Goal: Task Accomplishment & Management: Manage account settings

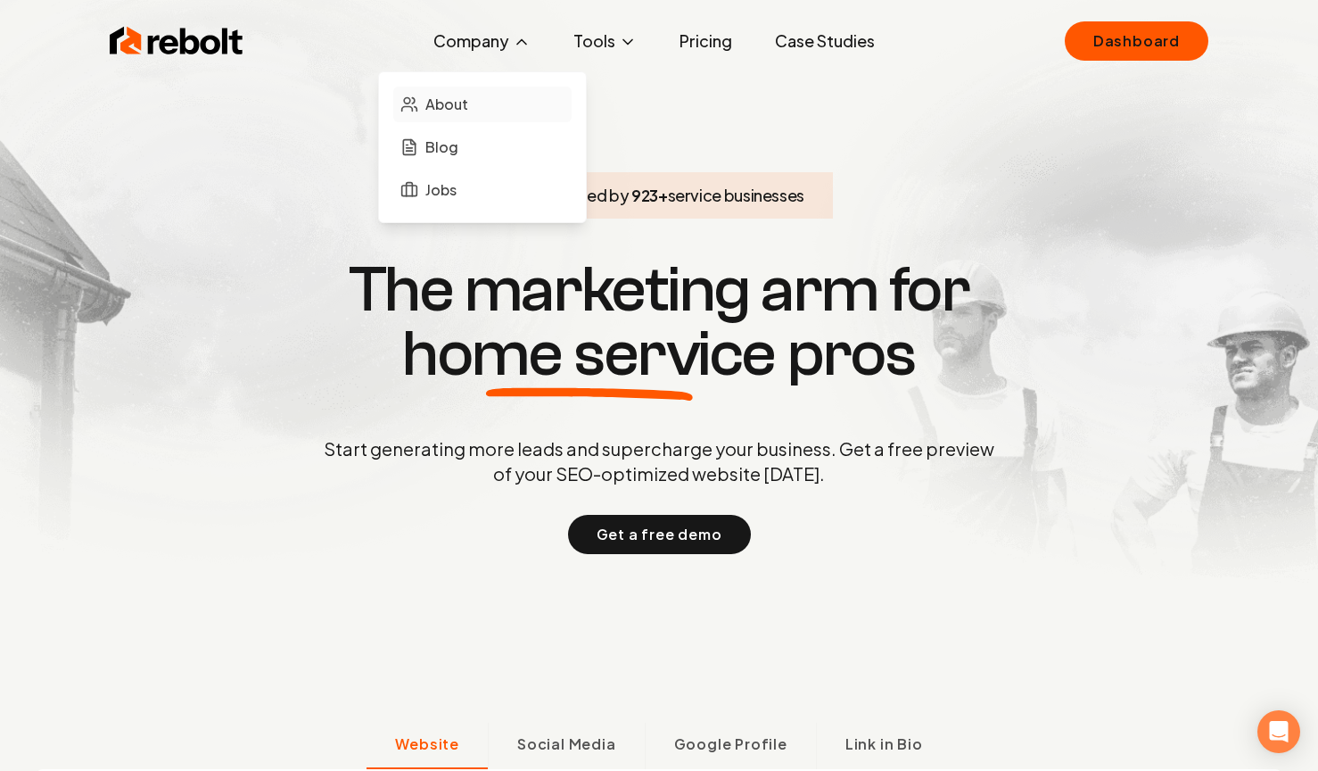
click at [443, 111] on span "About" at bounding box center [446, 104] width 43 height 21
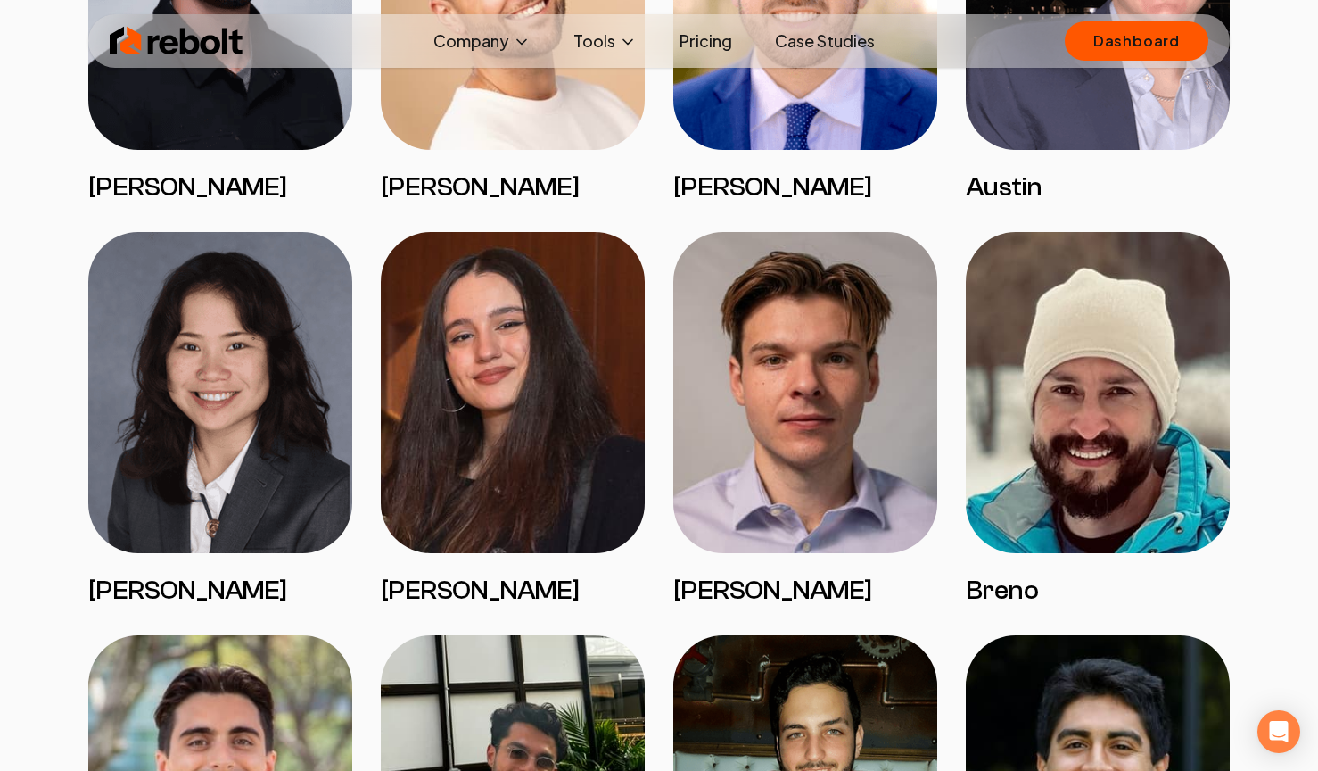
scroll to position [2836, 0]
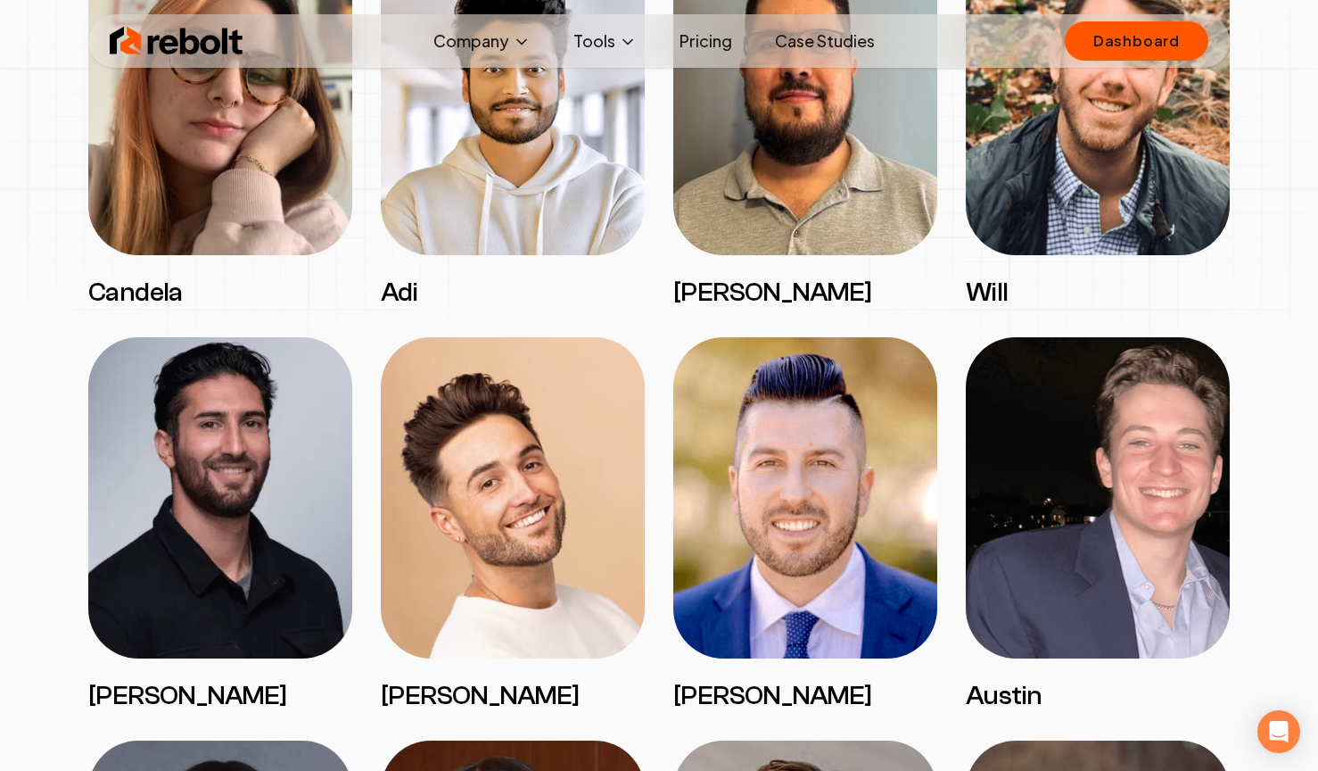
click at [177, 25] on img at bounding box center [177, 41] width 134 height 36
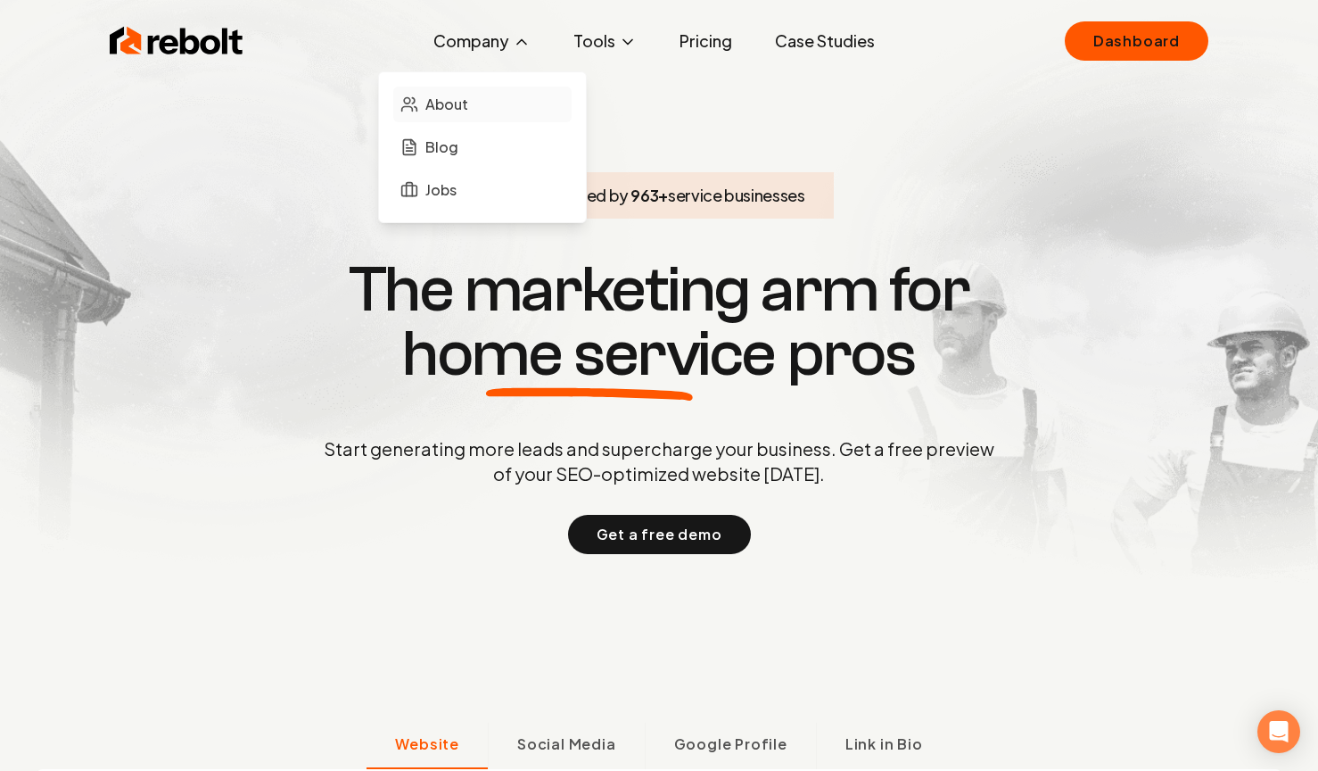
click at [475, 95] on link "About" at bounding box center [482, 105] width 178 height 36
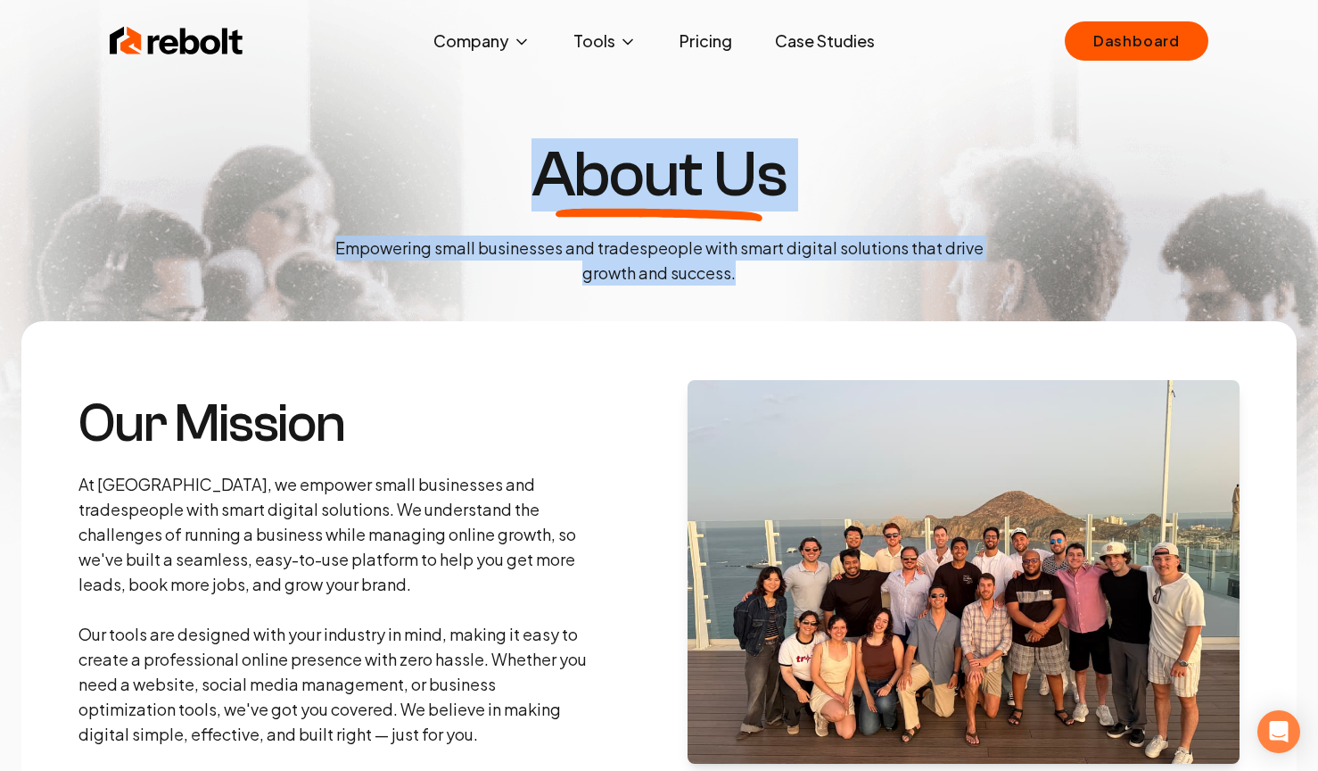
drag, startPoint x: 526, startPoint y: 178, endPoint x: 977, endPoint y: 311, distance: 470.4
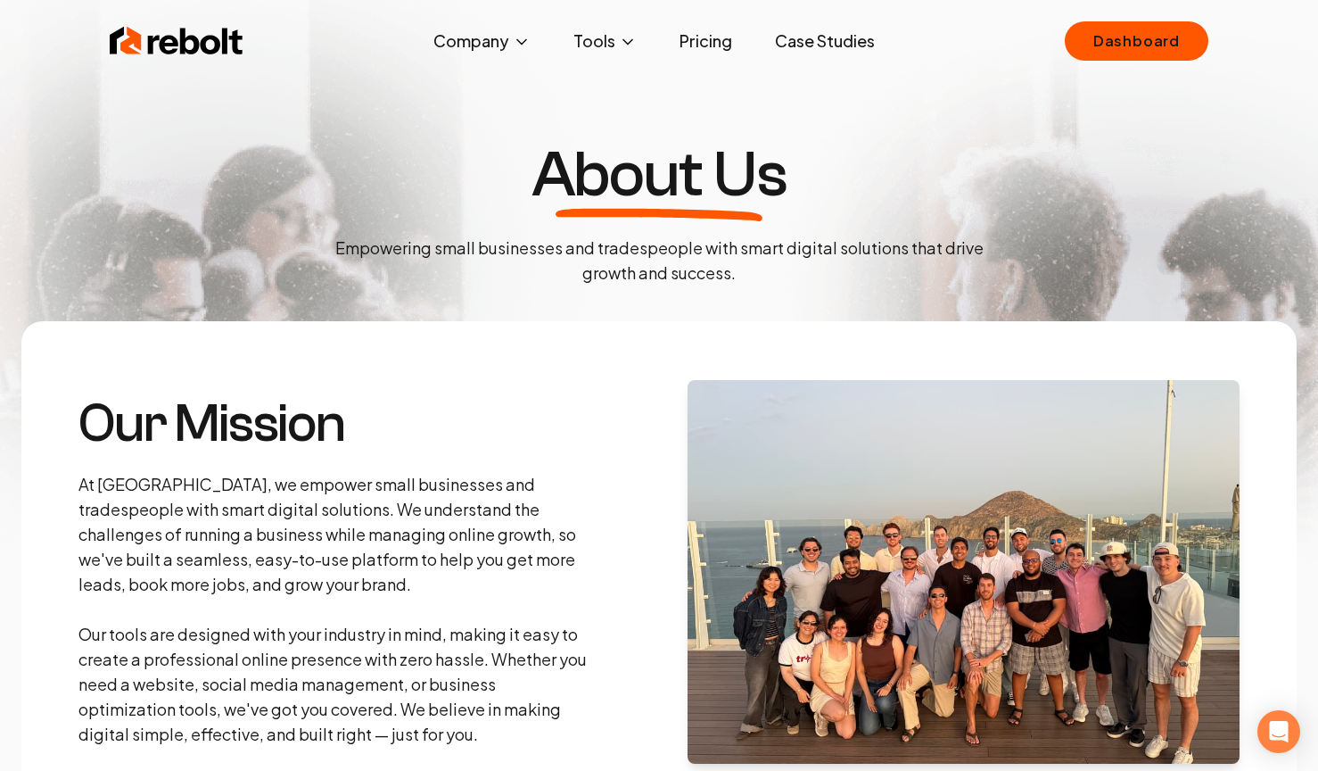
drag, startPoint x: 860, startPoint y: 268, endPoint x: 795, endPoint y: 257, distance: 66.0
click at [860, 268] on p "Empowering small businesses and tradespeople with smart digital solutions that …" at bounding box center [659, 260] width 678 height 50
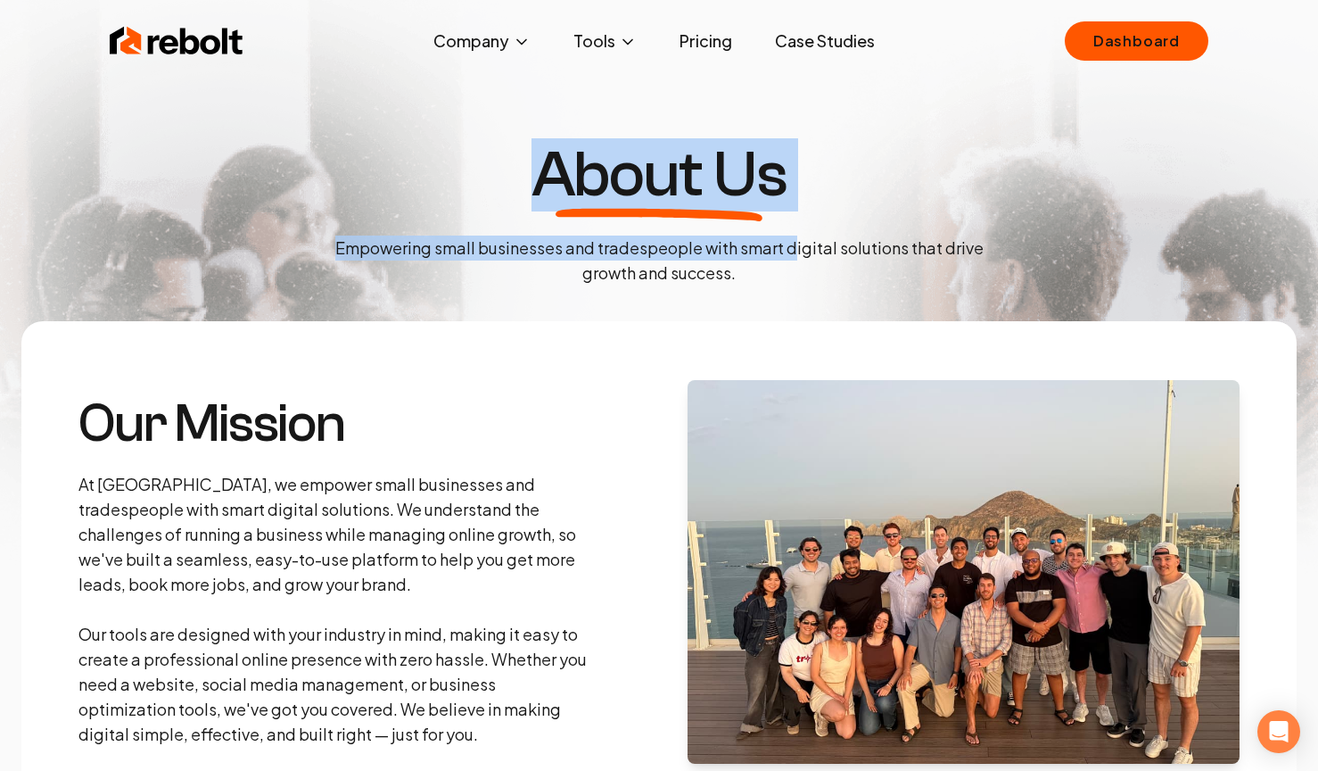
drag, startPoint x: 795, startPoint y: 257, endPoint x: 557, endPoint y: 131, distance: 268.5
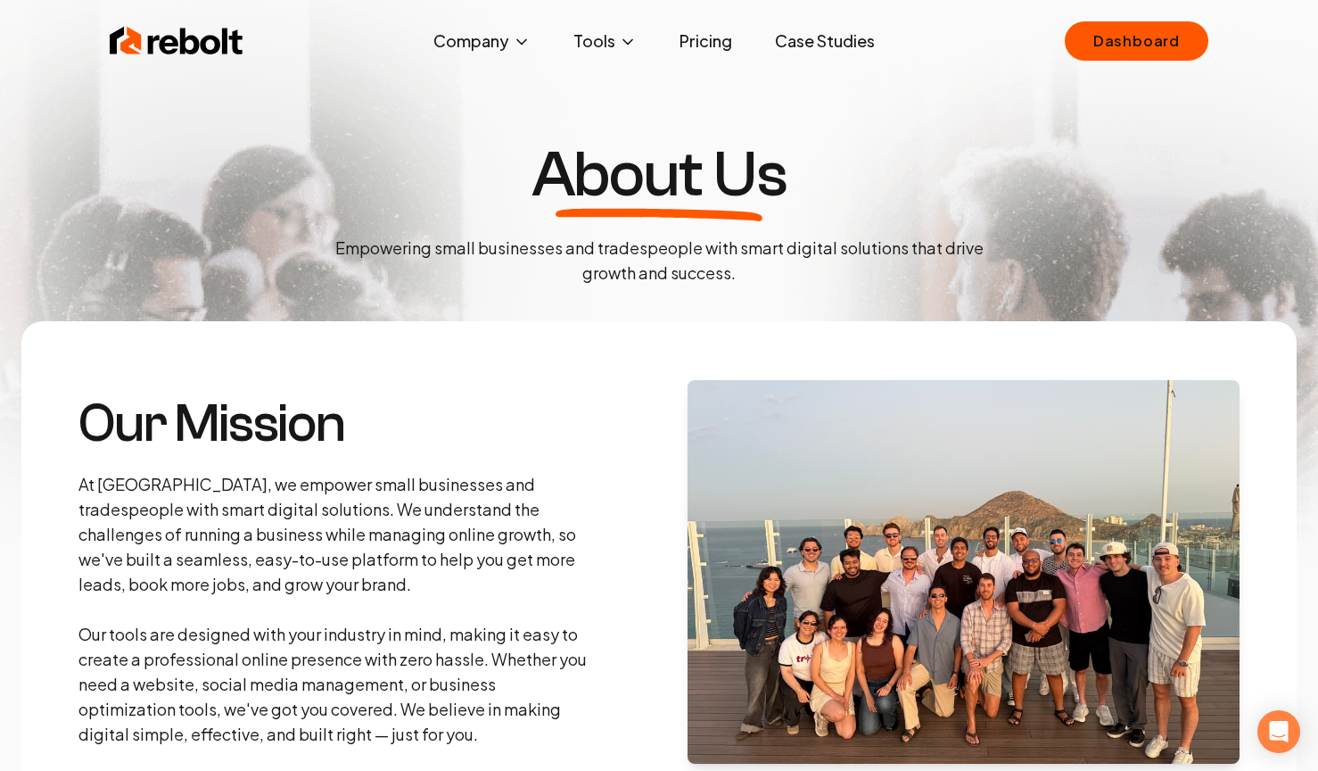
click at [681, 275] on p "Empowering small businesses and tradespeople with smart digital solutions that …" at bounding box center [659, 260] width 678 height 50
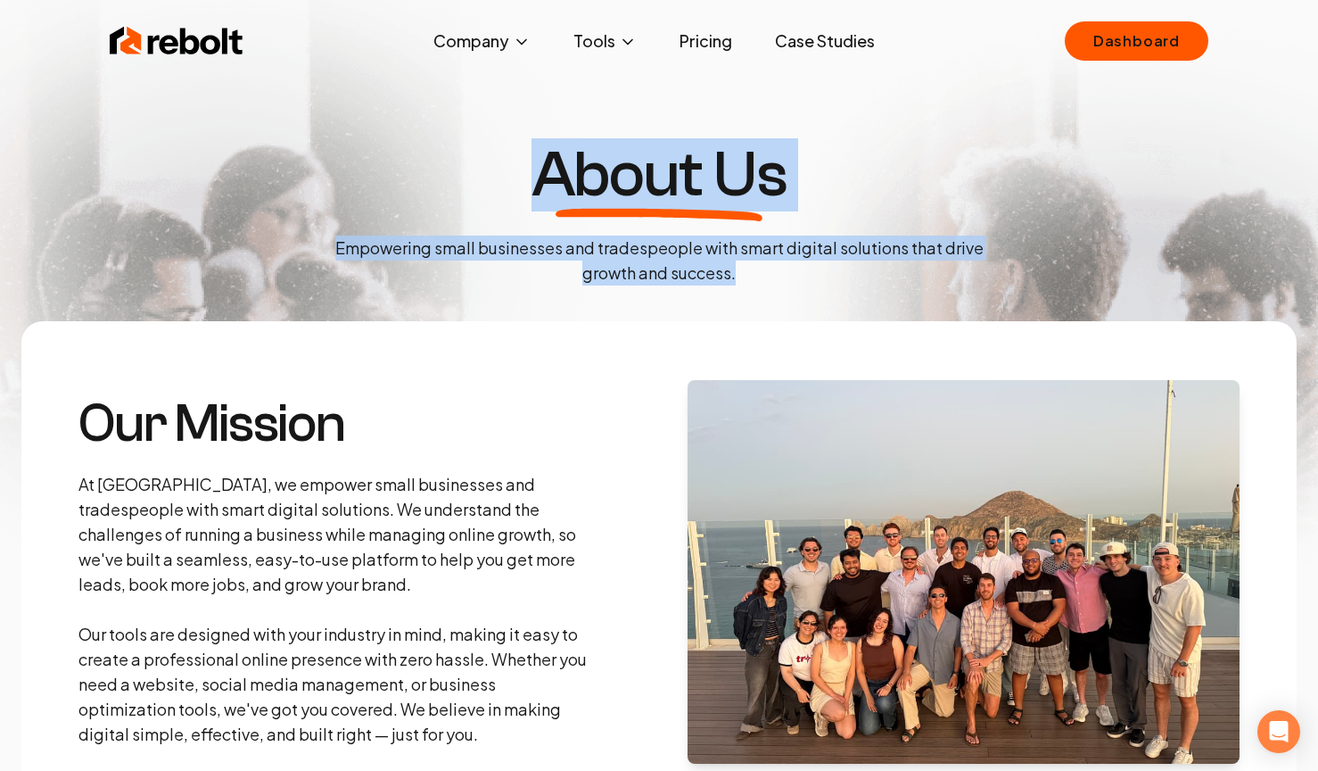
drag, startPoint x: 739, startPoint y: 284, endPoint x: 509, endPoint y: 161, distance: 260.5
click at [509, 161] on div "About Us Empowering small businesses and tradespeople with smart digital soluti…" at bounding box center [659, 214] width 706 height 143
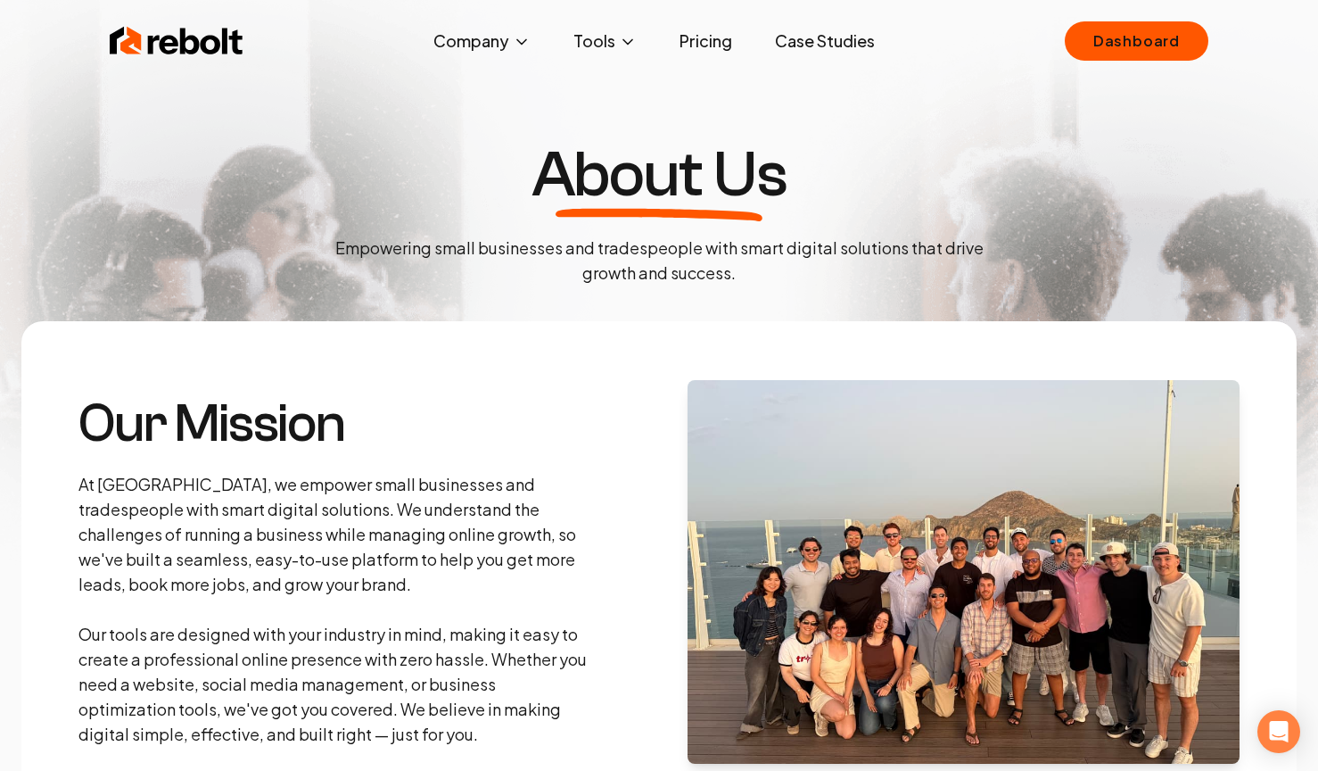
click at [734, 280] on p "Empowering small businesses and tradespeople with smart digital solutions that …" at bounding box center [659, 260] width 678 height 50
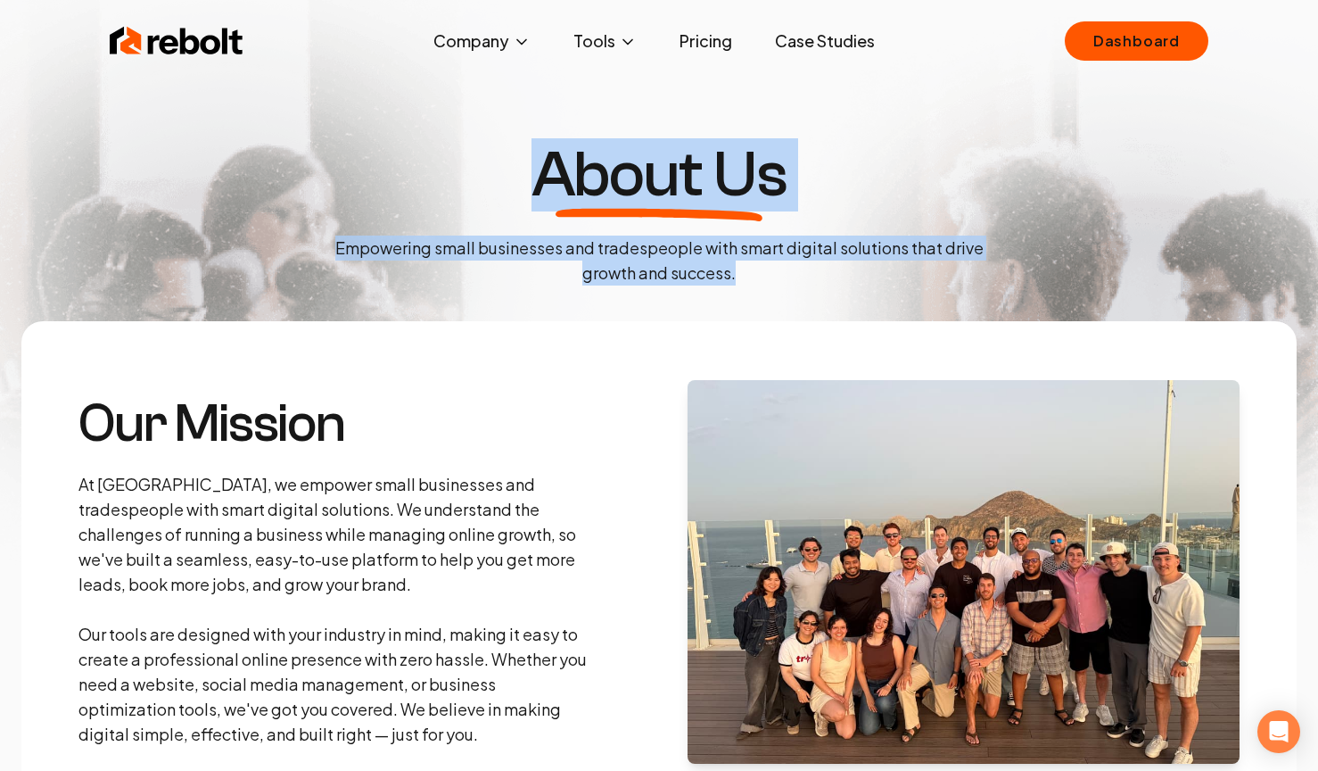
drag, startPoint x: 746, startPoint y: 284, endPoint x: 530, endPoint y: 161, distance: 249.2
click at [531, 161] on div "About Us Empowering small businesses and tradespeople with smart digital soluti…" at bounding box center [659, 214] width 706 height 143
click at [529, 161] on div "About Us Empowering small businesses and tradespeople with smart digital soluti…" at bounding box center [659, 214] width 706 height 143
drag, startPoint x: 529, startPoint y: 161, endPoint x: 813, endPoint y: 271, distance: 304.9
click at [814, 275] on div "About Us Empowering small businesses and tradespeople with smart digital soluti…" at bounding box center [659, 214] width 706 height 143
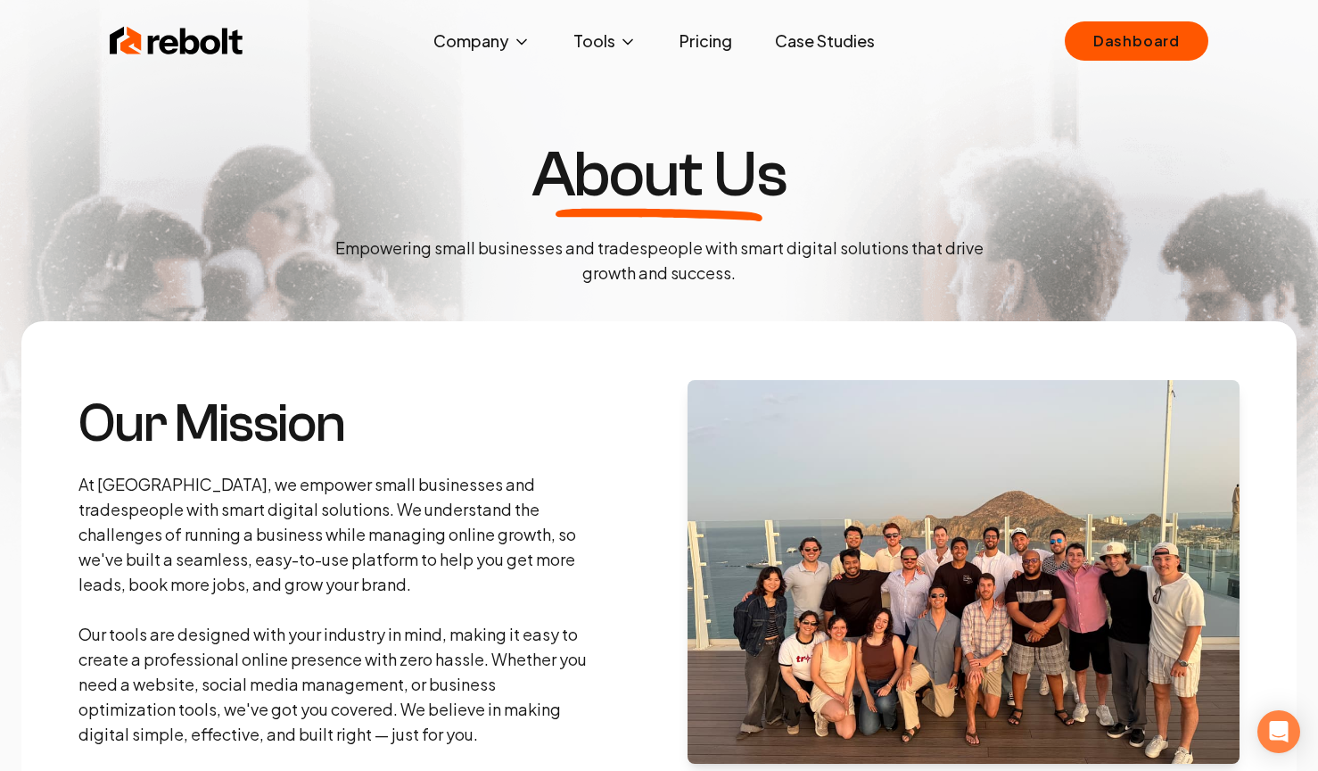
drag, startPoint x: 813, startPoint y: 271, endPoint x: 793, endPoint y: 254, distance: 26.6
click at [811, 270] on p "Empowering small businesses and tradespeople with smart digital solutions that …" at bounding box center [659, 260] width 678 height 50
click at [1134, 38] on link "Dashboard" at bounding box center [1137, 40] width 144 height 39
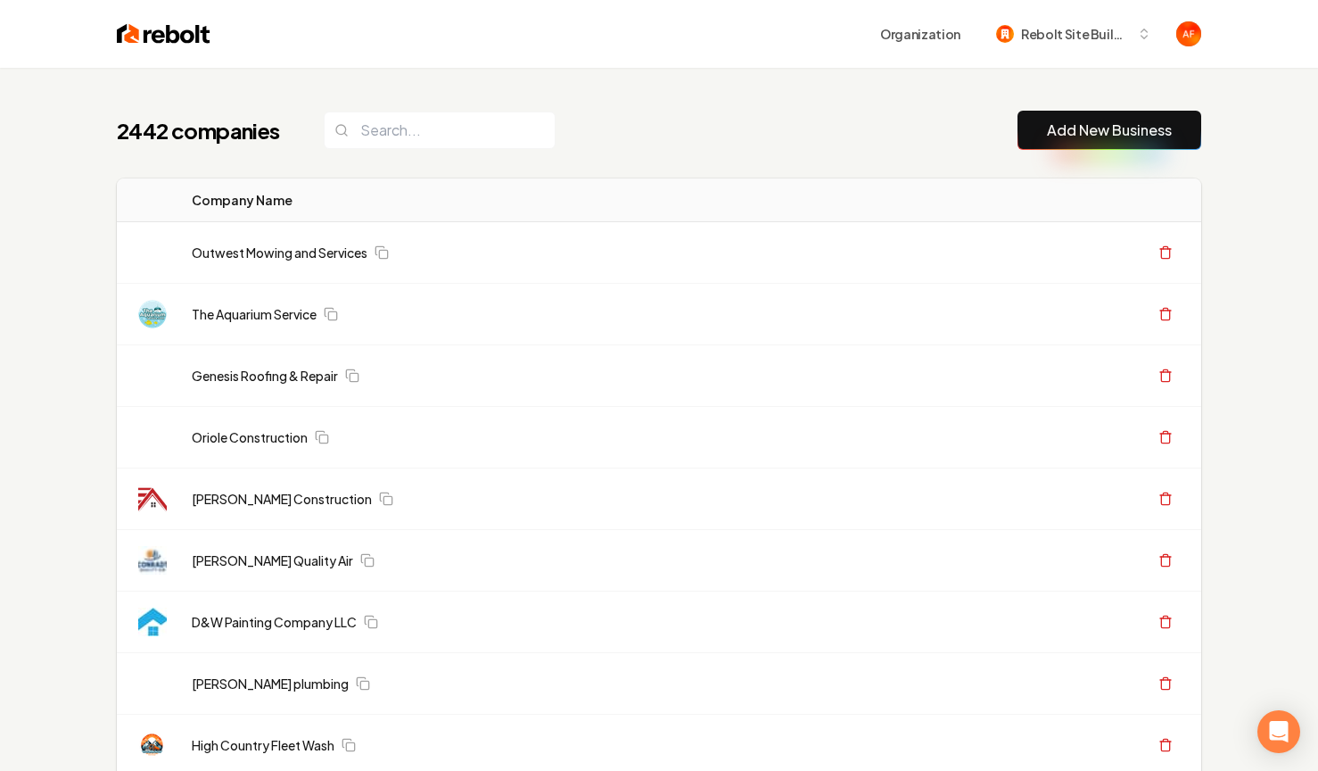
drag, startPoint x: 542, startPoint y: 201, endPoint x: 455, endPoint y: 129, distance: 112.8
click at [540, 200] on th "Company Name" at bounding box center [551, 200] width 749 height 44
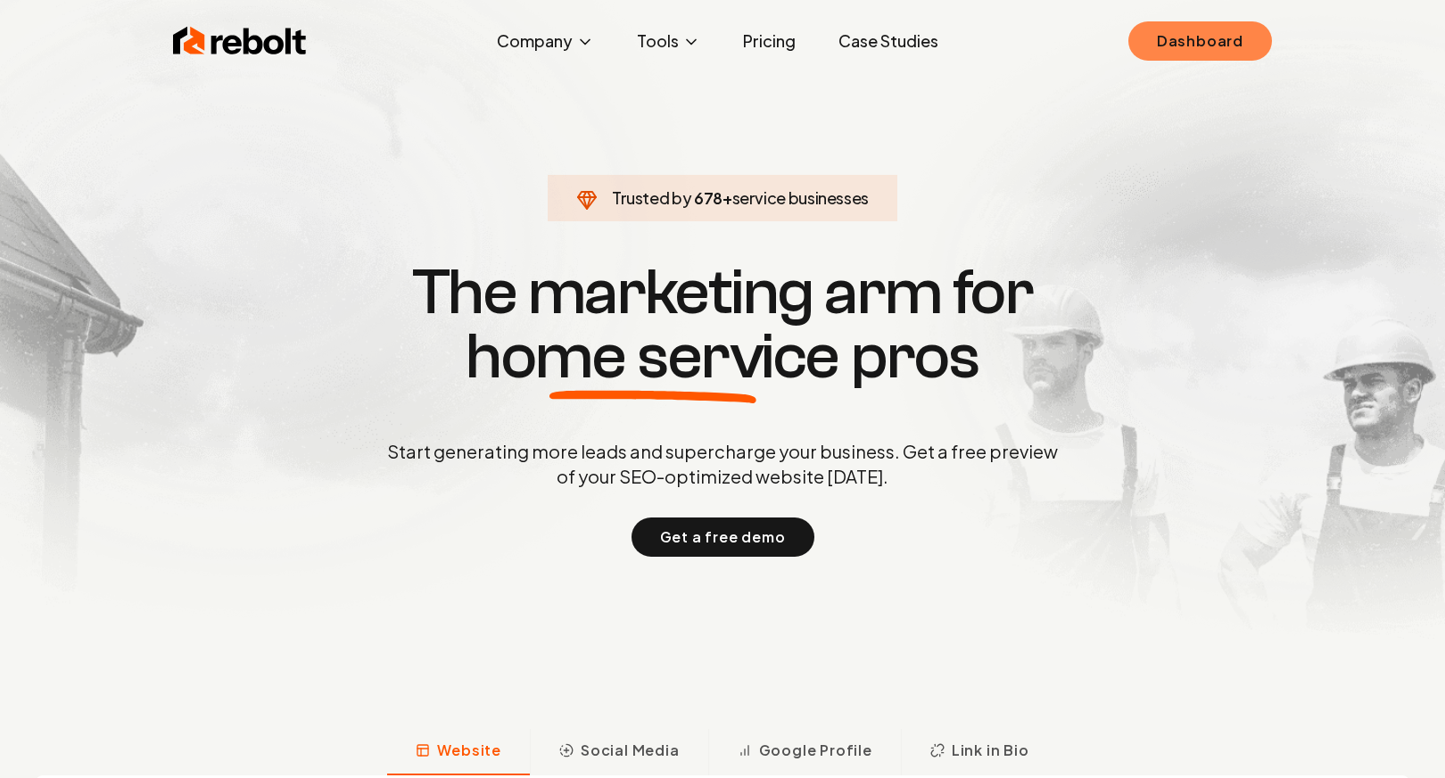
click at [1225, 30] on link "Dashboard" at bounding box center [1200, 40] width 144 height 39
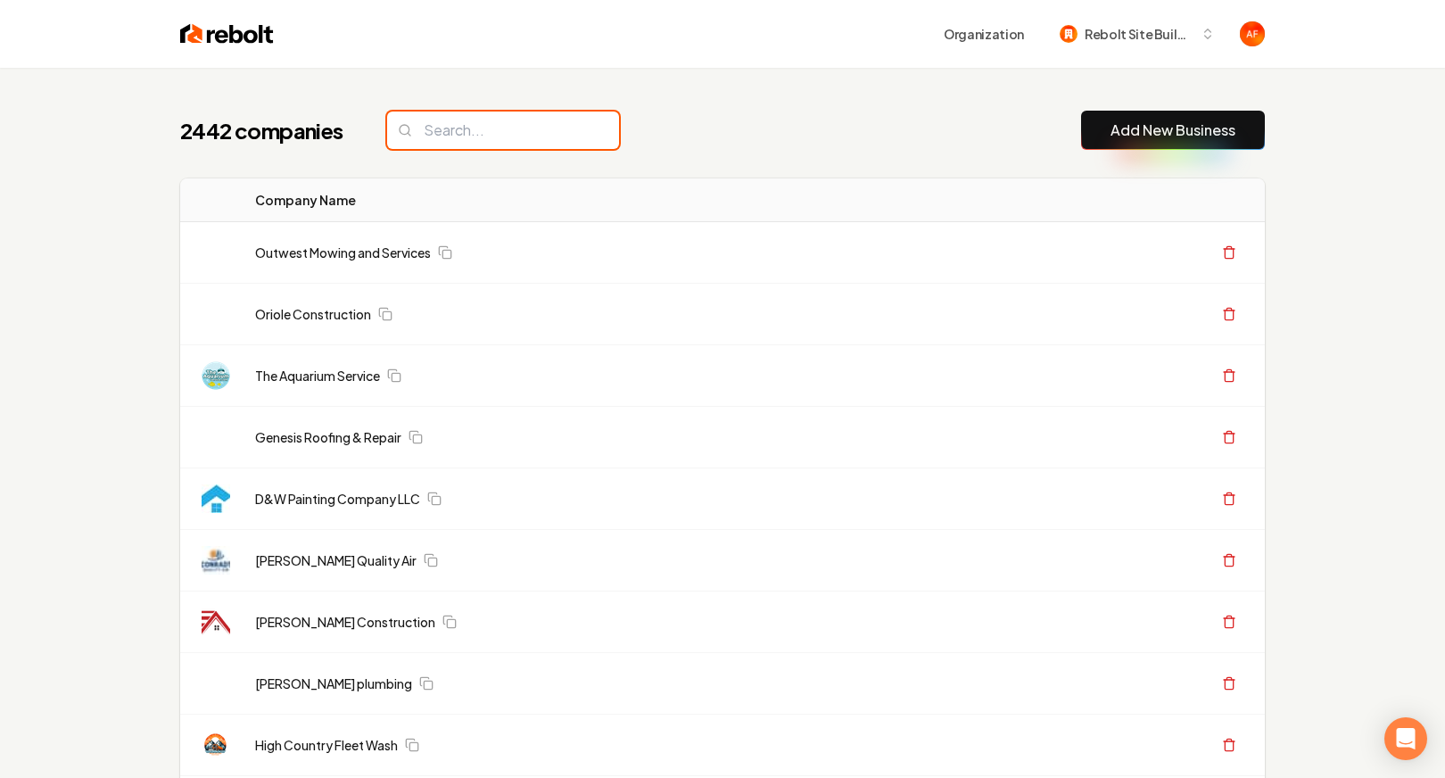
click at [466, 135] on input "search" at bounding box center [503, 129] width 232 height 37
click at [454, 139] on input "search" at bounding box center [503, 129] width 232 height 37
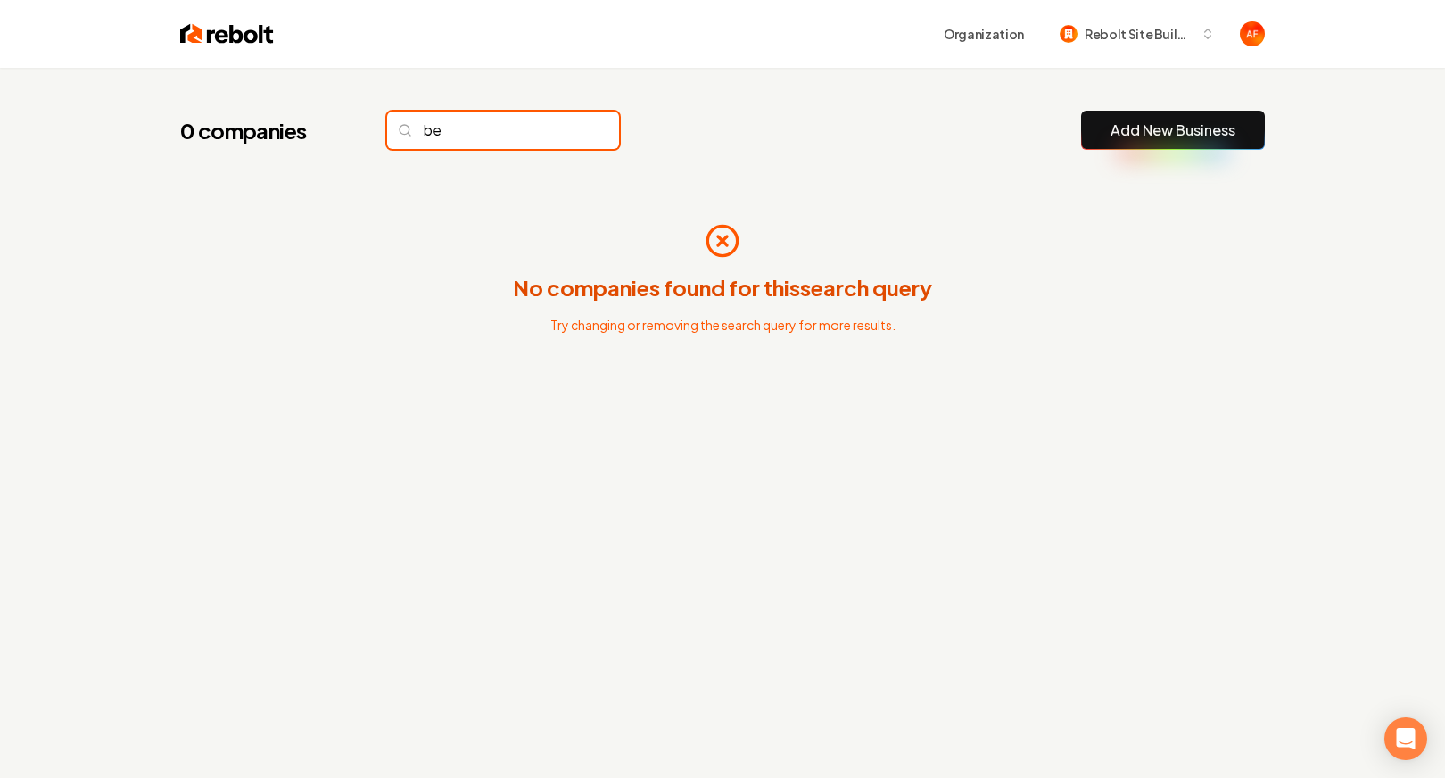
type input "b"
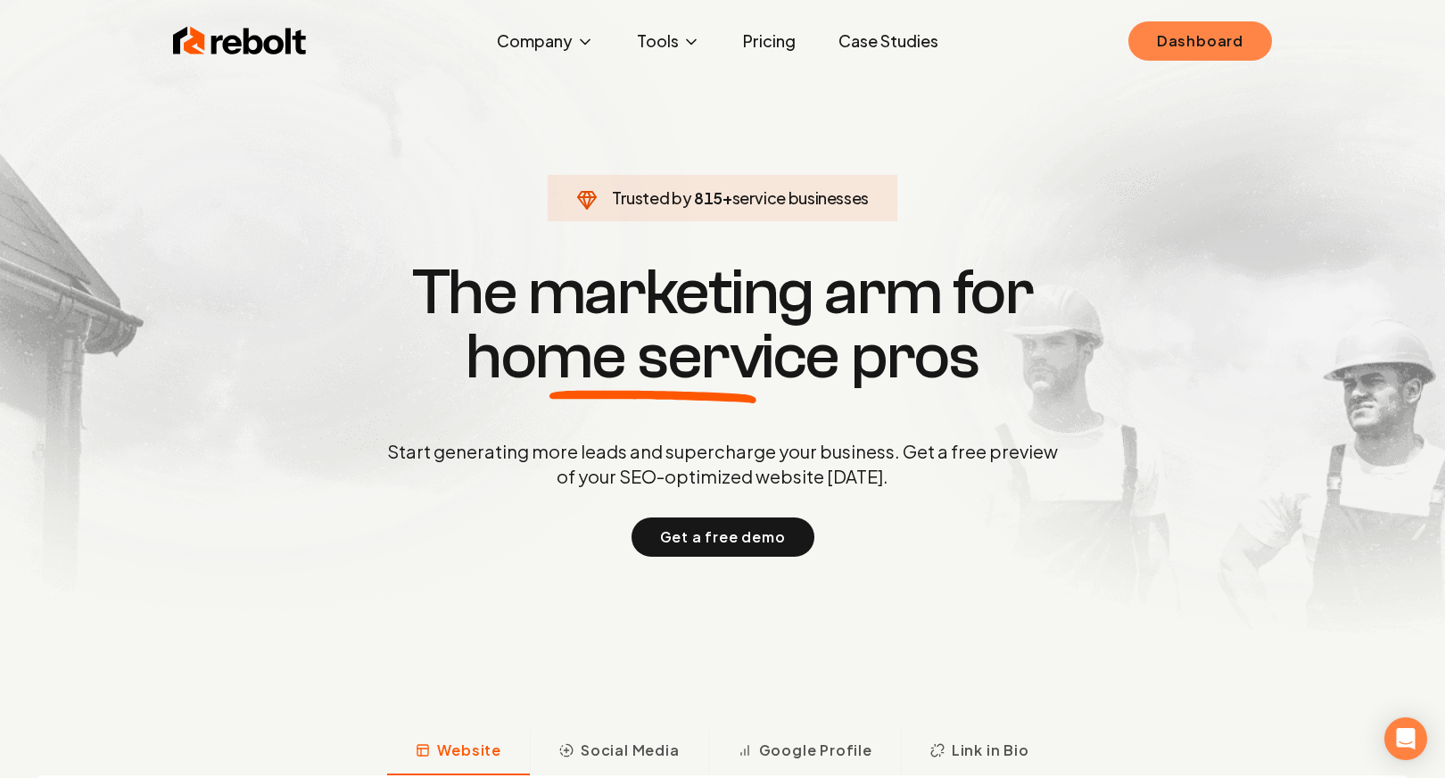
click at [1230, 45] on link "Dashboard" at bounding box center [1200, 40] width 144 height 39
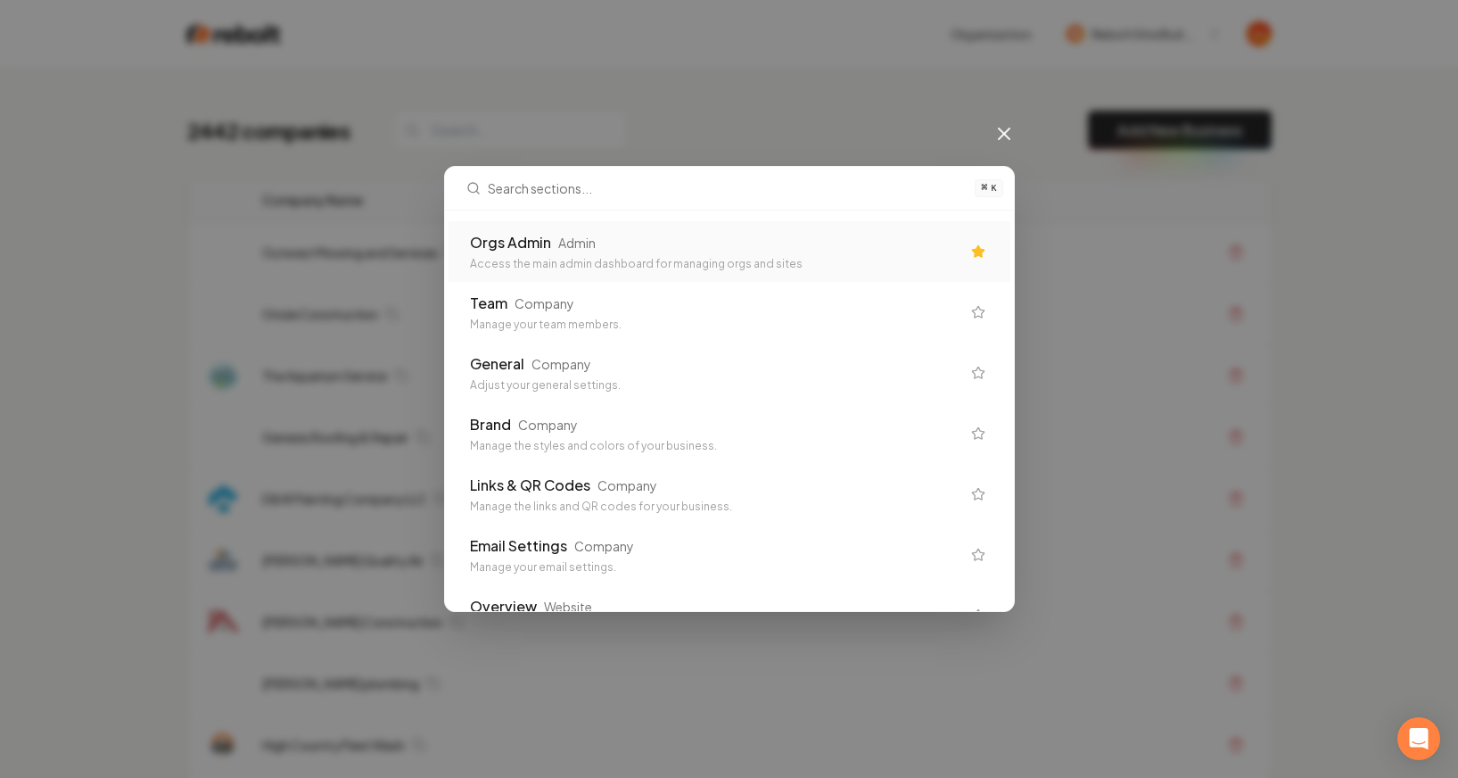
click at [656, 252] on div "Orgs Admin Admin" at bounding box center [715, 242] width 491 height 21
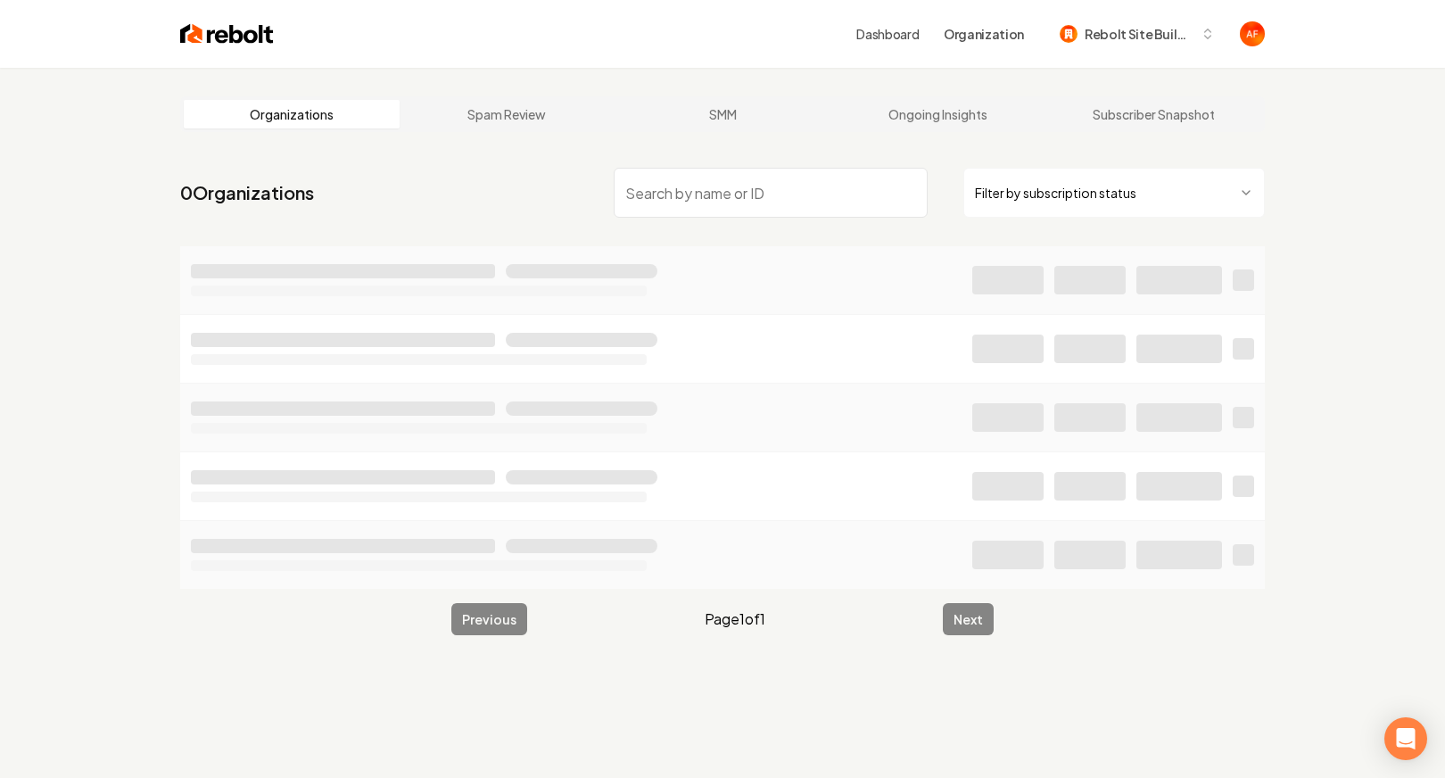
click at [1047, 209] on html "Dashboard Organization Rebolt Site Builder Organizations Spam Review SMM Ongoin…" at bounding box center [722, 389] width 1445 height 778
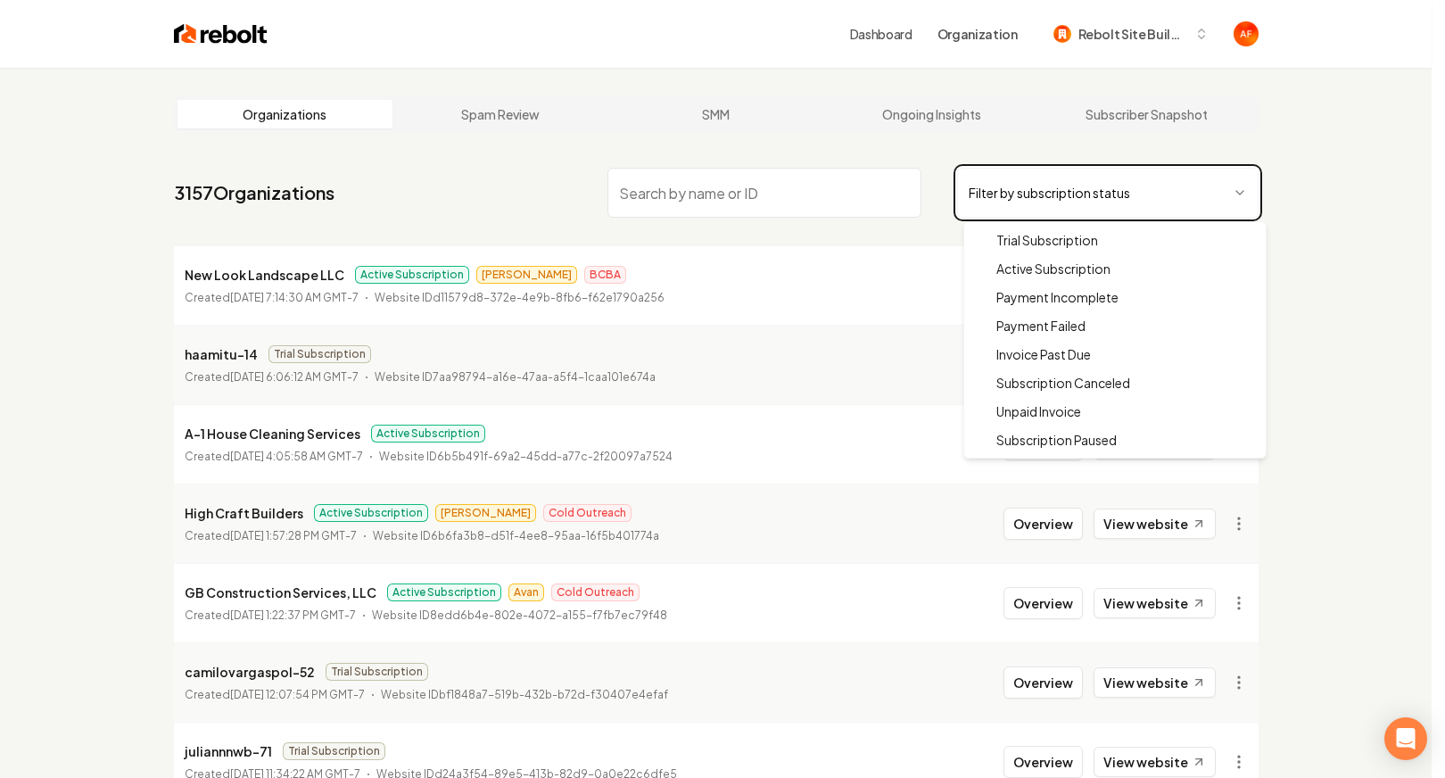
click at [754, 193] on html "Dashboard Organization Rebolt Site Builder Organizations Spam Review SMM Ongoin…" at bounding box center [722, 389] width 1445 height 778
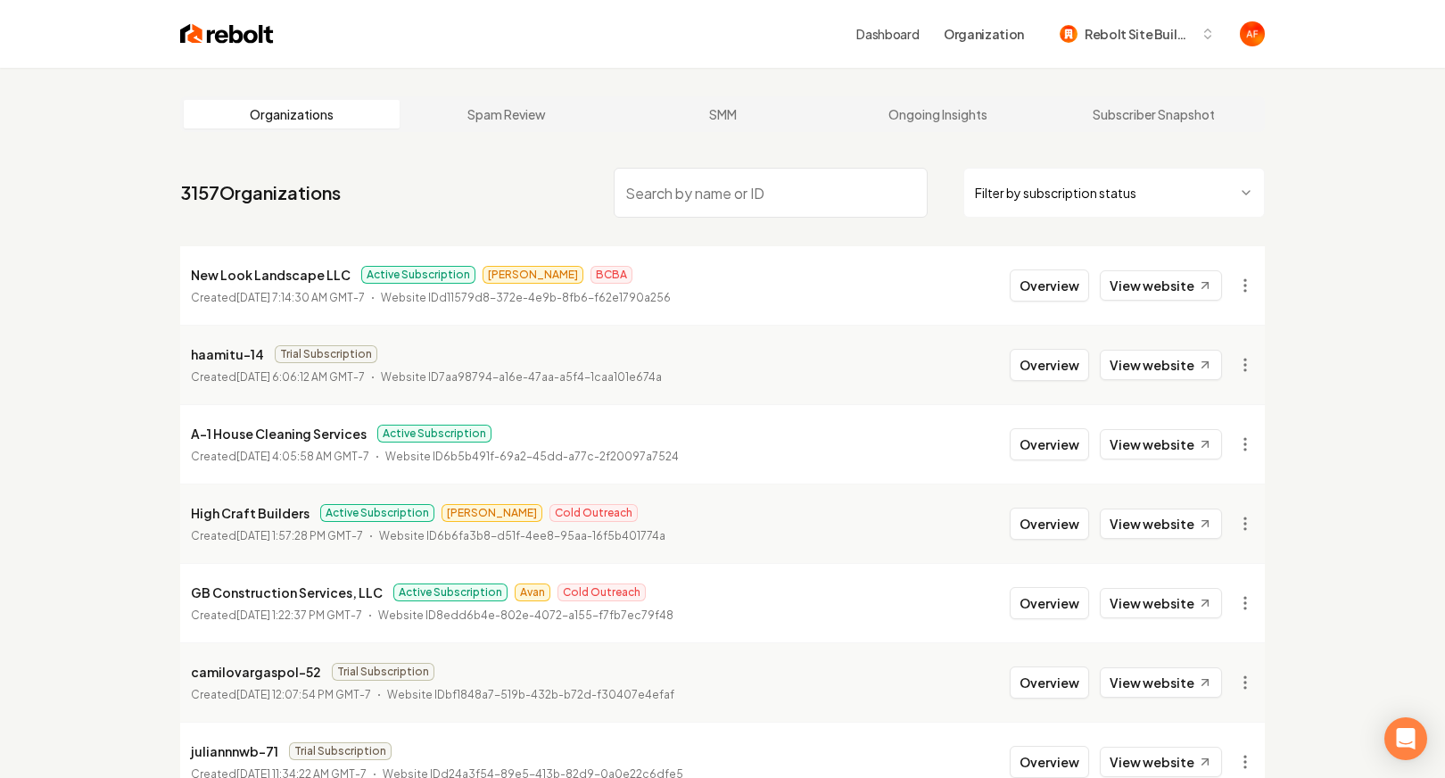
click at [225, 35] on img at bounding box center [227, 33] width 94 height 25
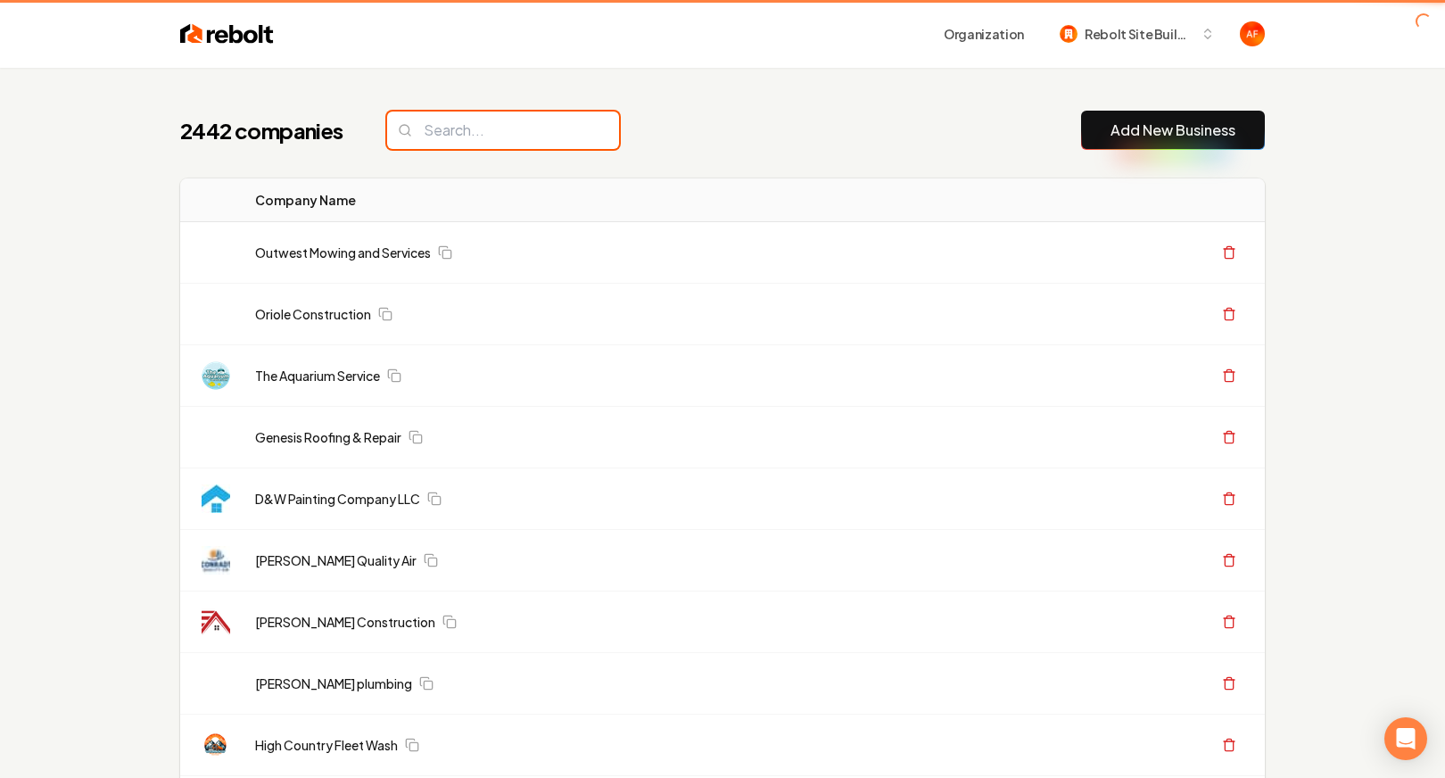
click at [464, 137] on input "search" at bounding box center [503, 129] width 232 height 37
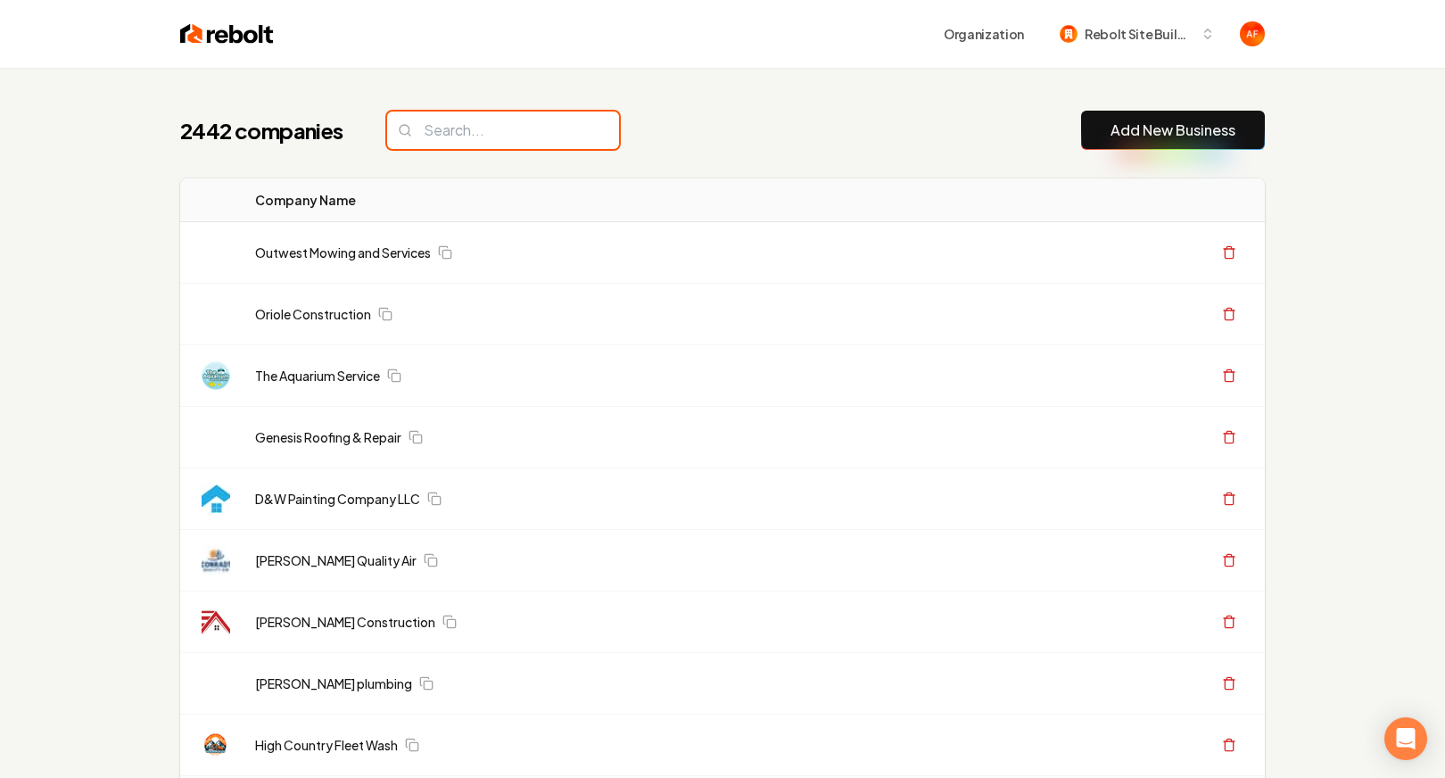
click at [469, 134] on input "search" at bounding box center [503, 129] width 232 height 37
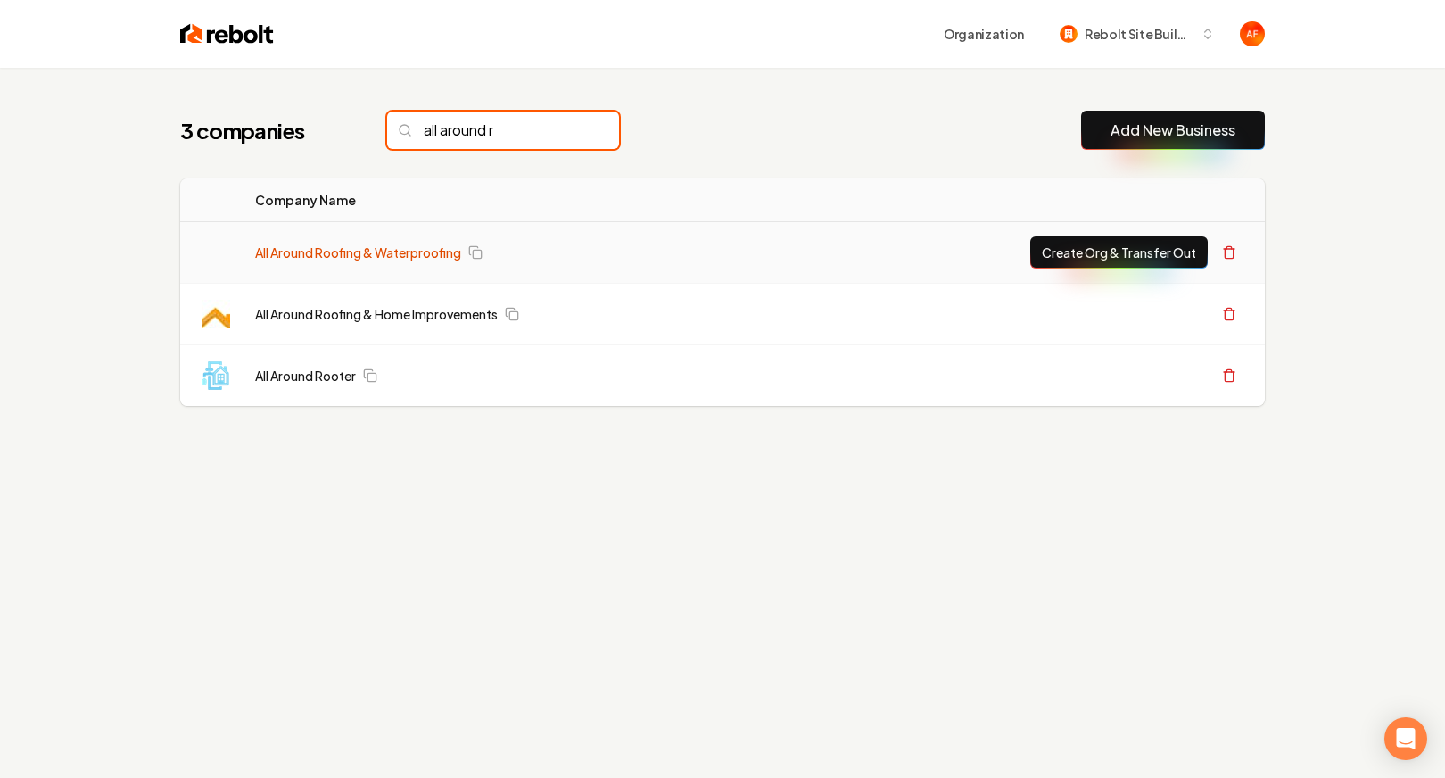
type input "all around r"
click at [350, 245] on link "All Around Roofing & Waterproofing" at bounding box center [358, 252] width 206 height 18
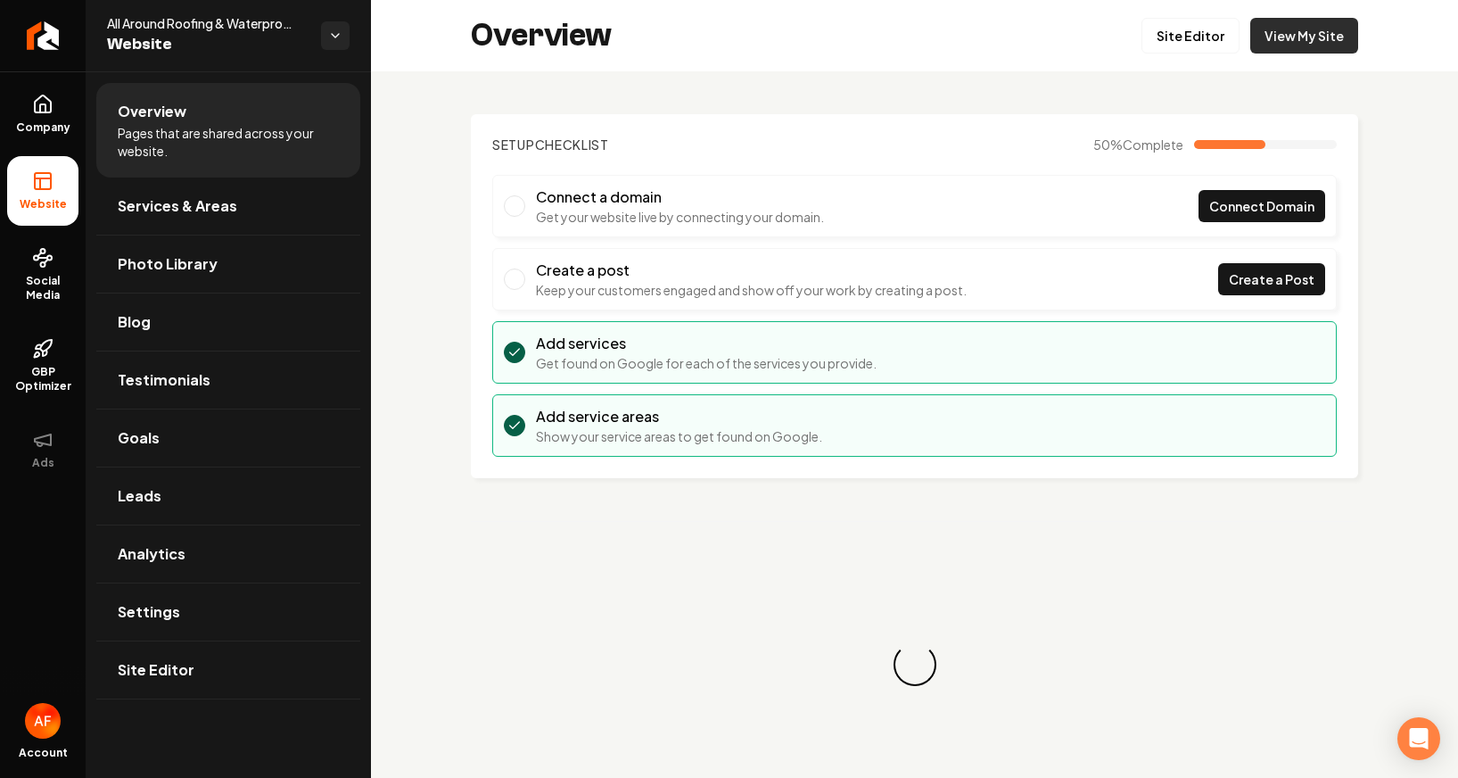
click at [1322, 37] on link "View My Site" at bounding box center [1304, 36] width 108 height 36
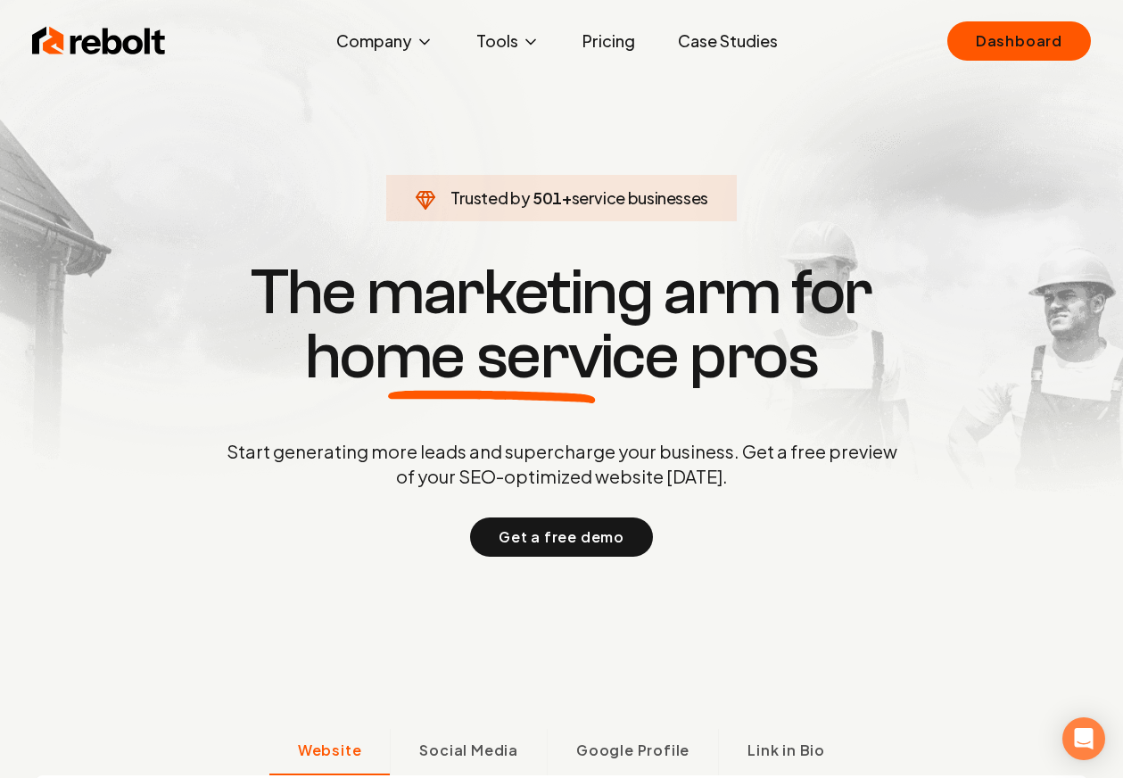
click at [947, 35] on div "Rebolt Company About Blog Jobs Tools Google Review QR Code Generator Google Bus…" at bounding box center [561, 41] width 1101 height 54
click at [982, 35] on link "Dashboard" at bounding box center [1019, 40] width 144 height 39
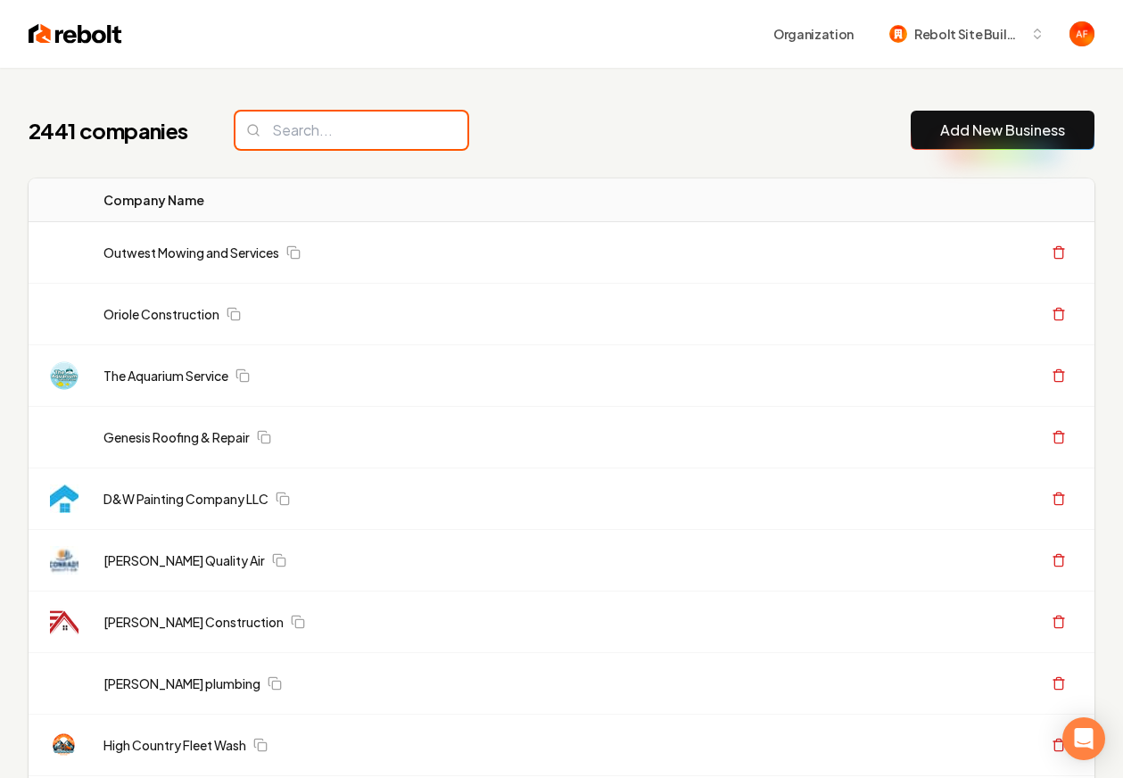
click at [361, 129] on input "search" at bounding box center [351, 129] width 232 height 37
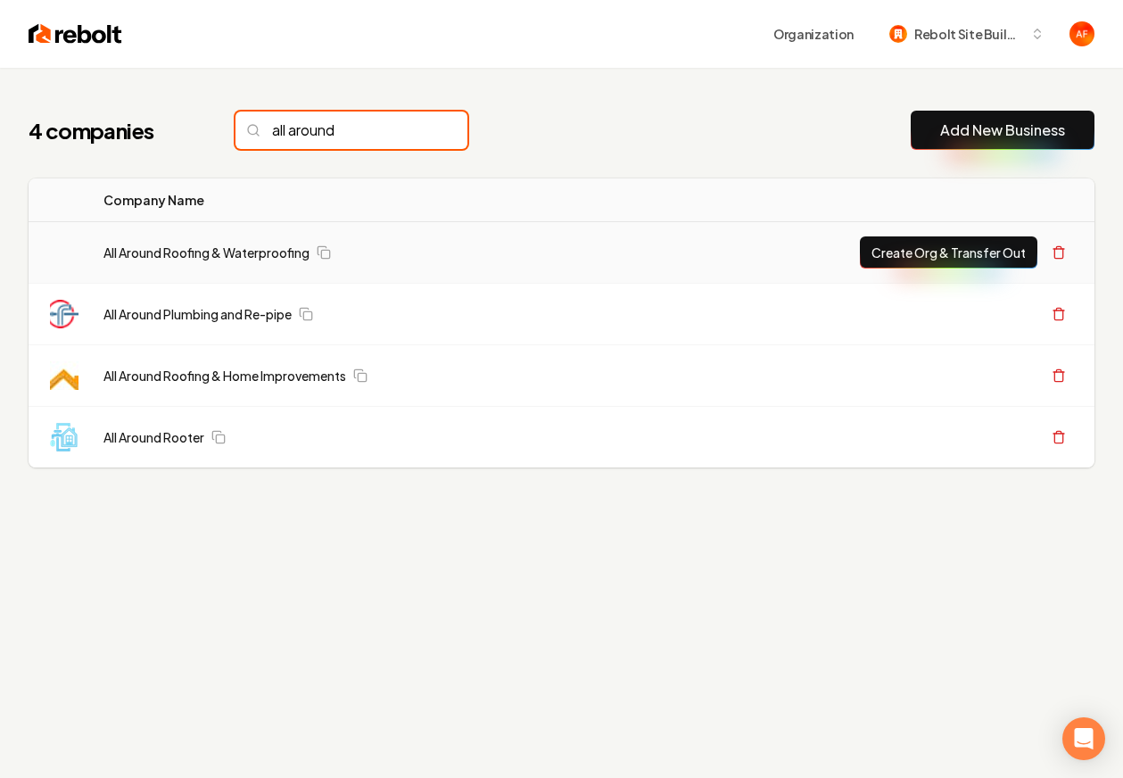
type input "all around"
drag, startPoint x: 133, startPoint y: 268, endPoint x: 146, endPoint y: 259, distance: 16.6
click at [139, 263] on td "All Around Roofing & Waterproofing" at bounding box center [361, 253] width 544 height 62
click at [147, 259] on link "All Around Roofing & Waterproofing" at bounding box center [206, 252] width 206 height 18
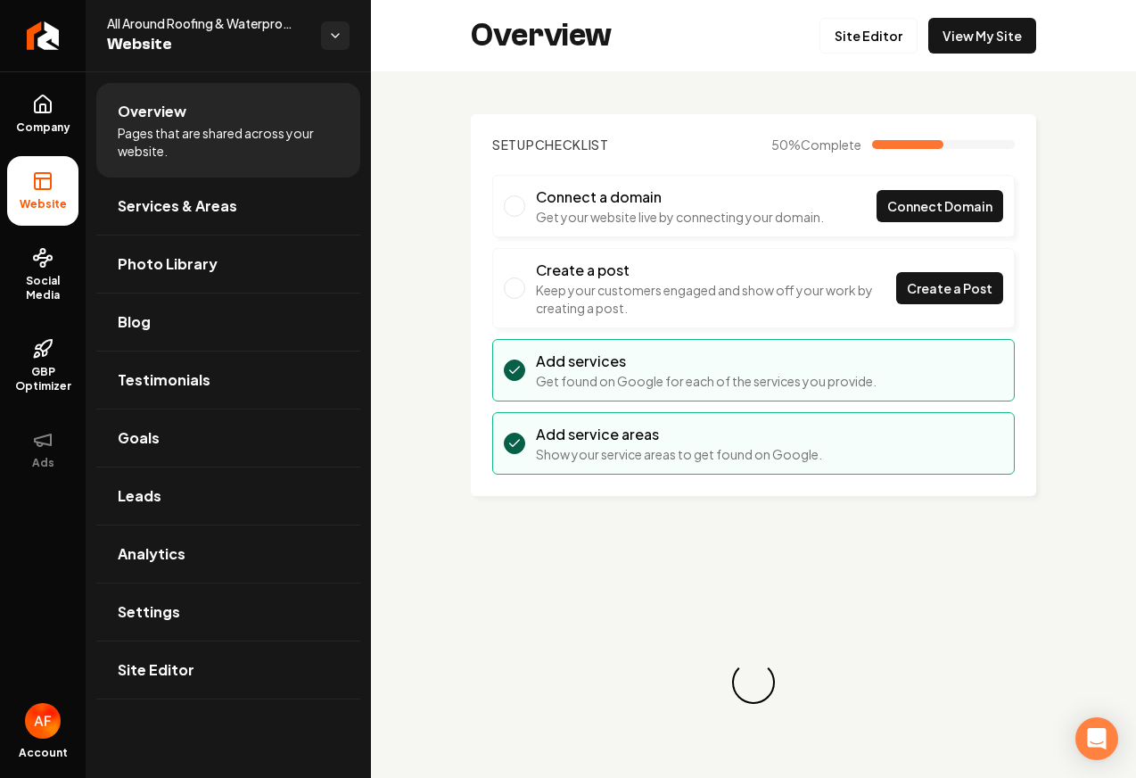
click at [992, 54] on div "Overview Site Editor View My Site" at bounding box center [753, 35] width 765 height 71
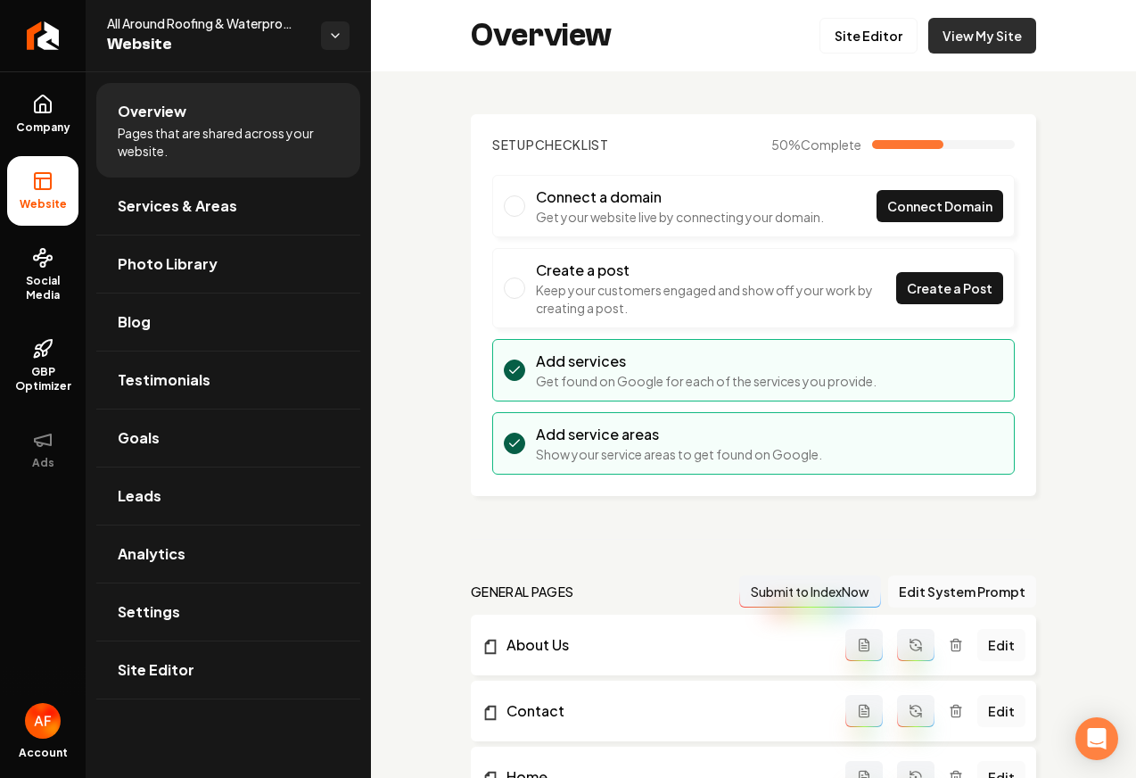
click at [992, 45] on link "View My Site" at bounding box center [982, 36] width 108 height 36
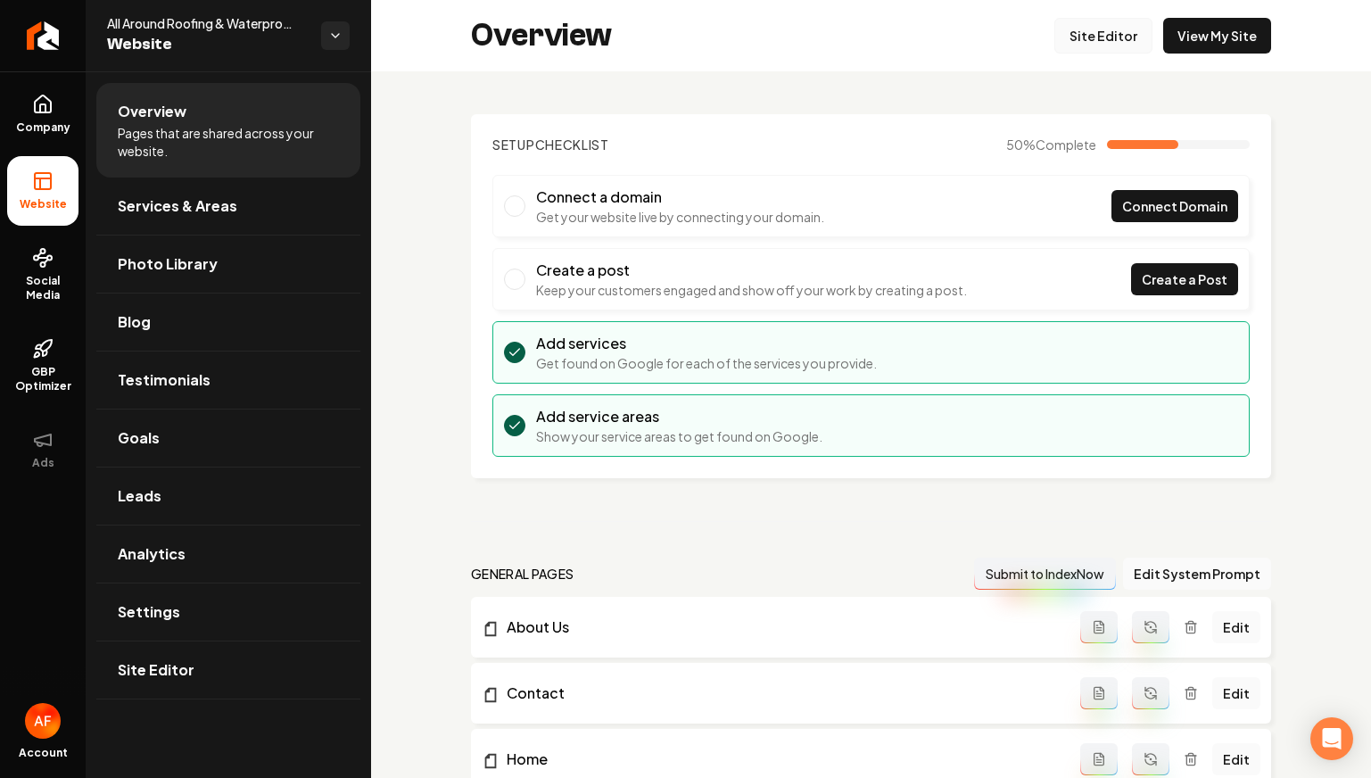
click at [1085, 18] on link "Site Editor" at bounding box center [1103, 36] width 98 height 36
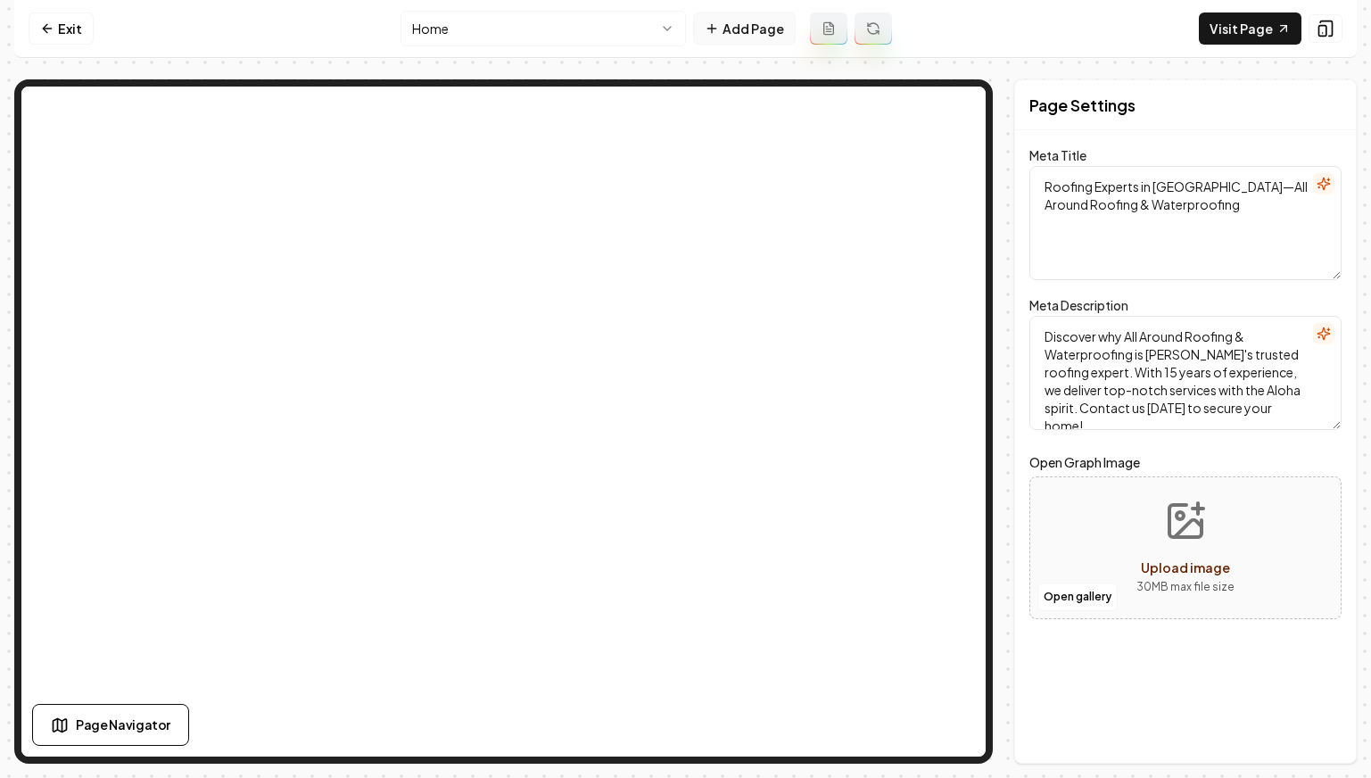
click at [744, 40] on button "Add Page" at bounding box center [744, 28] width 103 height 32
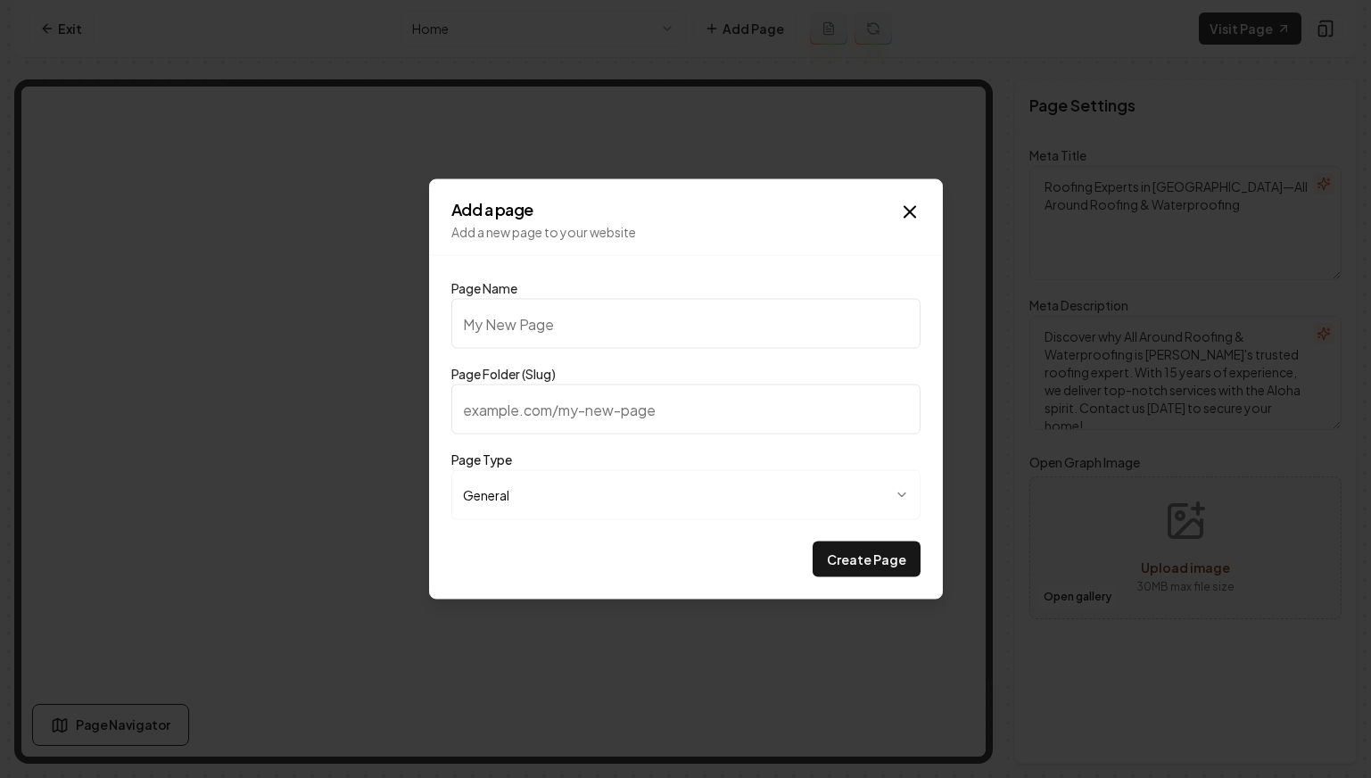
type input "O"
type input "o"
type input "Ou"
type input "ou"
type input "Our"
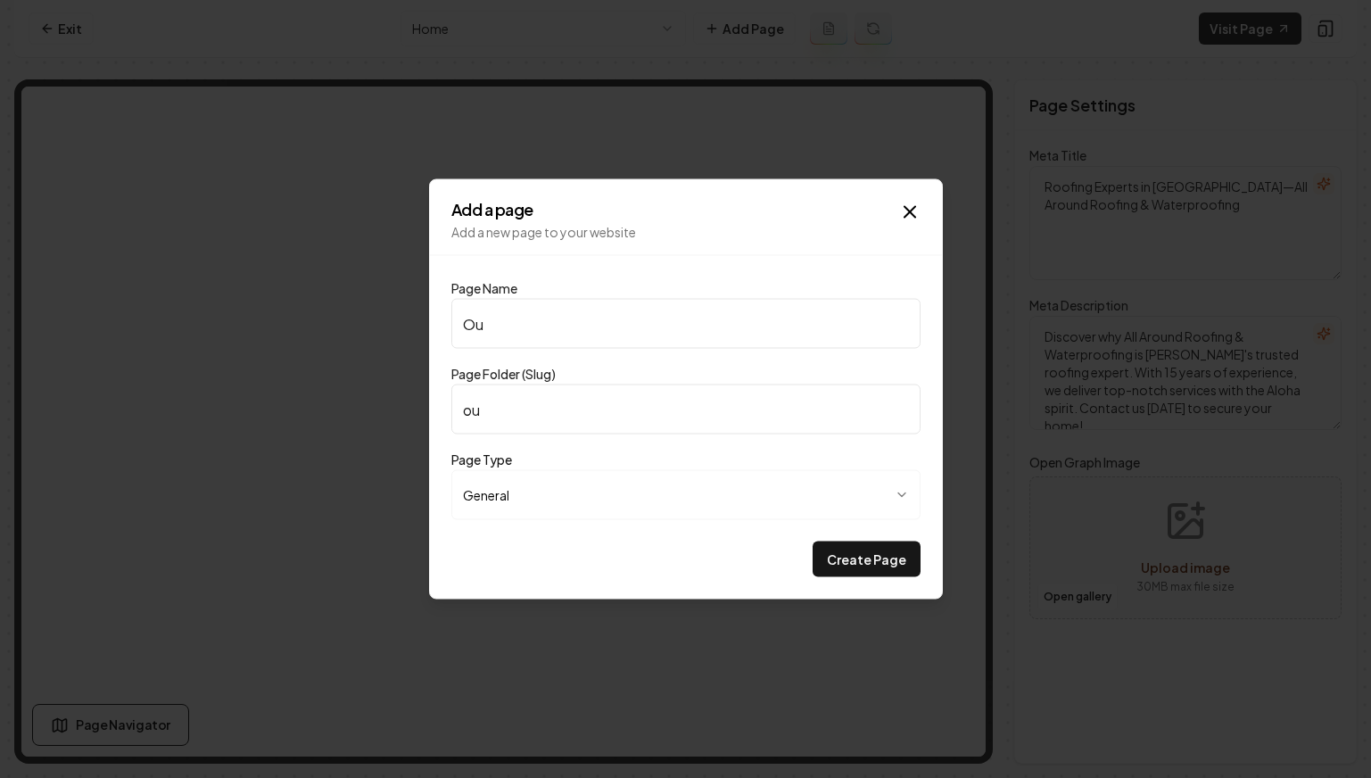
type input "our"
type input "Our P"
type input "our-p"
type input "Our Pr"
type input "our-pr"
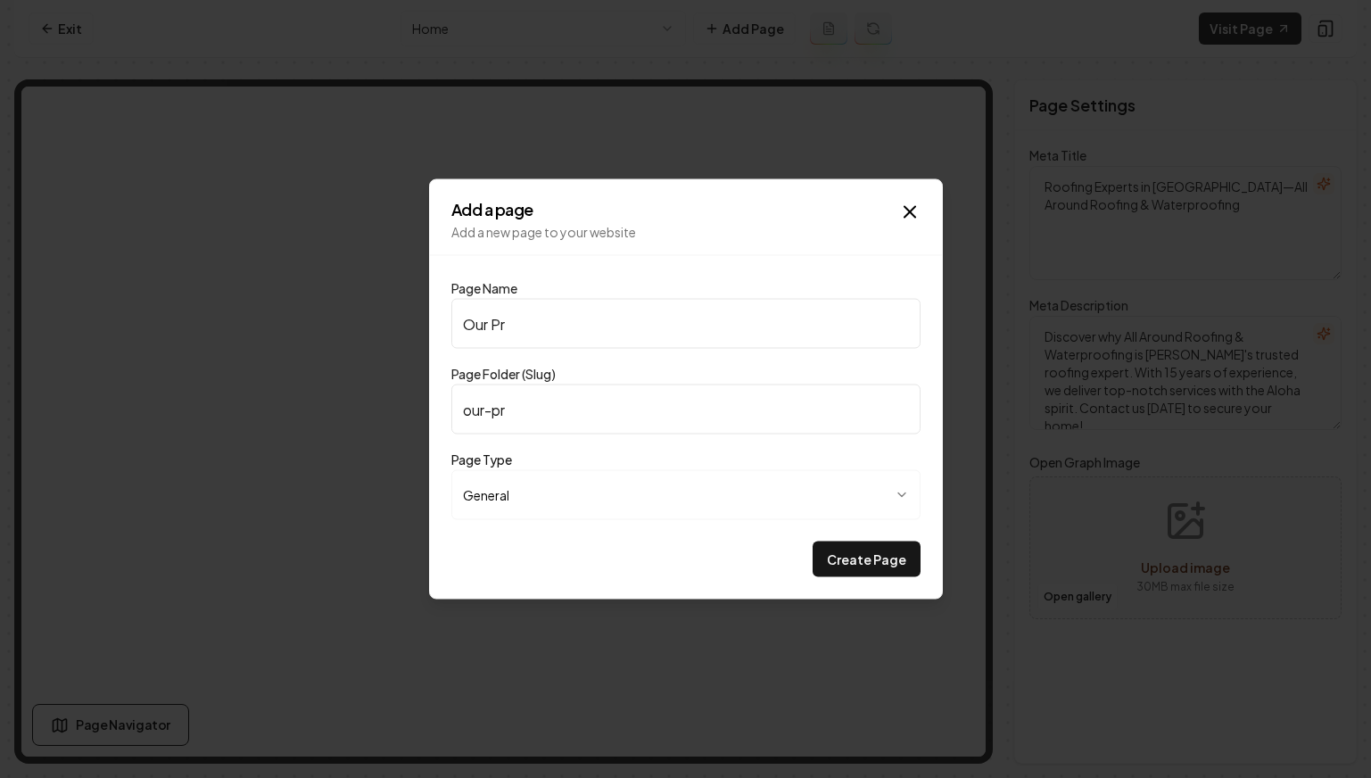
type input "Our Pri"
type input "our-pri"
type input "Our Pric"
type input "our-pric"
type input "Our Prici"
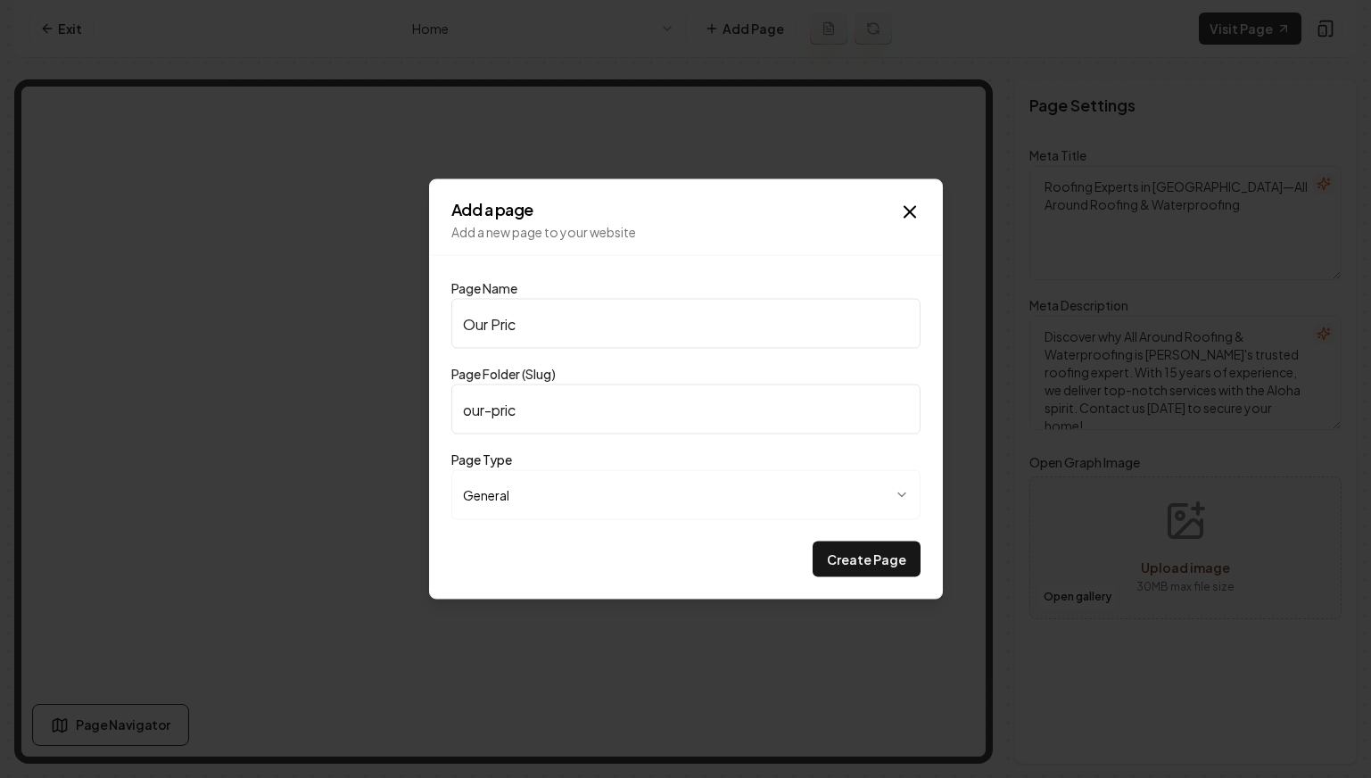
type input "our-prici"
type input "Our Pricin"
type input "our-pricin"
type input "Our Pricing"
type input "our-pricing"
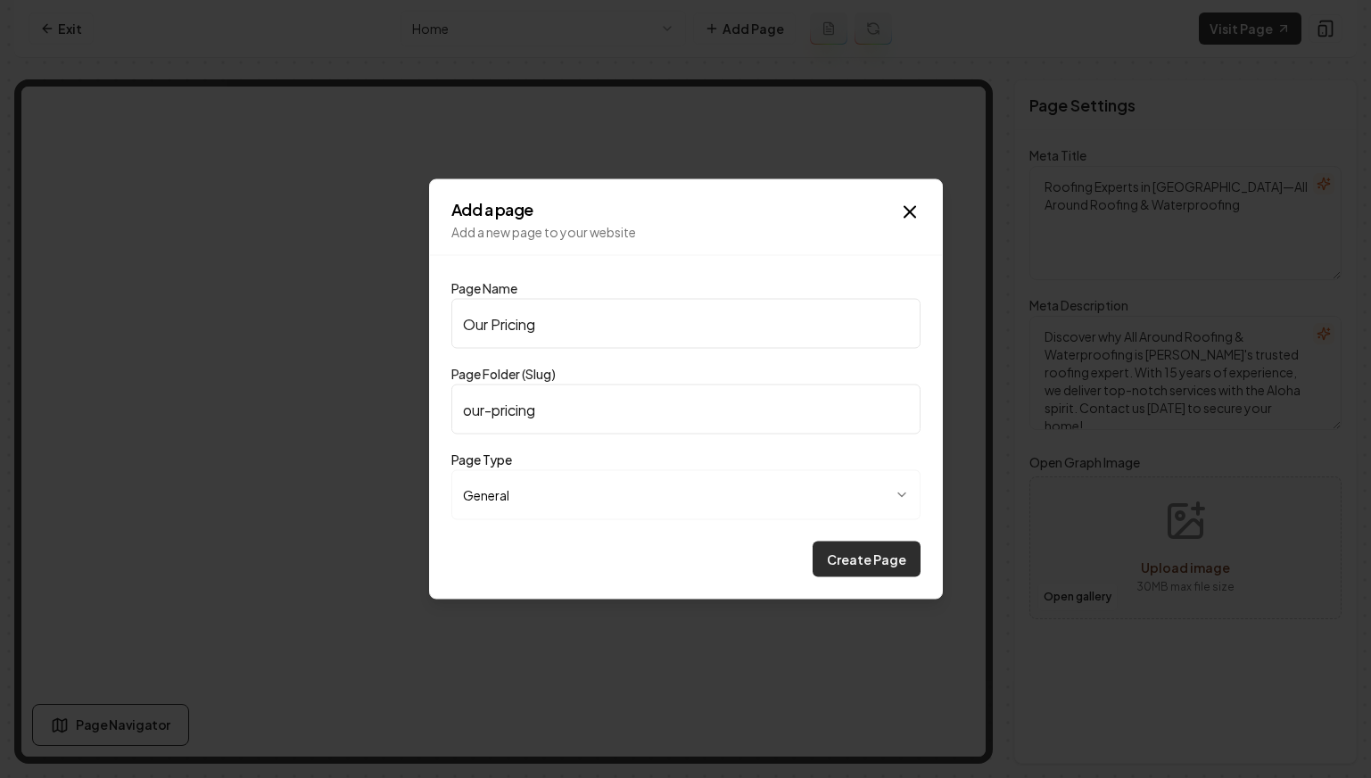
type input "Our Pricing"
click at [861, 558] on button "Create Page" at bounding box center [866, 559] width 108 height 36
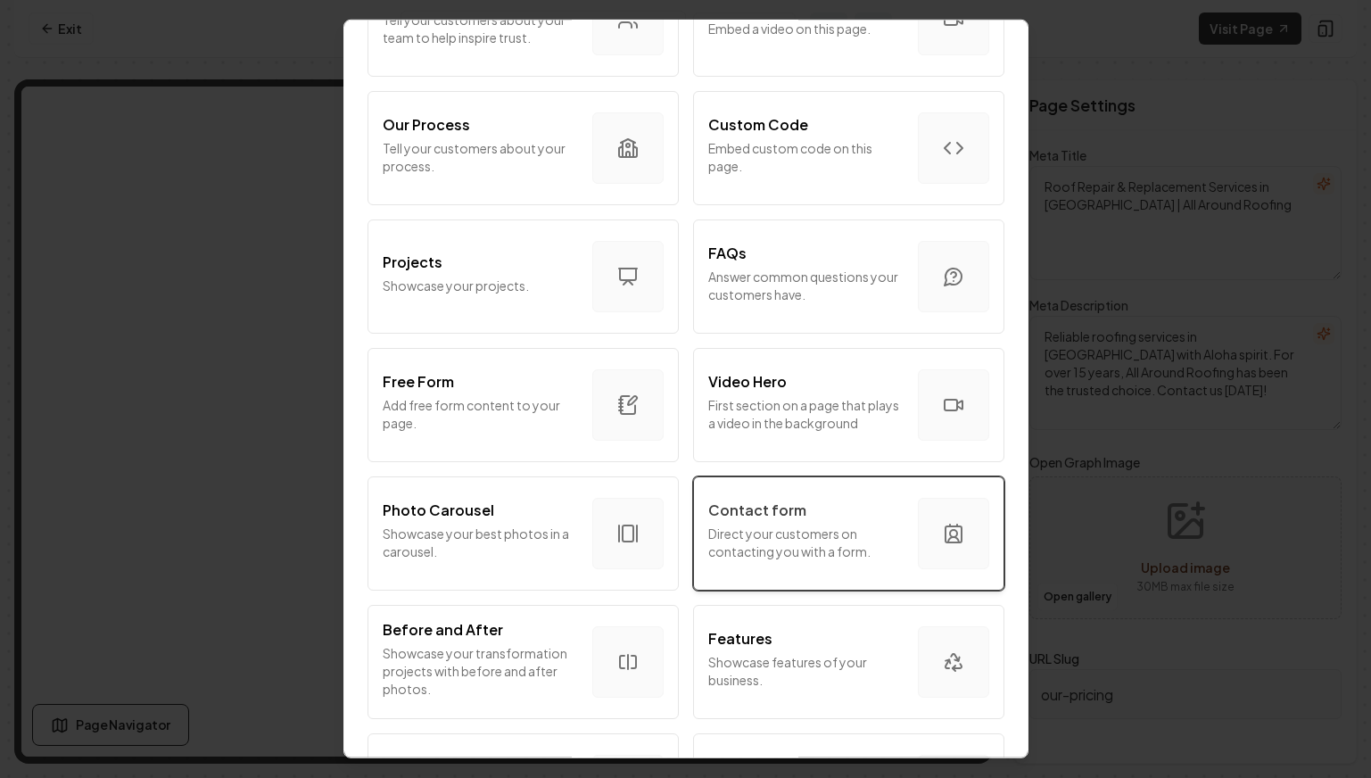
scroll to position [342, 0]
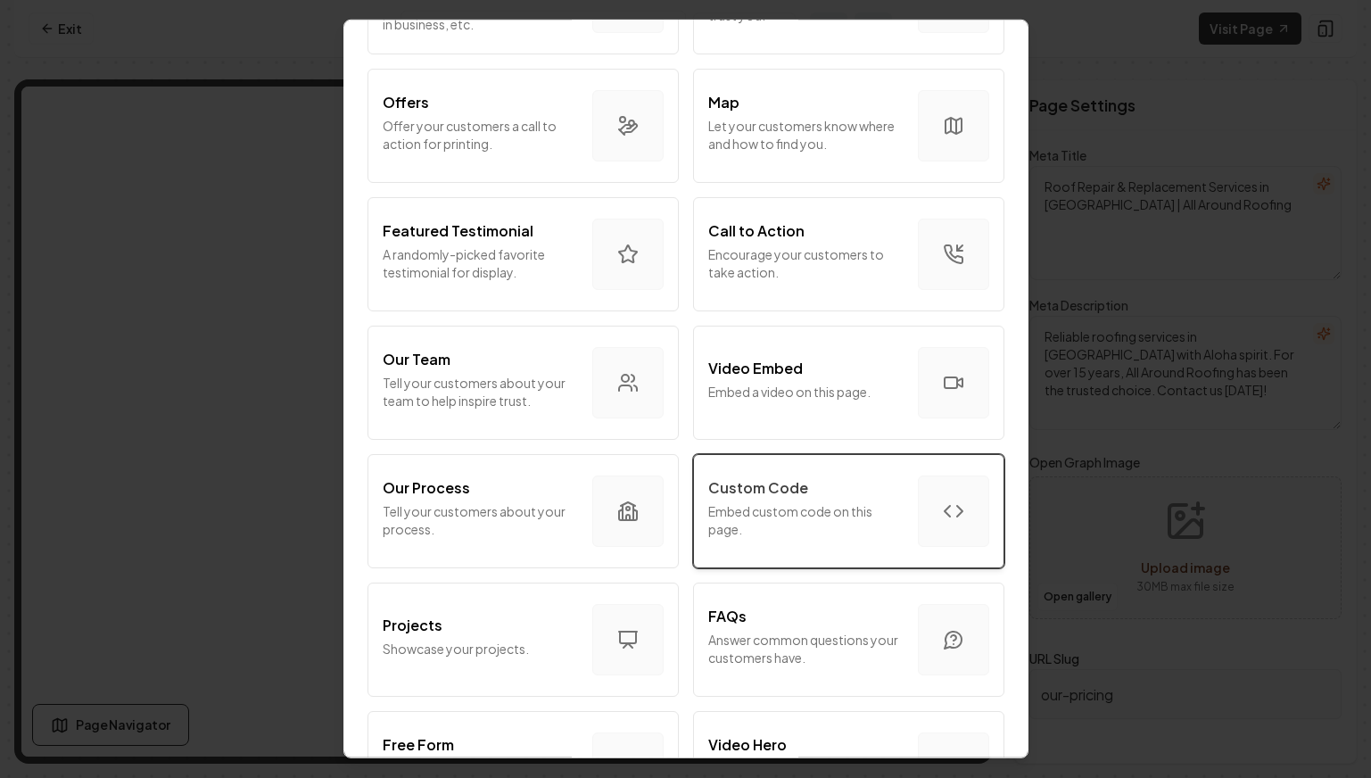
click at [816, 514] on p "Embed custom code on this page." at bounding box center [805, 520] width 195 height 36
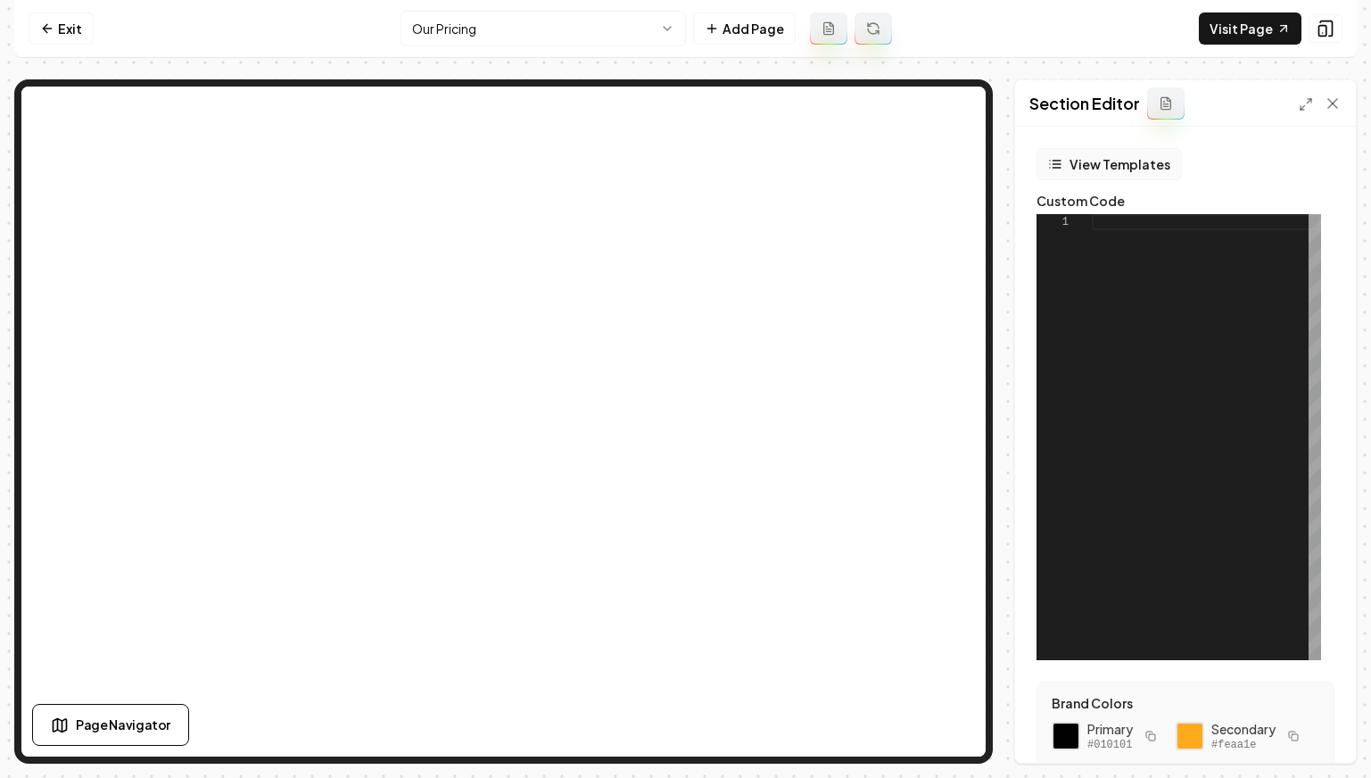
click at [1060, 166] on icon "button" at bounding box center [1055, 164] width 14 height 14
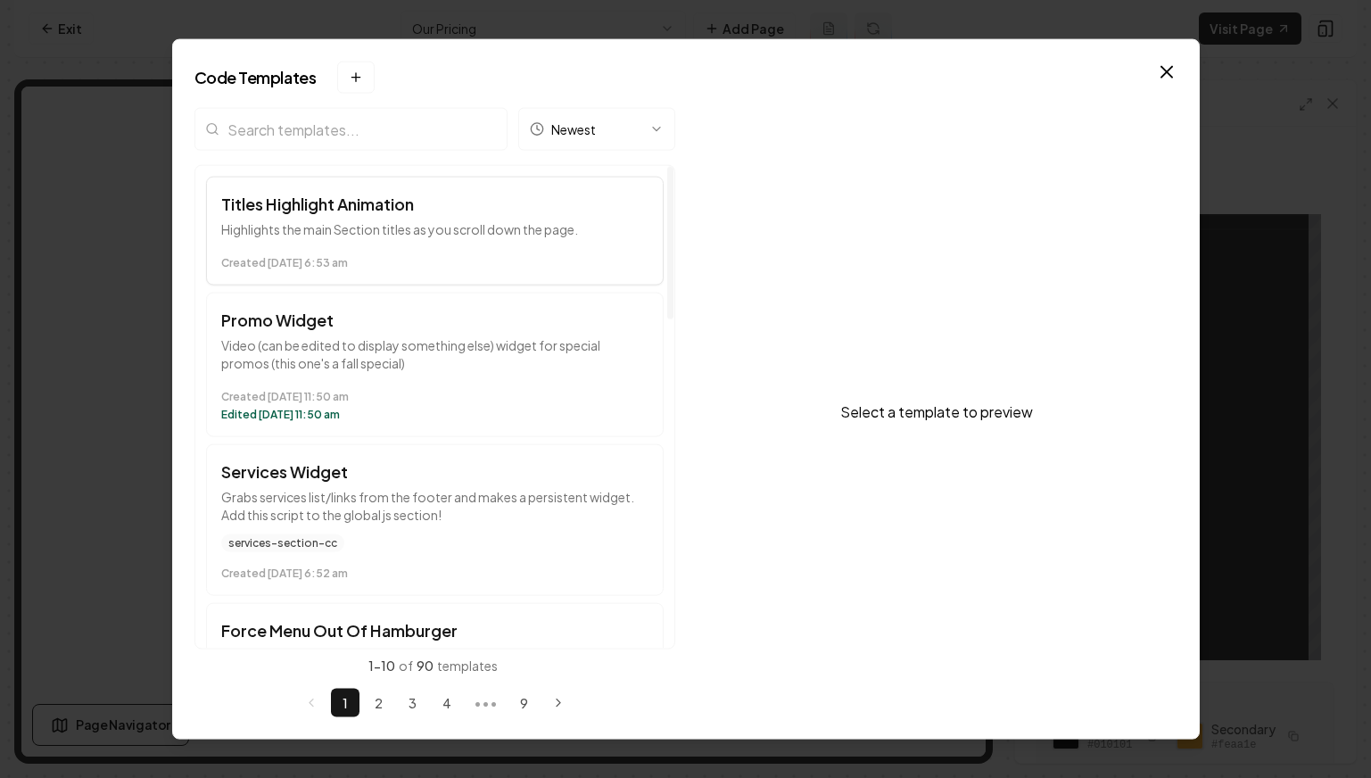
click at [381, 196] on h3 "Titles Highlight Animation" at bounding box center [434, 204] width 427 height 25
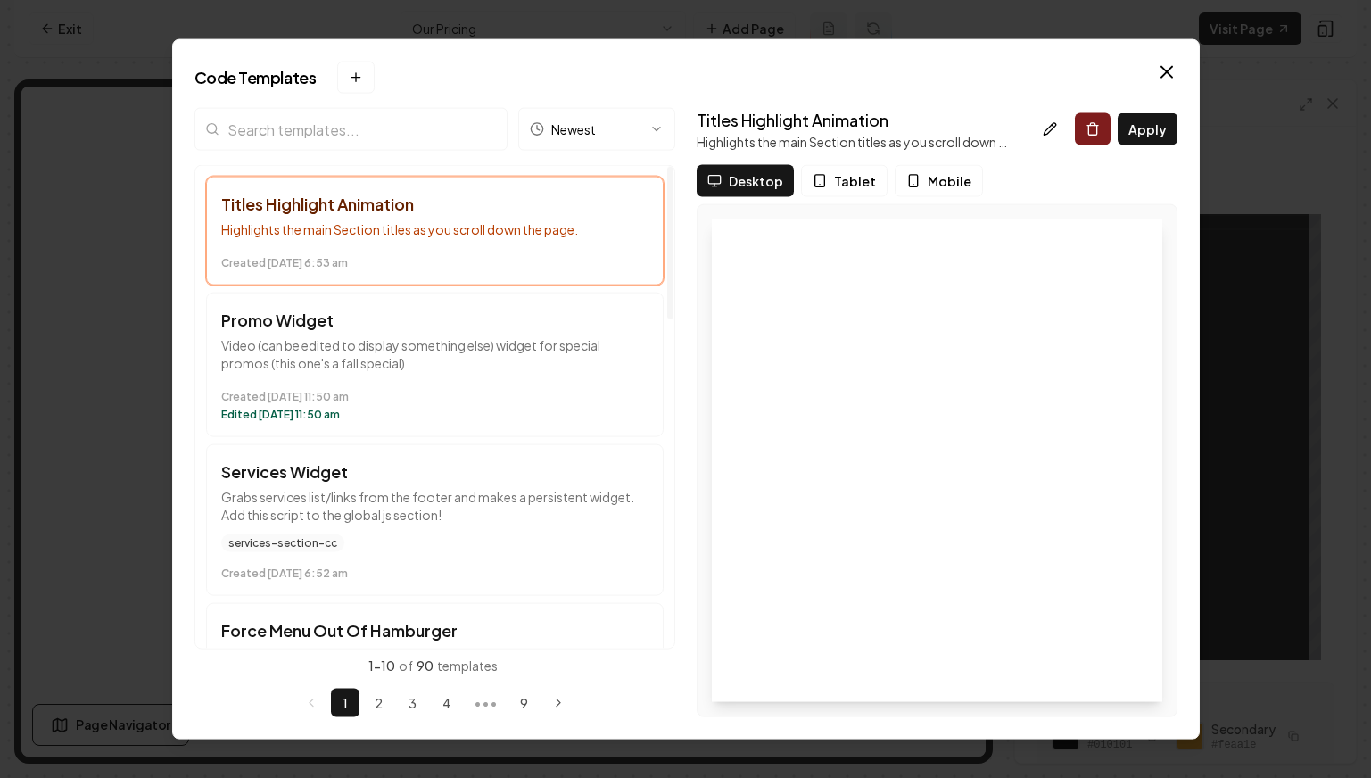
click at [357, 136] on input "search" at bounding box center [350, 129] width 313 height 43
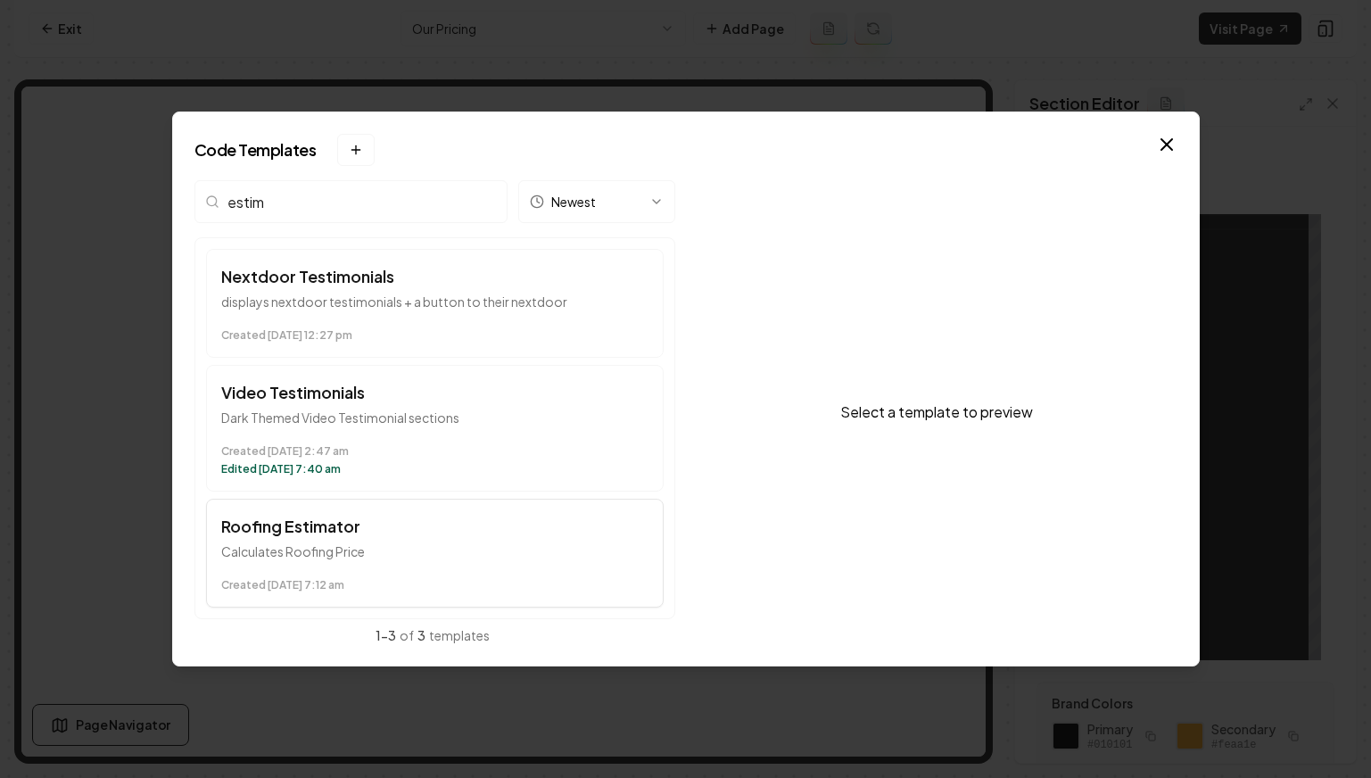
type input "estim"
click at [322, 587] on time "Created February 14 at 7:12 am" at bounding box center [434, 585] width 427 height 14
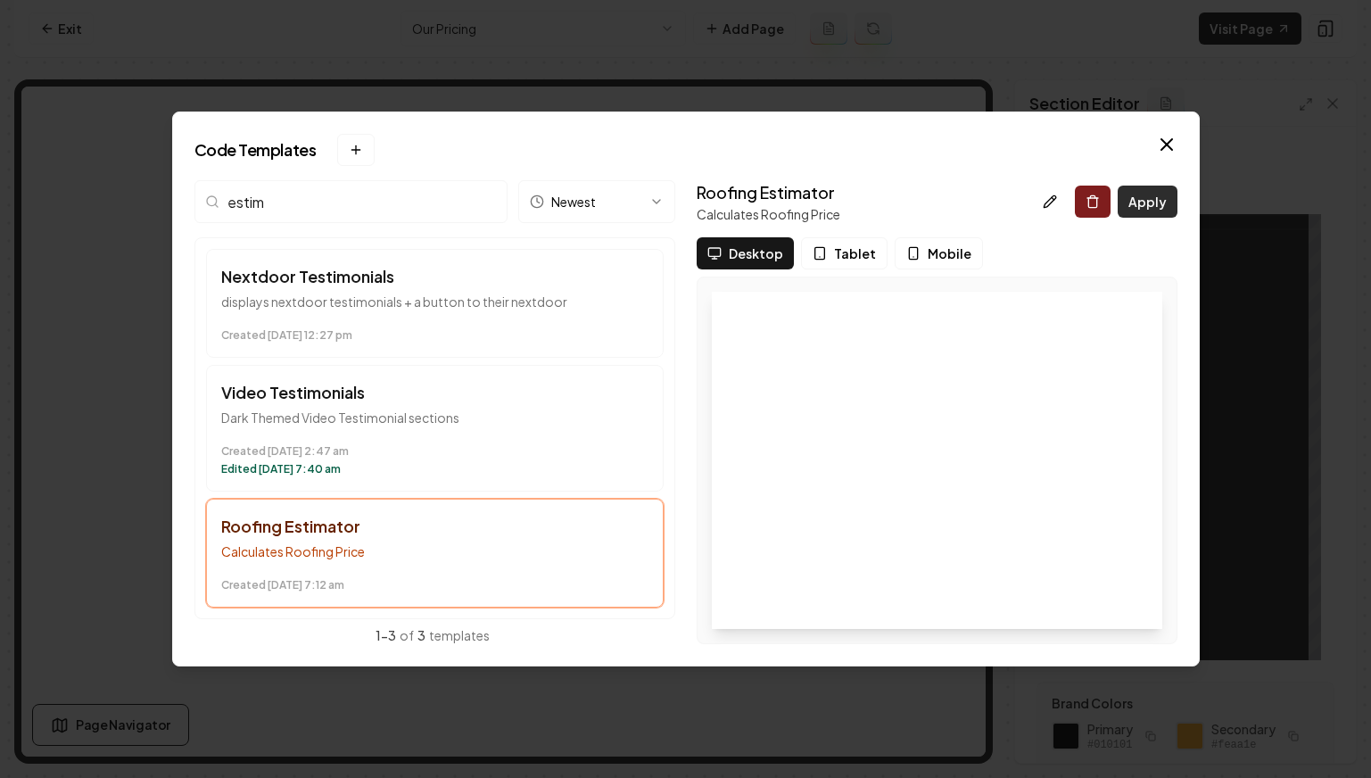
click at [1122, 202] on button "Apply" at bounding box center [1147, 202] width 60 height 32
type textarea "*********"
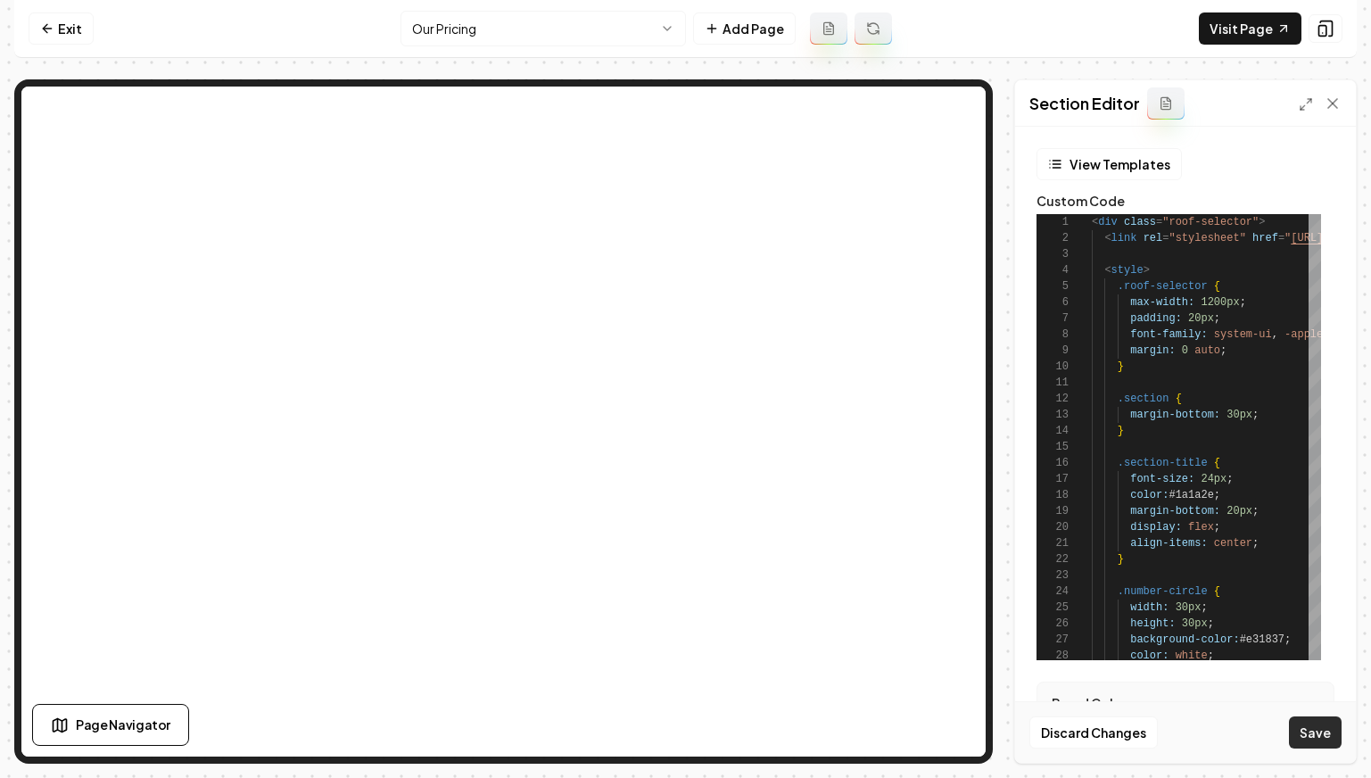
click at [1122, 738] on button "Save" at bounding box center [1315, 732] width 53 height 32
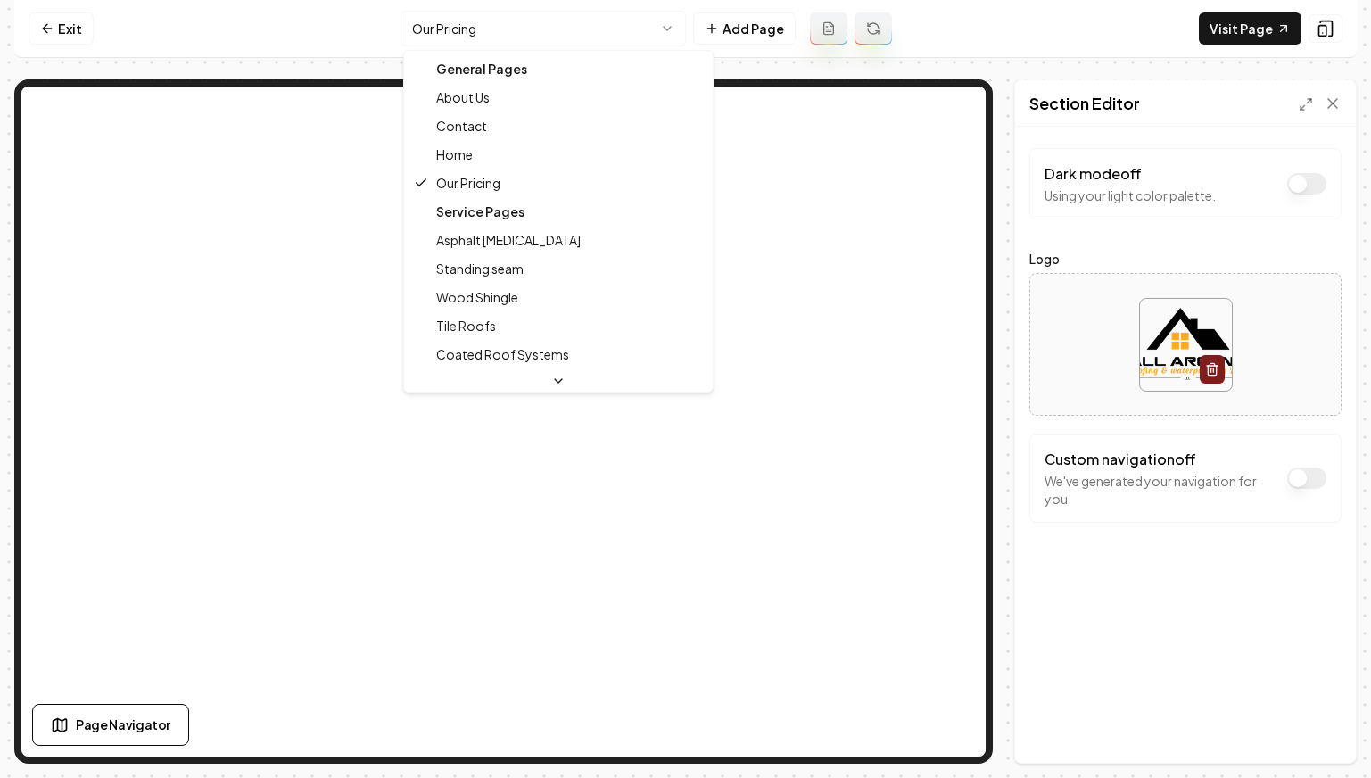
click at [546, 29] on html "Computer Required This feature is only available on a computer. Please switch t…" at bounding box center [685, 389] width 1371 height 778
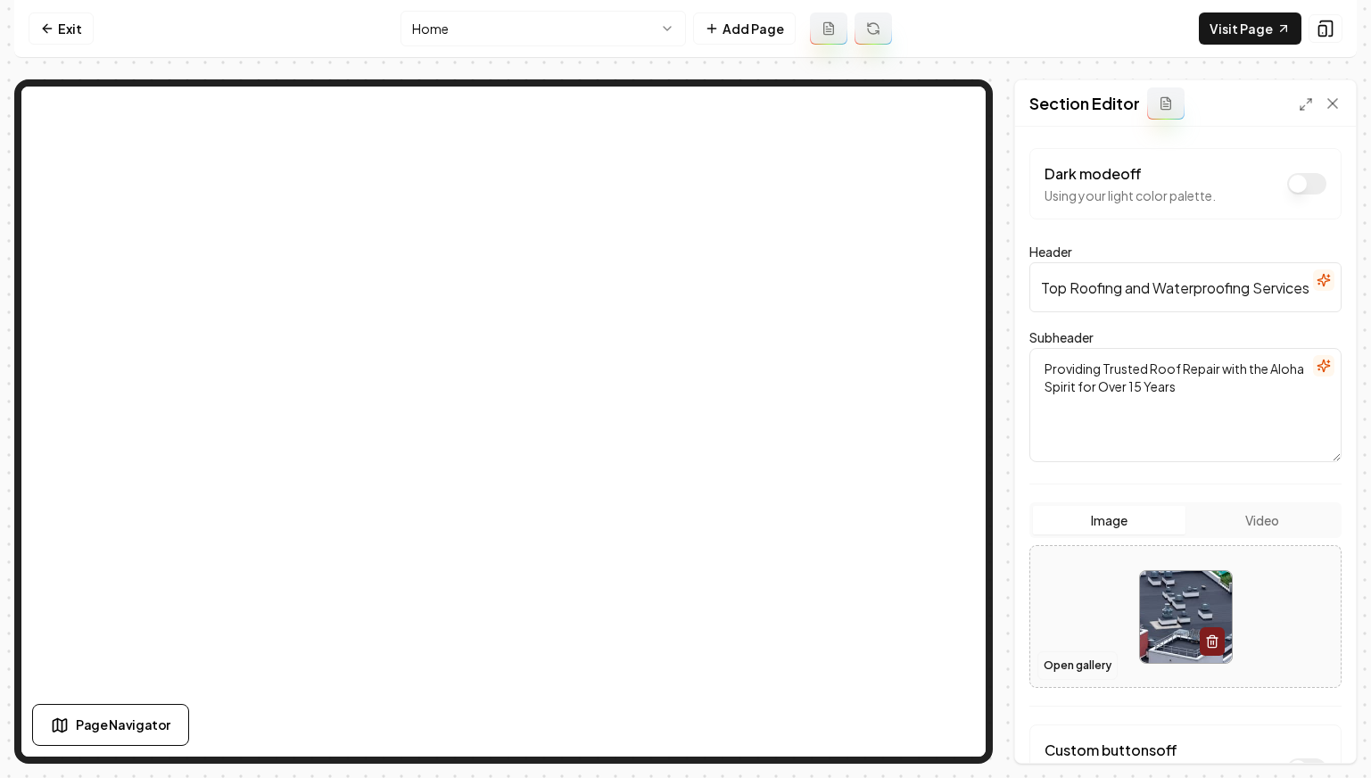
click at [1092, 667] on button "Open gallery" at bounding box center [1077, 665] width 80 height 29
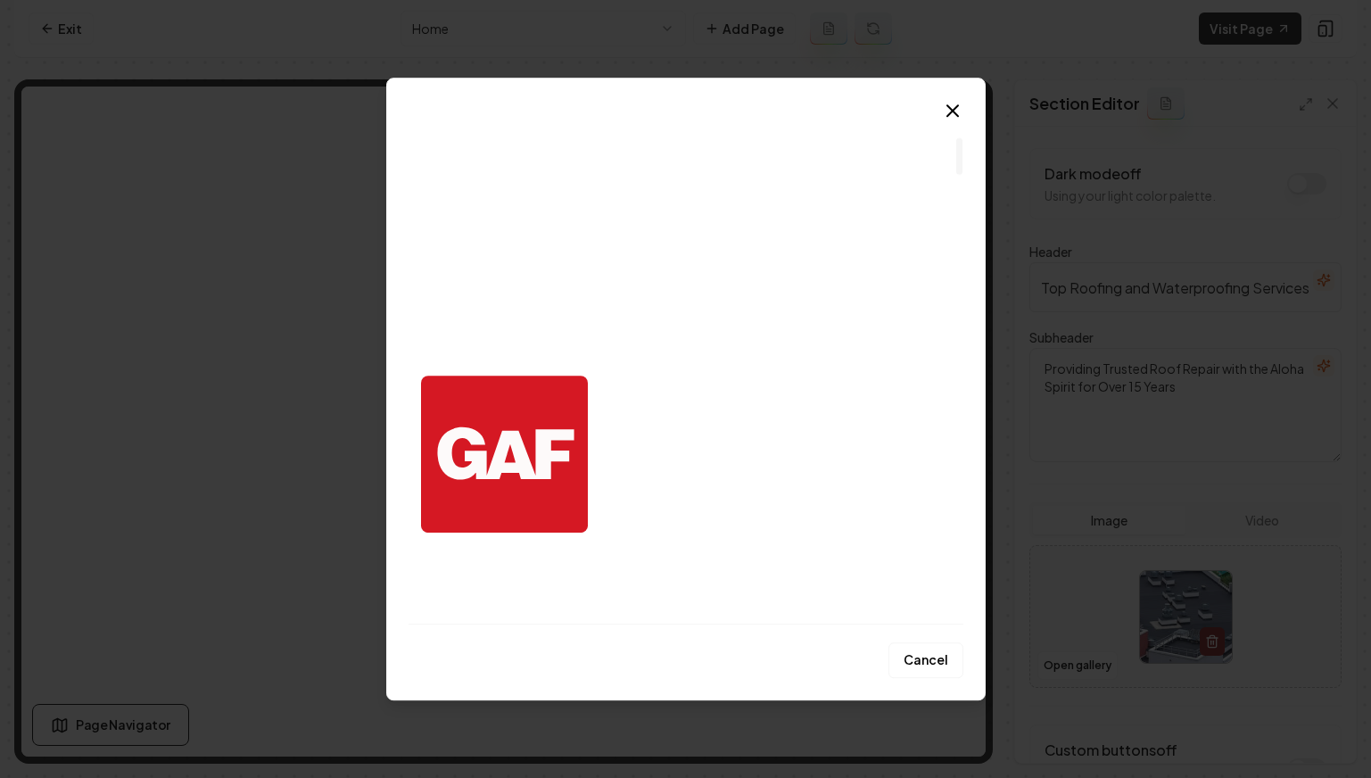
scroll to position [317, 0]
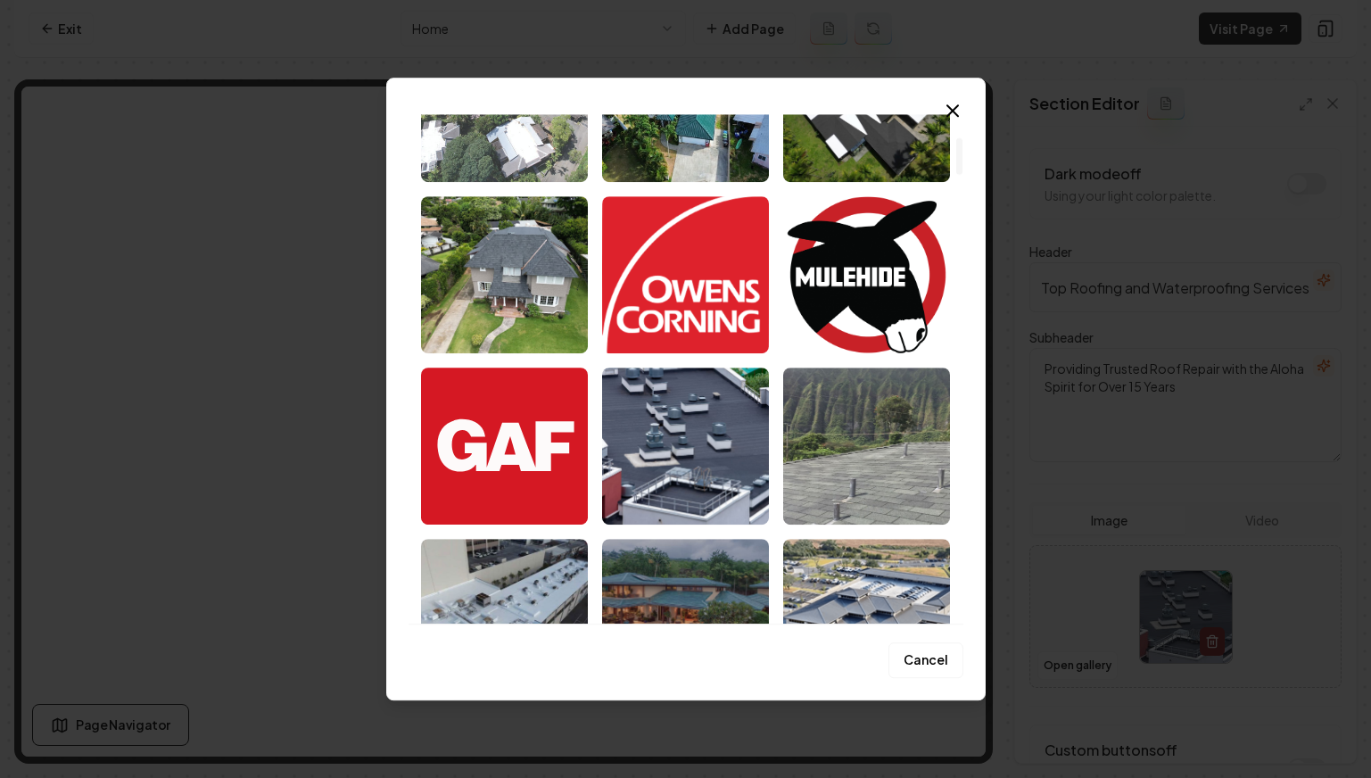
click at [493, 179] on img "Select image image_68cd77e45c7cd75eb86074bf.jpg" at bounding box center [504, 103] width 167 height 157
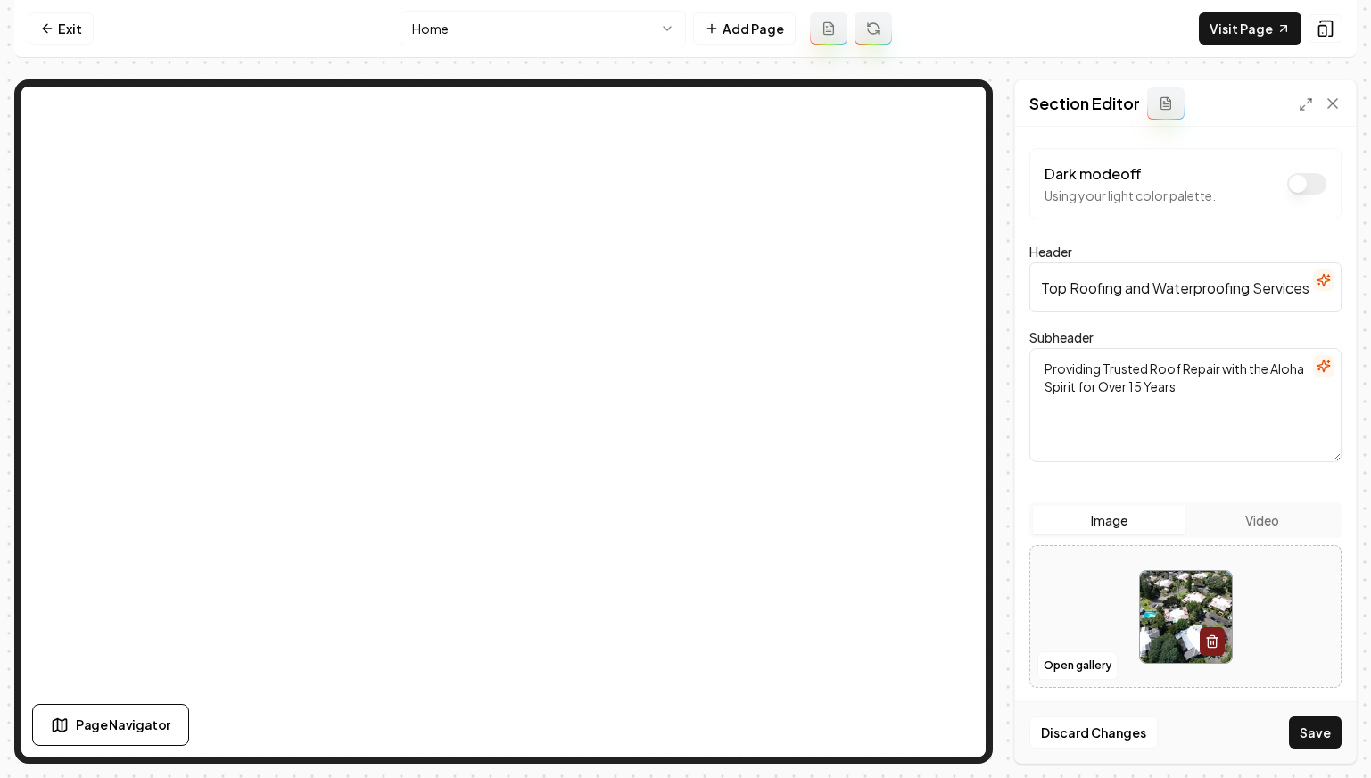
drag, startPoint x: 1318, startPoint y: 732, endPoint x: 1194, endPoint y: 568, distance: 205.7
click at [1122, 732] on button "Save" at bounding box center [1315, 732] width 53 height 32
click at [1062, 664] on button "Open gallery" at bounding box center [1077, 665] width 80 height 29
drag, startPoint x: 1103, startPoint y: 442, endPoint x: 1060, endPoint y: 461, distance: 47.5
click at [1055, 665] on button "Open gallery" at bounding box center [1077, 665] width 80 height 29
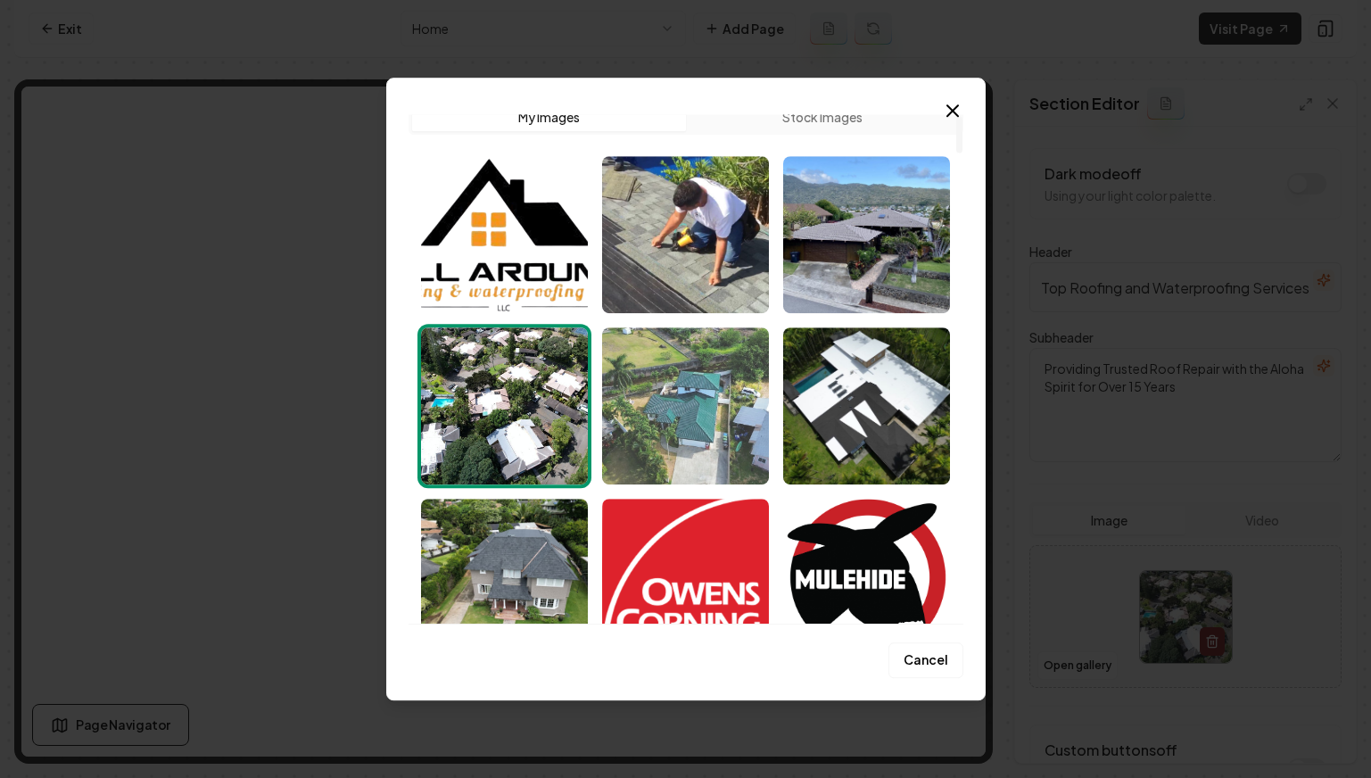
scroll to position [18, 0]
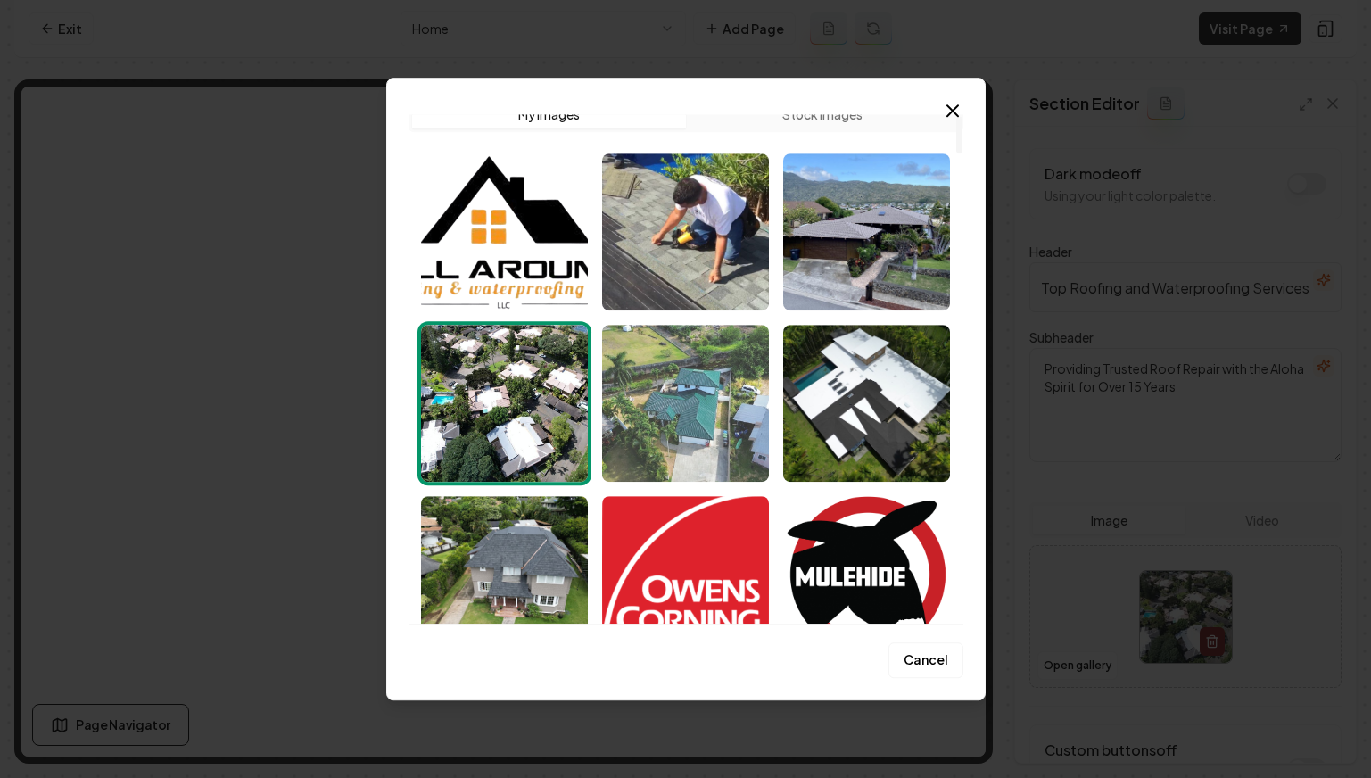
click at [689, 395] on img "Select image image_68cd77db5c7cd75eb8603880.jpg" at bounding box center [685, 403] width 167 height 157
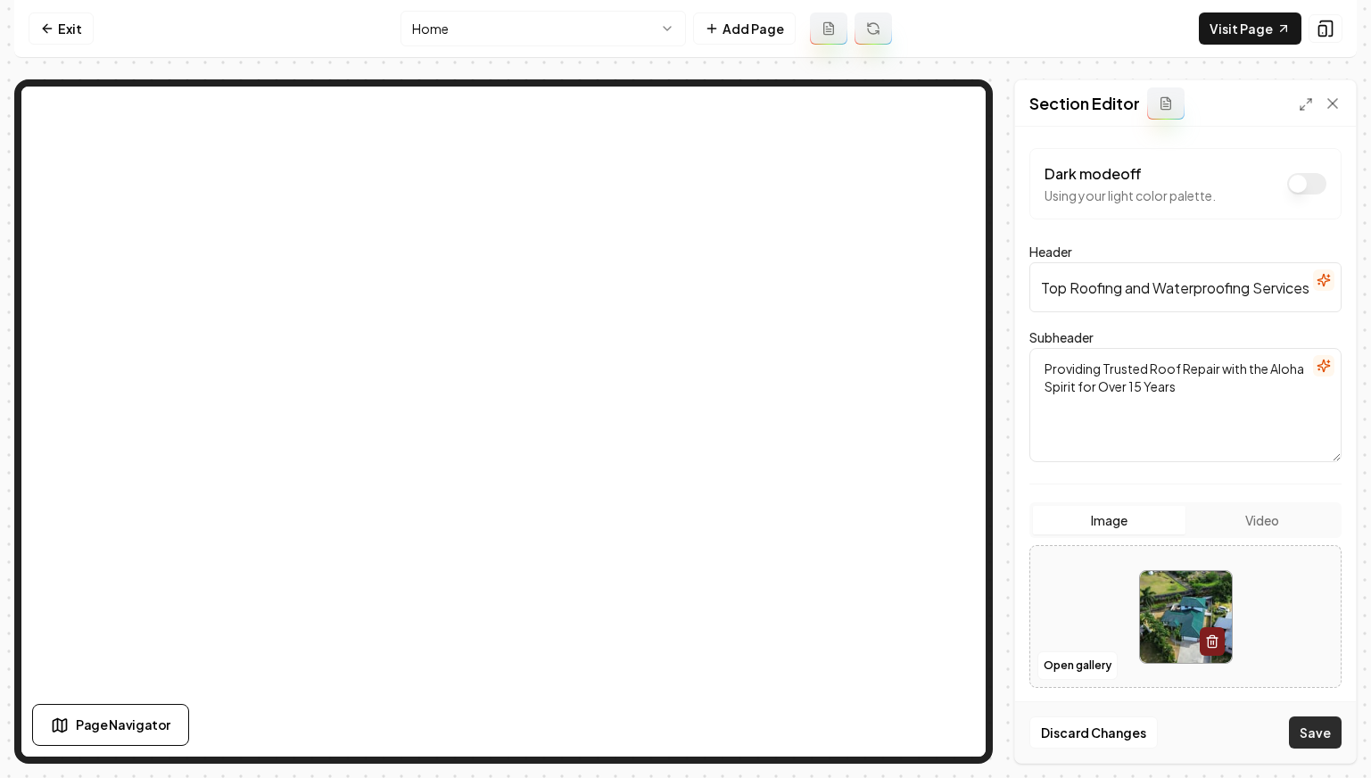
click at [1122, 721] on button "Save" at bounding box center [1315, 732] width 53 height 32
click at [1083, 661] on button "Open gallery" at bounding box center [1077, 665] width 80 height 29
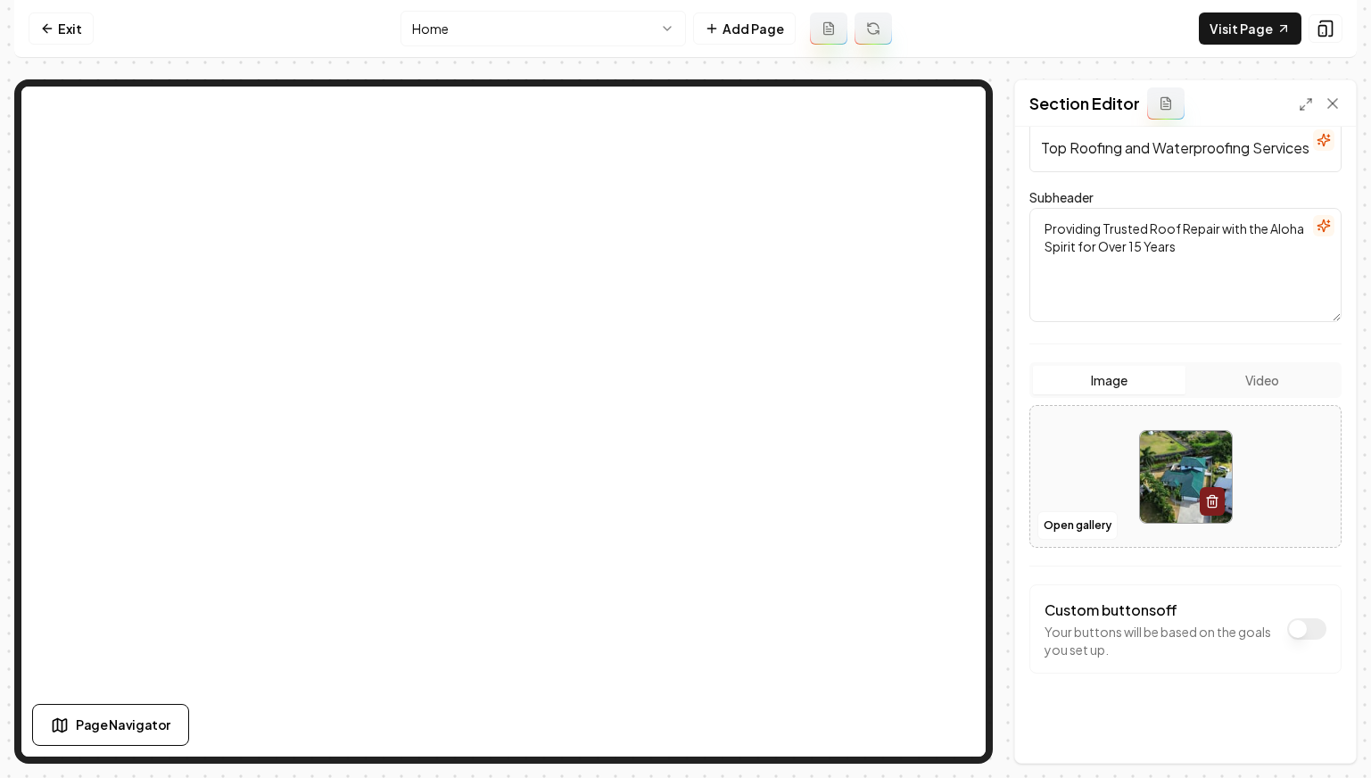
scroll to position [144, 0]
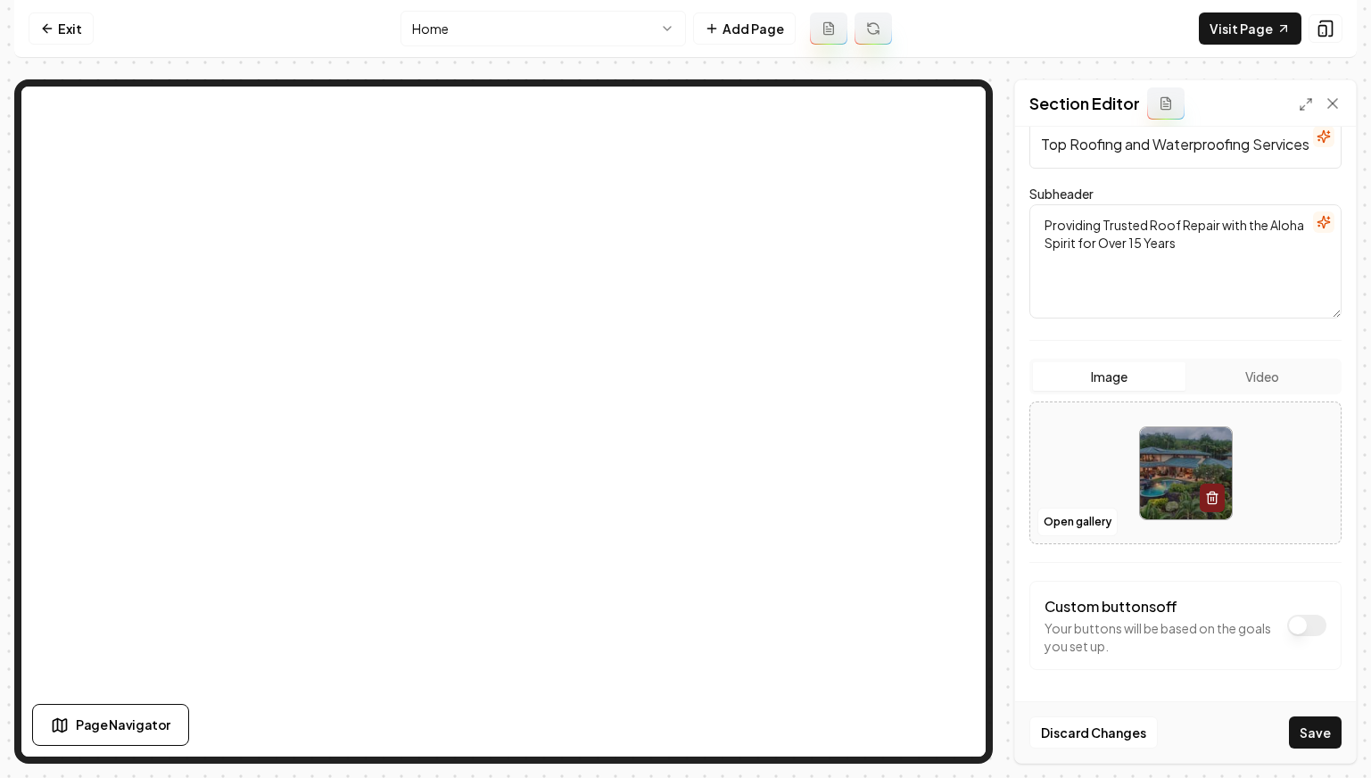
click at [1122, 722] on button "Save" at bounding box center [1315, 732] width 53 height 32
click at [614, 54] on nav "Exit Home Add Page Visit Page" at bounding box center [685, 29] width 1342 height 58
click at [644, 30] on html "Computer Required This feature is only available on a computer. Please switch t…" at bounding box center [685, 389] width 1371 height 778
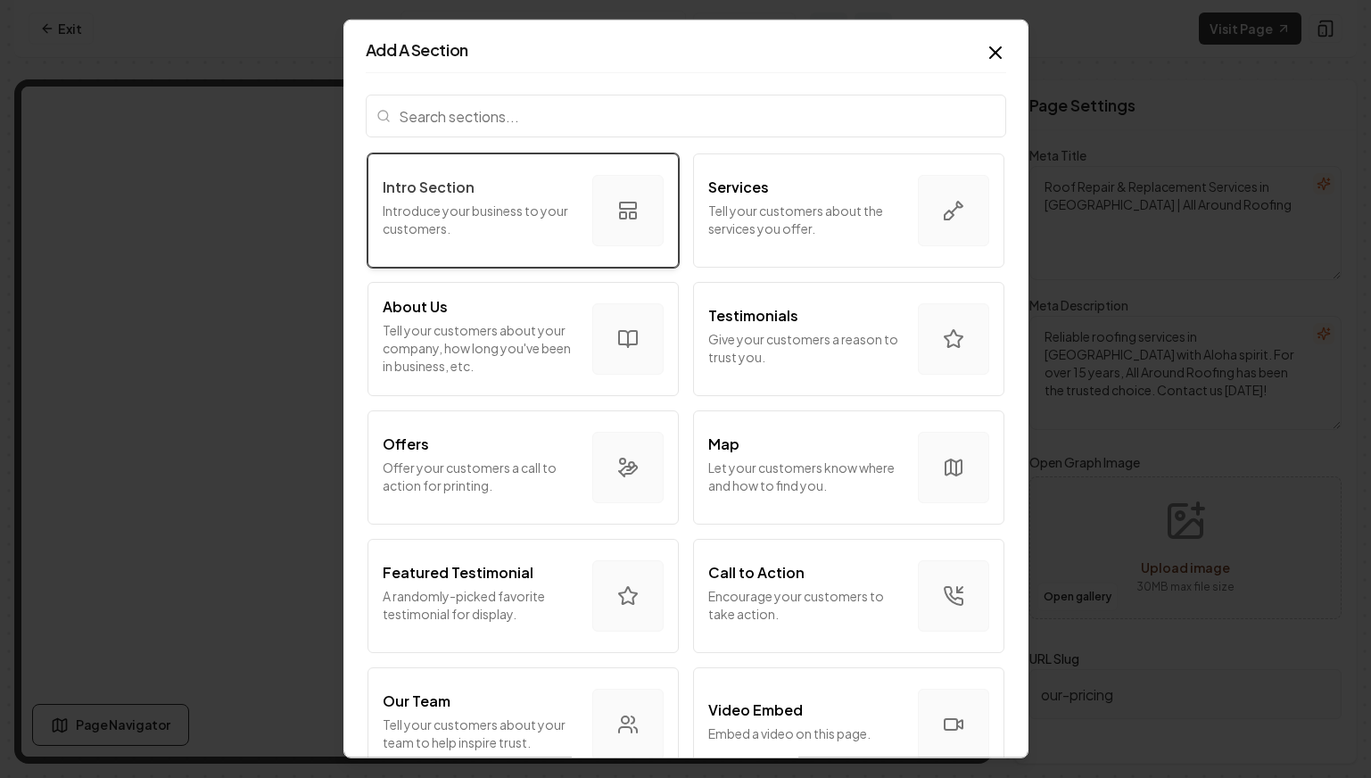
click at [563, 245] on button "Intro Section Introduce your business to your customers." at bounding box center [522, 210] width 311 height 114
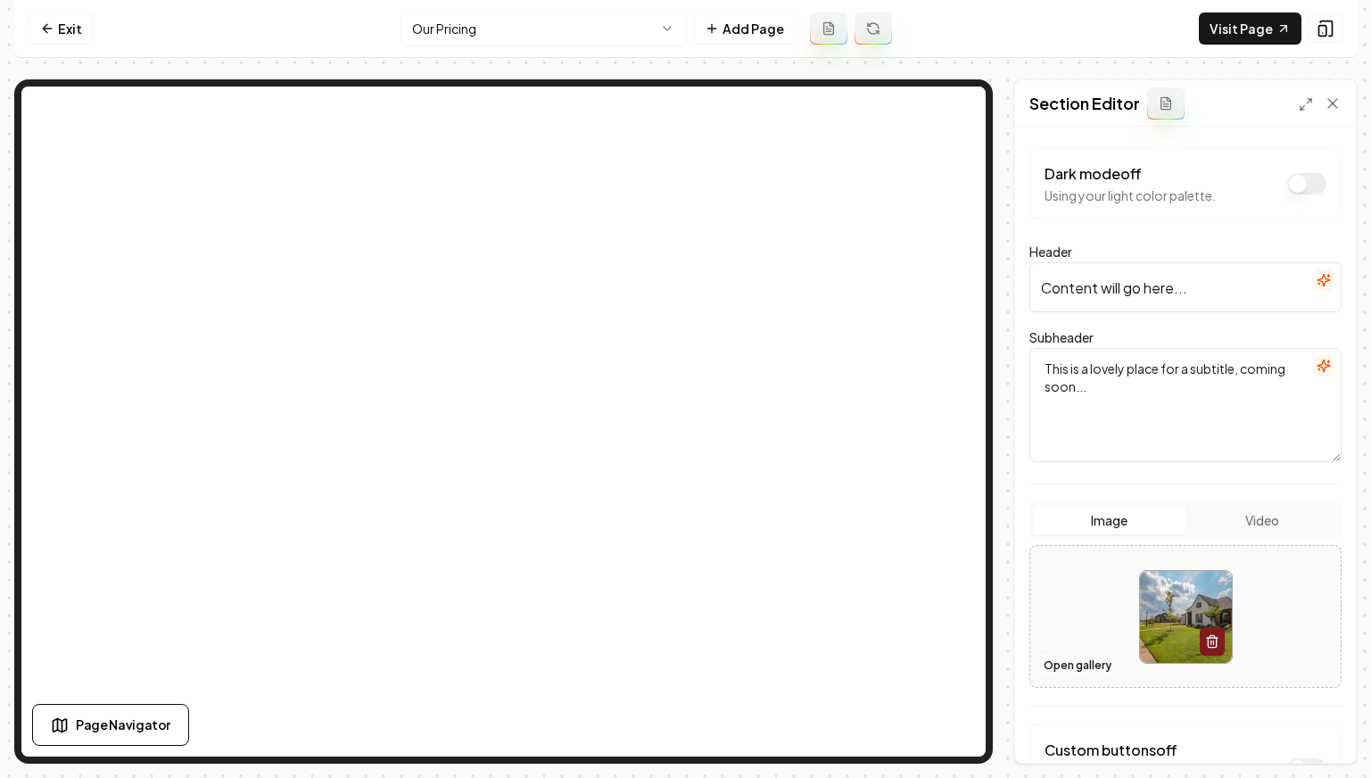
click at [1068, 673] on button "Open gallery" at bounding box center [1077, 665] width 80 height 29
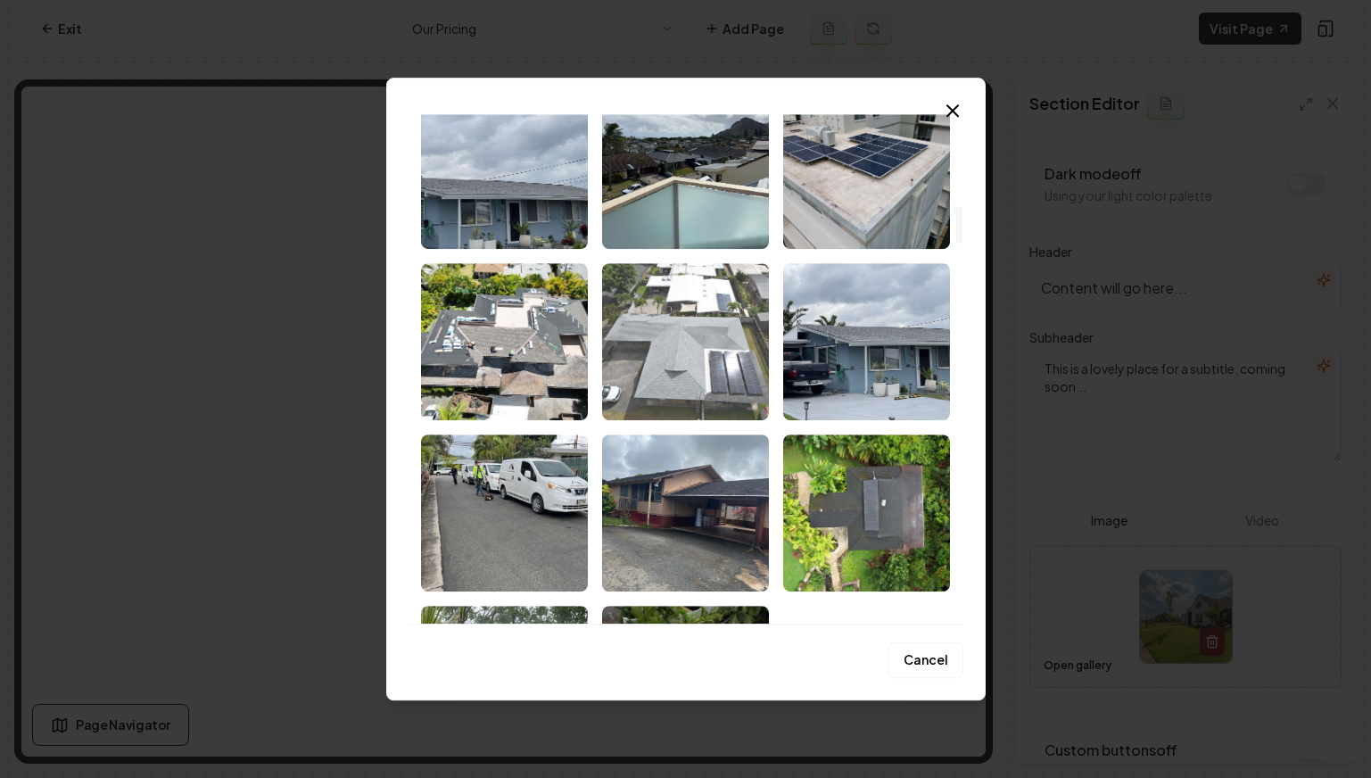
scroll to position [2171, 0]
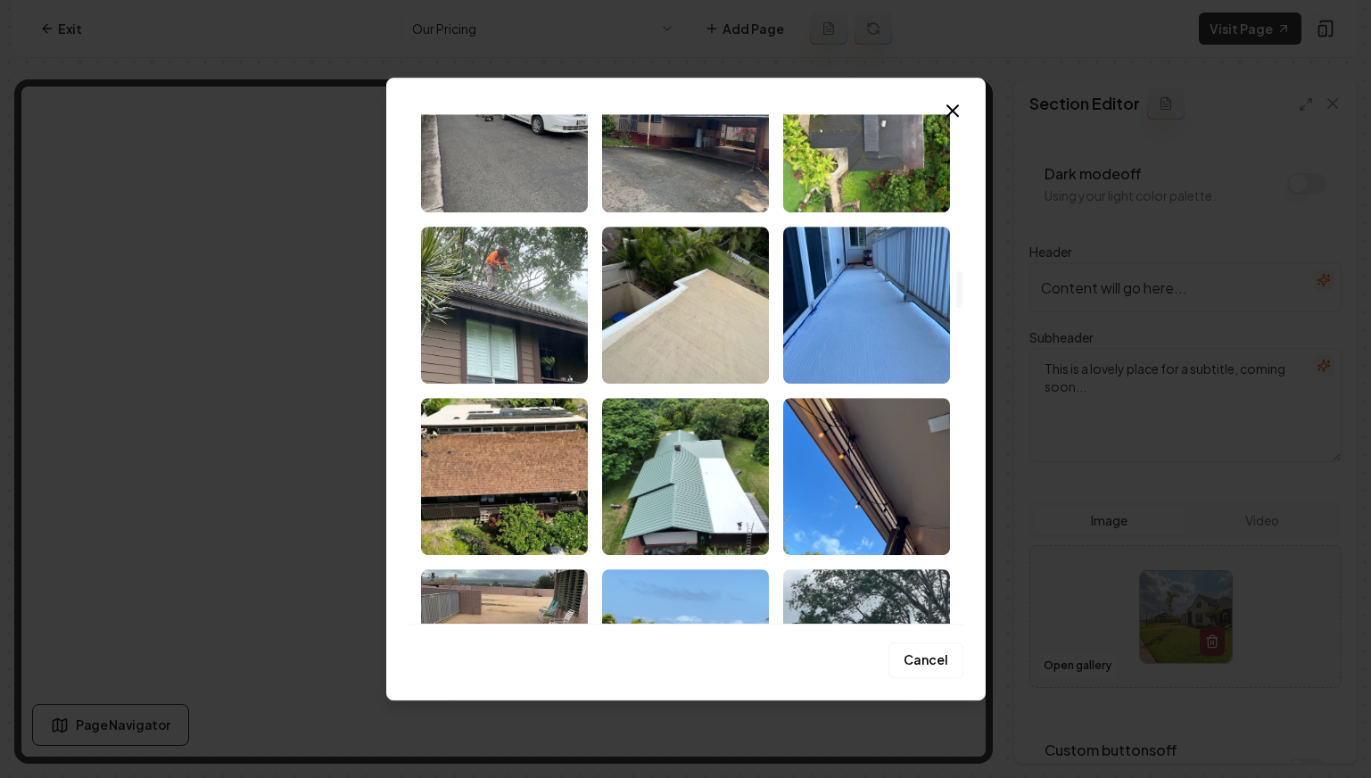
click at [680, 491] on img "Select image image_68cd6a865c7cd75eb8f447ae.jpeg" at bounding box center [685, 476] width 167 height 157
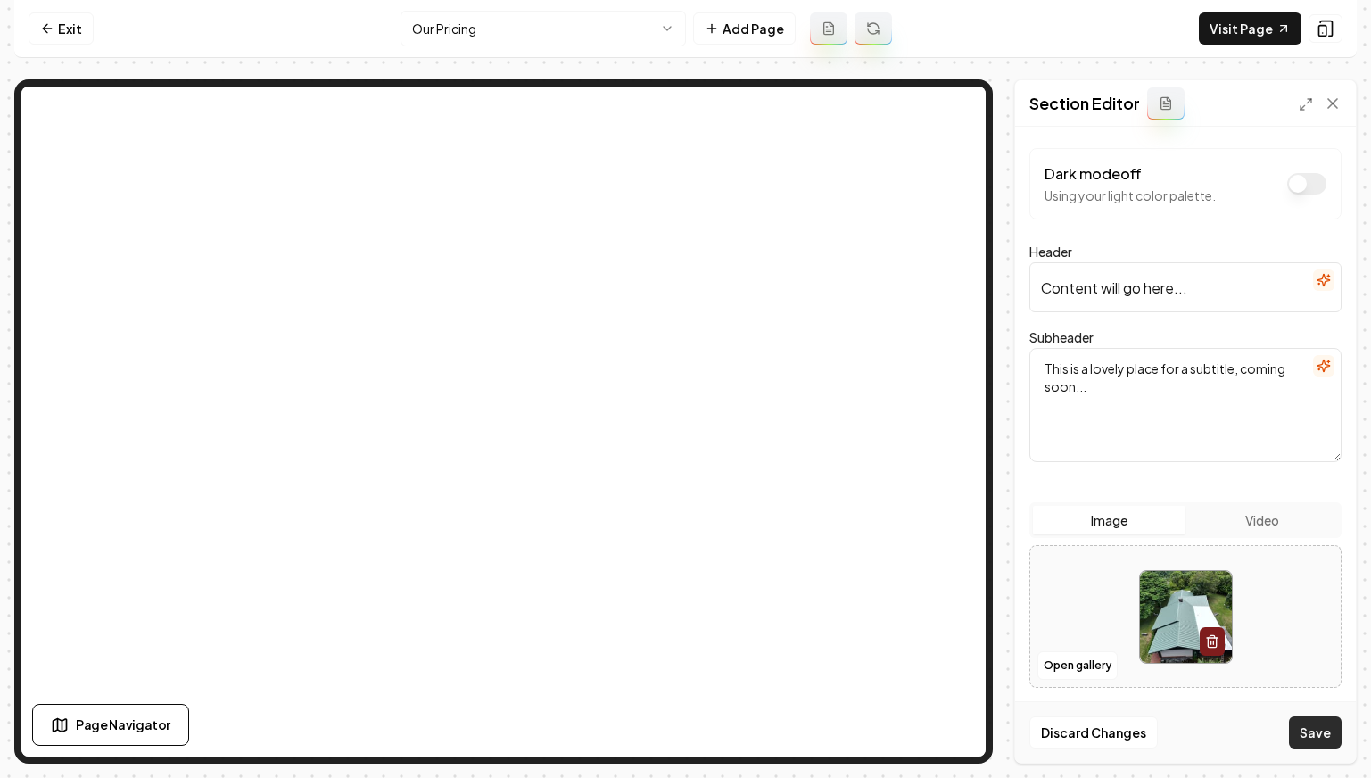
click at [1122, 727] on button "Save" at bounding box center [1315, 732] width 53 height 32
click at [1122, 294] on input "Content will go here..." at bounding box center [1185, 287] width 312 height 50
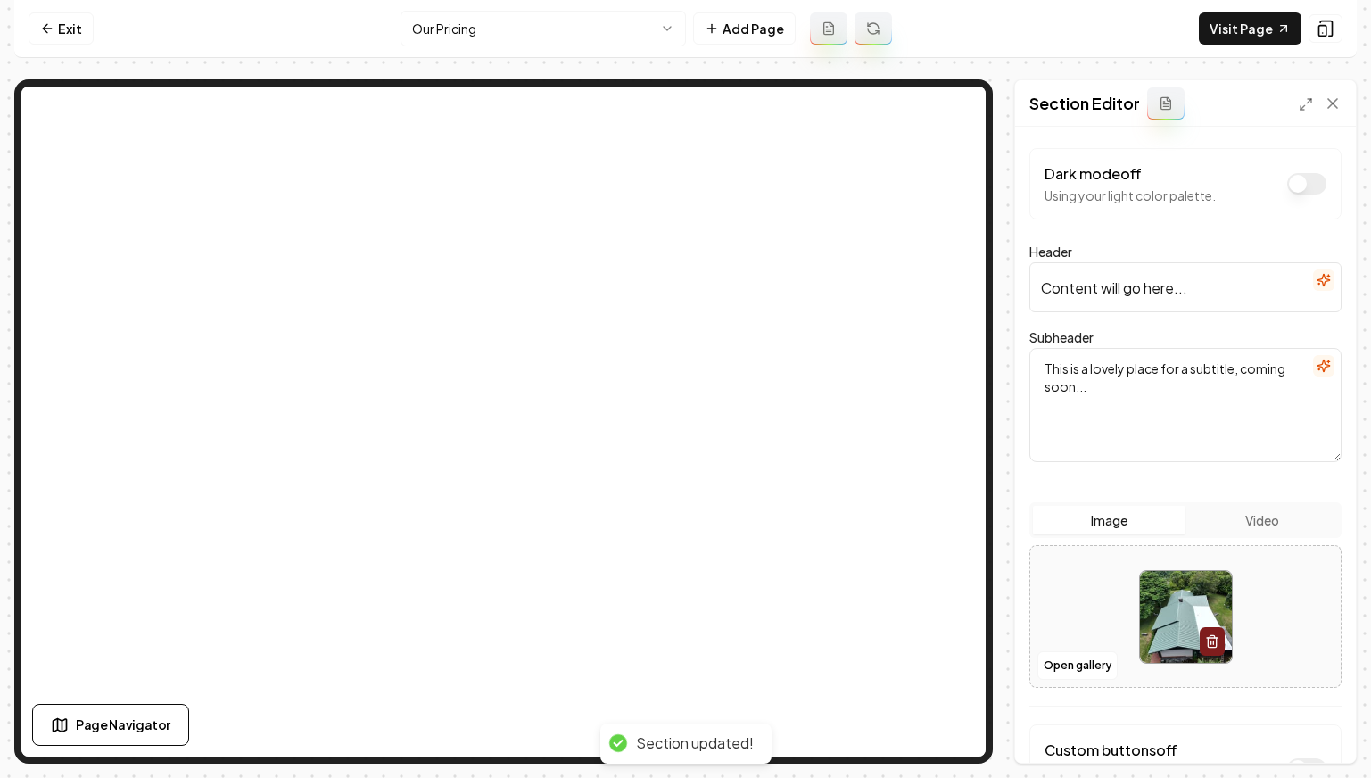
click at [1122, 294] on input "Content will go here..." at bounding box center [1185, 287] width 312 height 50
click at [1122, 279] on icon "button" at bounding box center [1323, 280] width 14 height 14
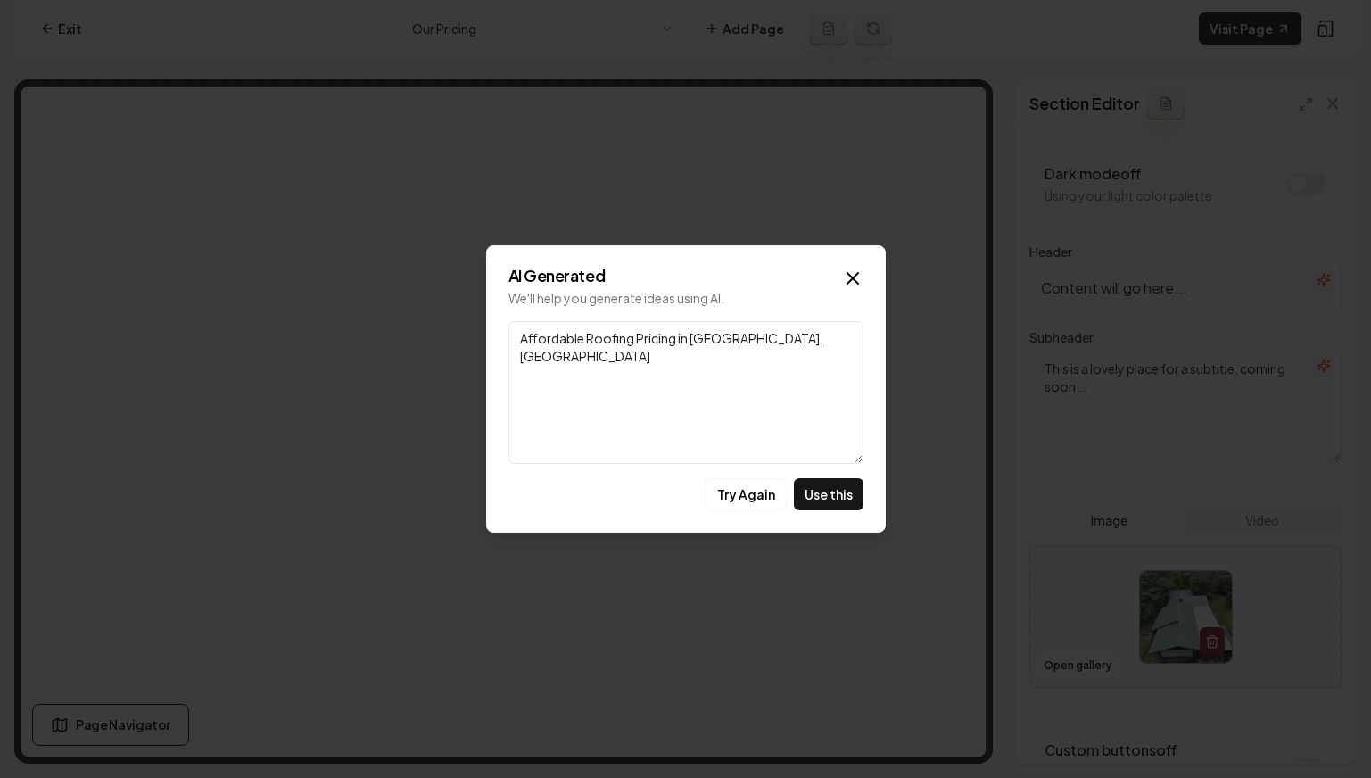
click at [721, 338] on textarea "Affordable Roofing Pricing in Honolulu, HI" at bounding box center [685, 392] width 355 height 143
click at [759, 338] on textarea "Affordable Roofing Pricing in Honolulu, HI" at bounding box center [685, 392] width 355 height 143
drag, startPoint x: 782, startPoint y: 335, endPoint x: 677, endPoint y: 339, distance: 105.3
click at [677, 339] on textarea "Affordable Roofing Pricing in Honolulu, HI" at bounding box center [685, 392] width 355 height 143
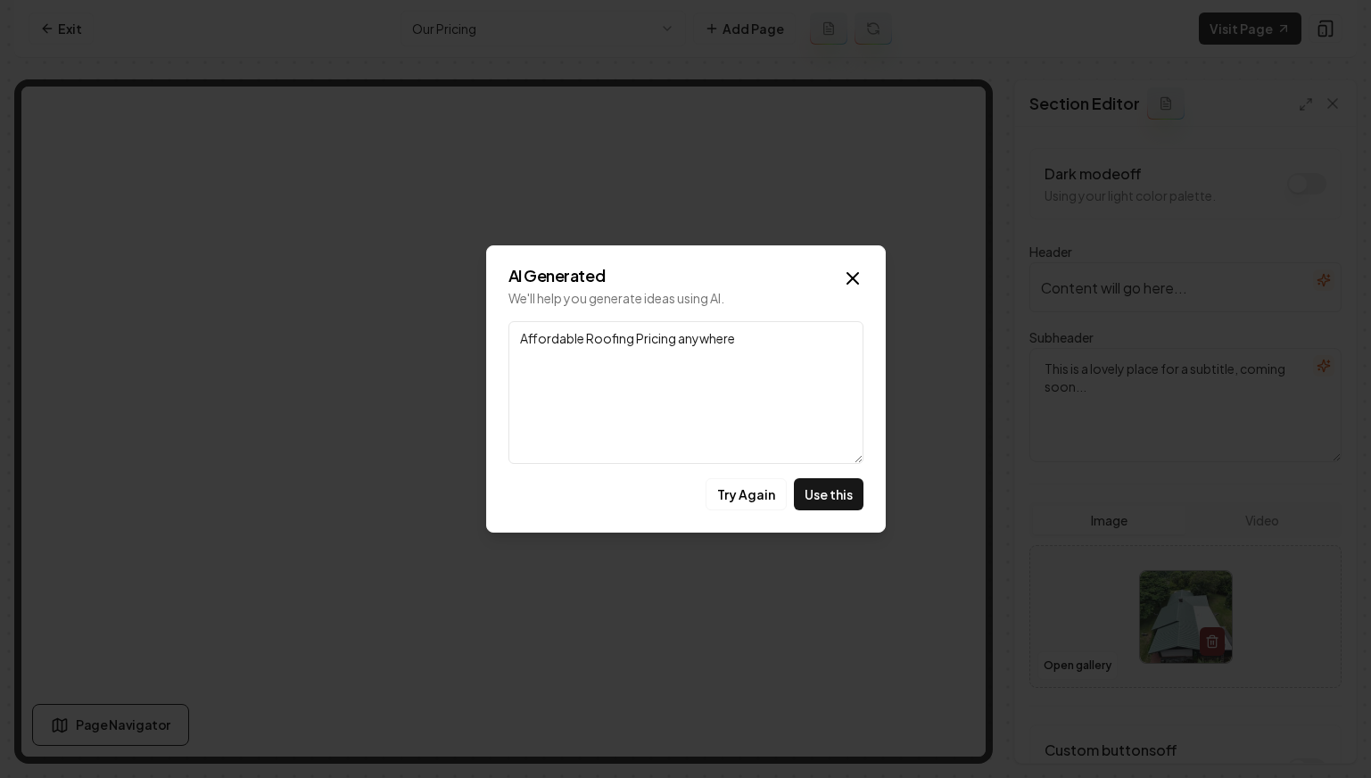
click at [680, 340] on textarea "Affordable Roofing Pricing anywhere" at bounding box center [685, 392] width 355 height 143
type textarea "Affordable Roofing Pricing Anywhere"
click at [824, 501] on button "Use this" at bounding box center [829, 494] width 70 height 32
type input "Affordable Roofing Pricing Anywhere"
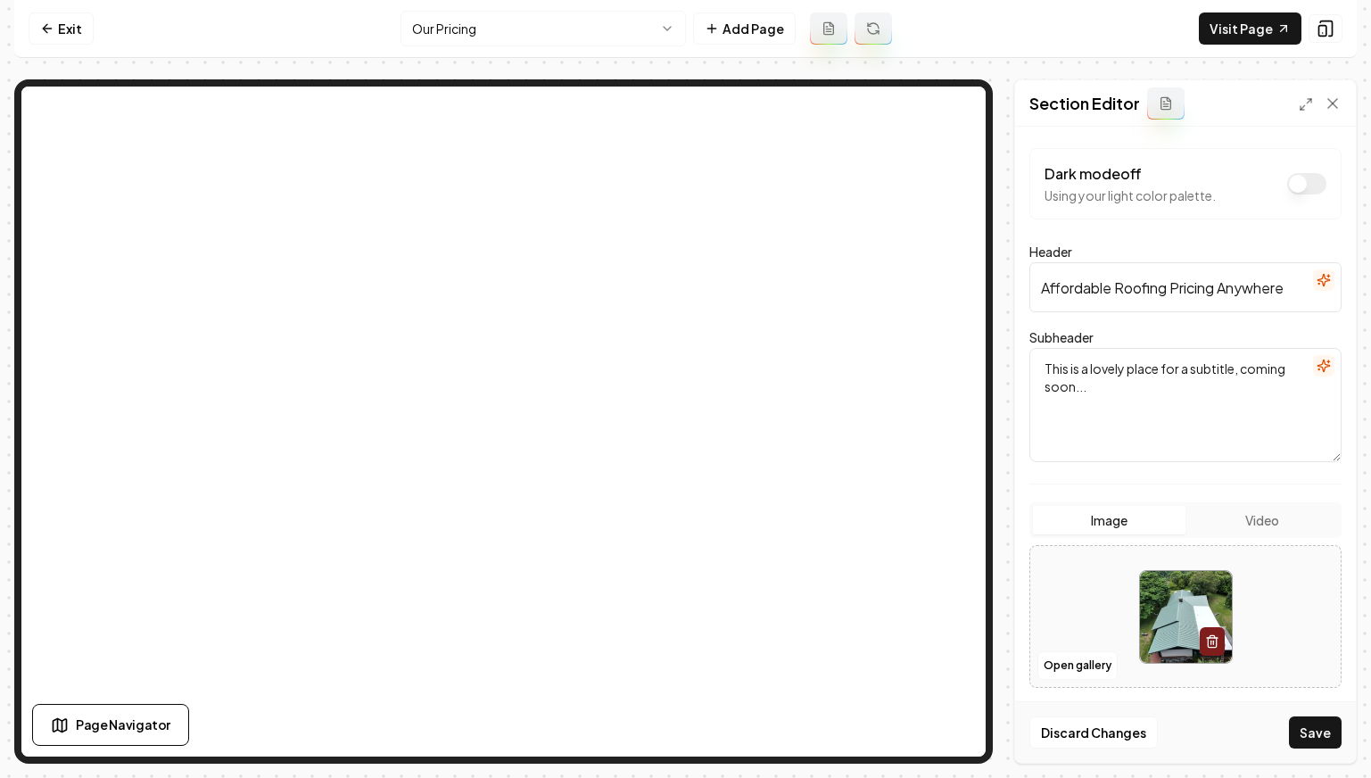
drag, startPoint x: 1296, startPoint y: 371, endPoint x: 1312, endPoint y: 367, distance: 16.7
click at [1122, 370] on div "Subheader This is a lovely place for a subtitle, coming soon..." at bounding box center [1185, 394] width 312 height 136
click at [1122, 367] on icon "button" at bounding box center [1323, 365] width 12 height 12
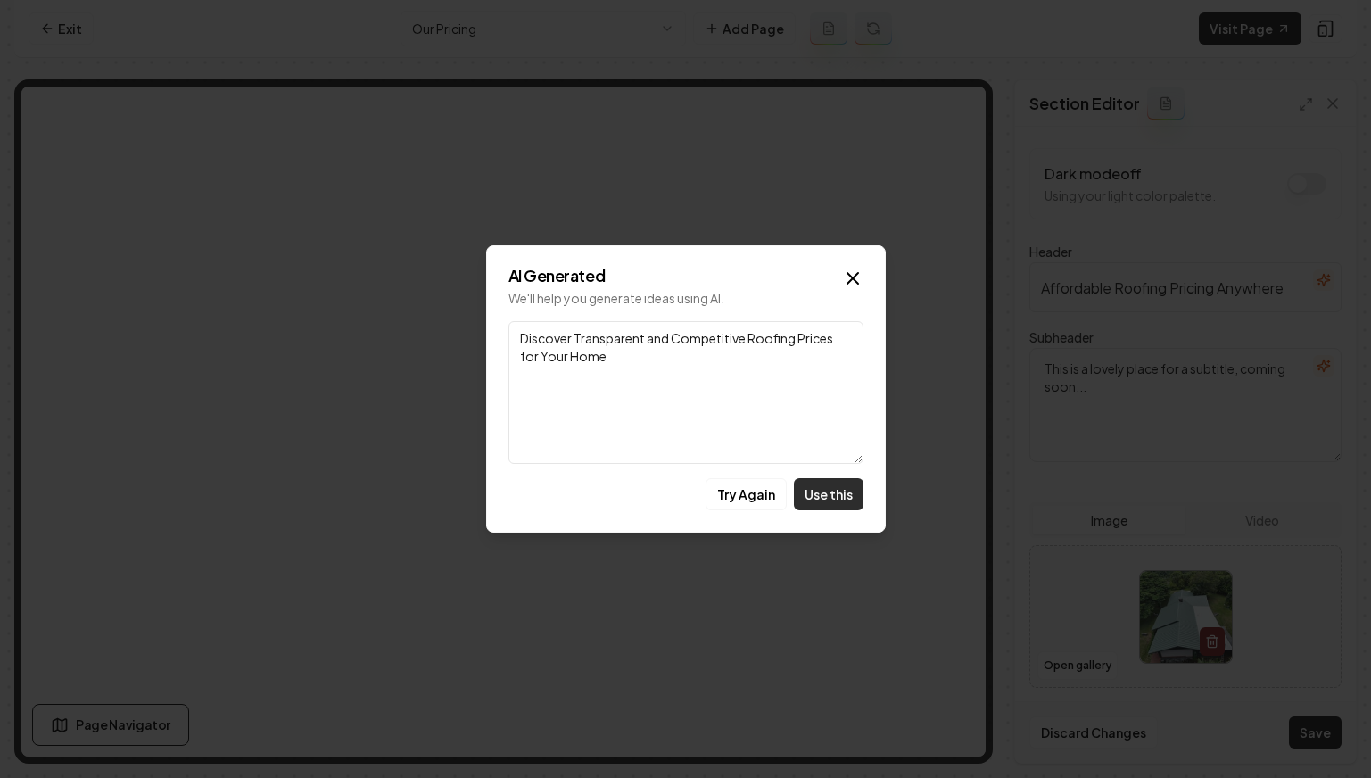
click at [829, 495] on button "Use this" at bounding box center [829, 494] width 70 height 32
type textarea "Discover Transparent and Competitive Roofing Prices for Your Home"
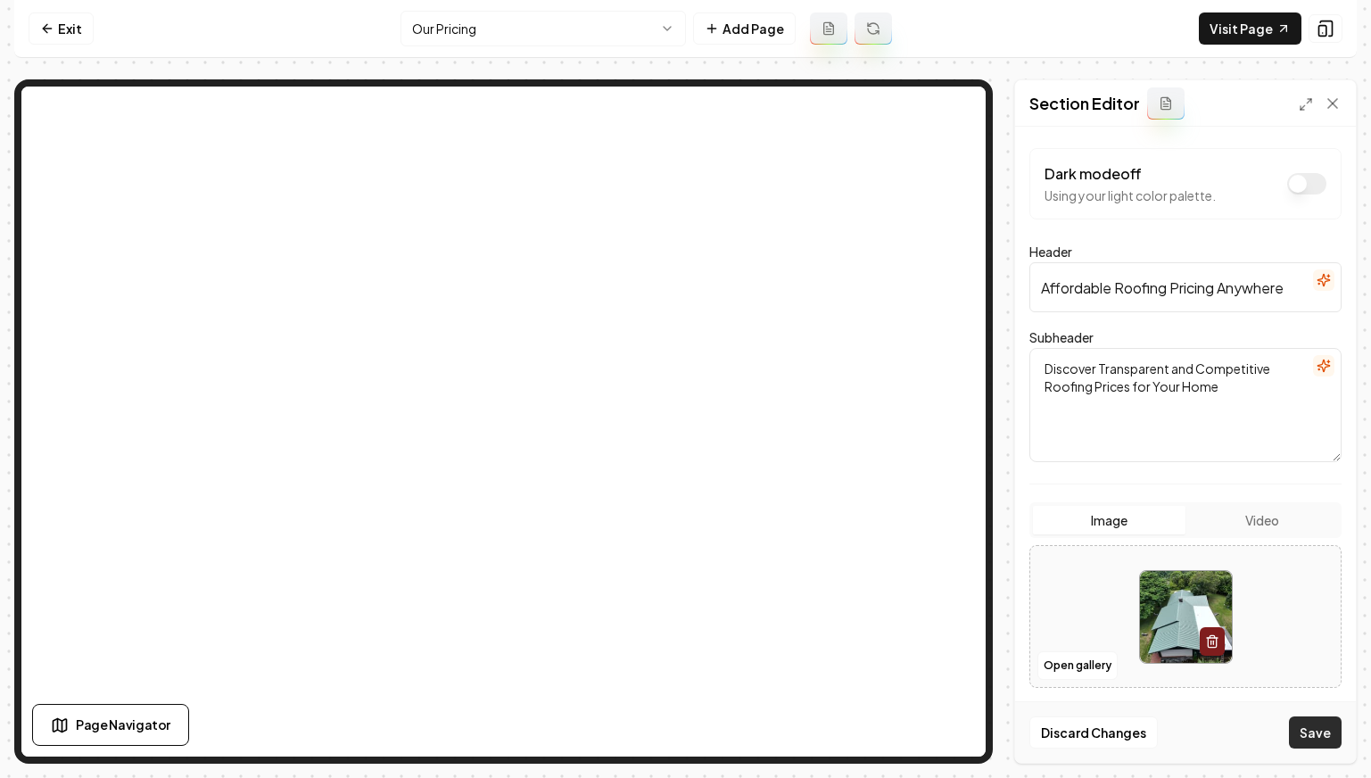
click at [1122, 734] on button "Save" at bounding box center [1315, 732] width 53 height 32
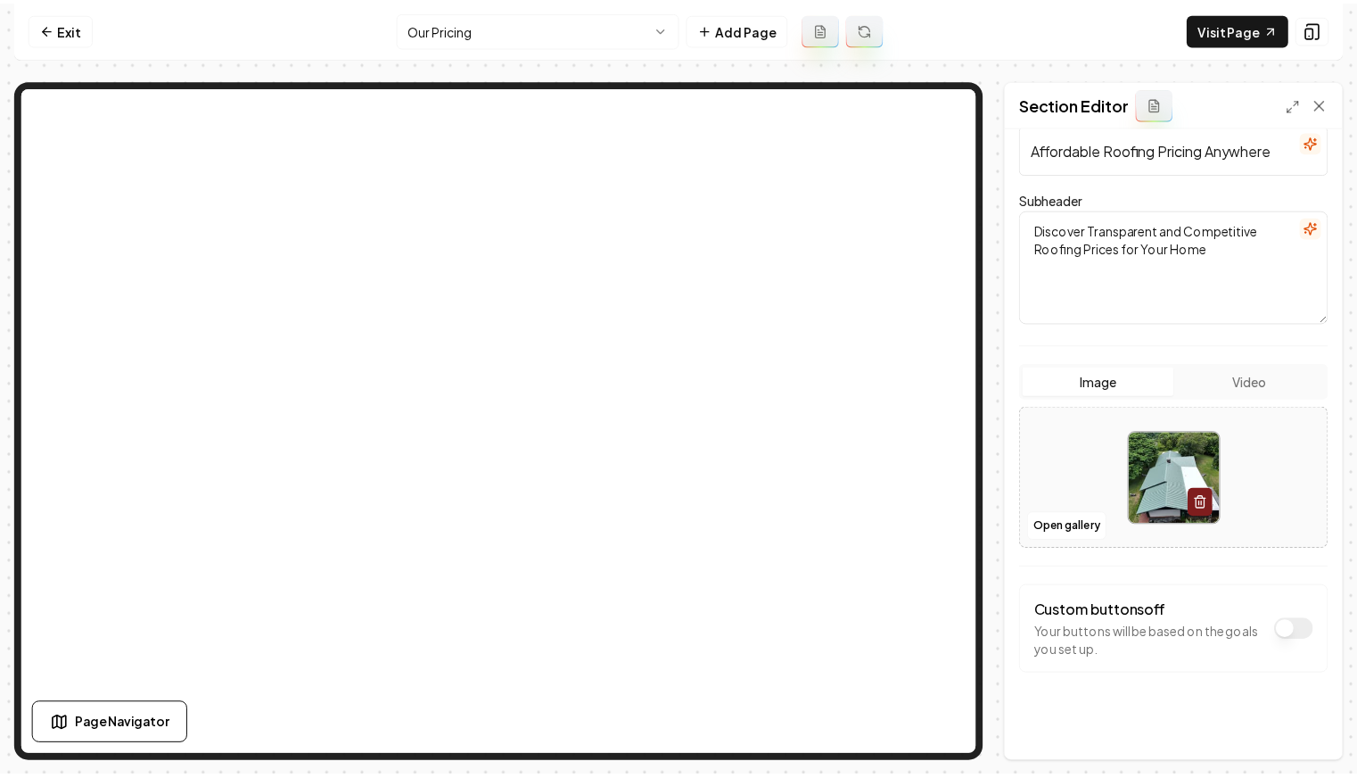
scroll to position [144, 0]
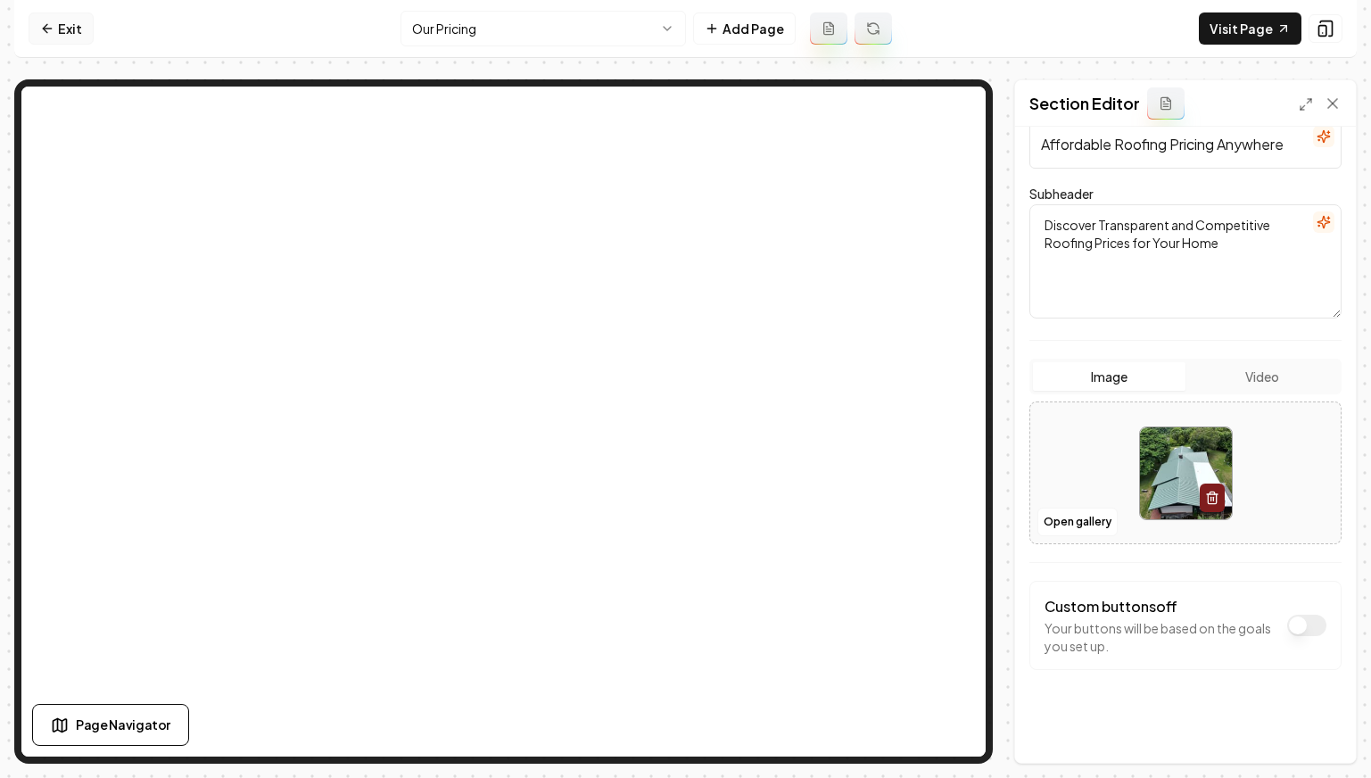
click at [58, 27] on link "Exit" at bounding box center [61, 28] width 65 height 32
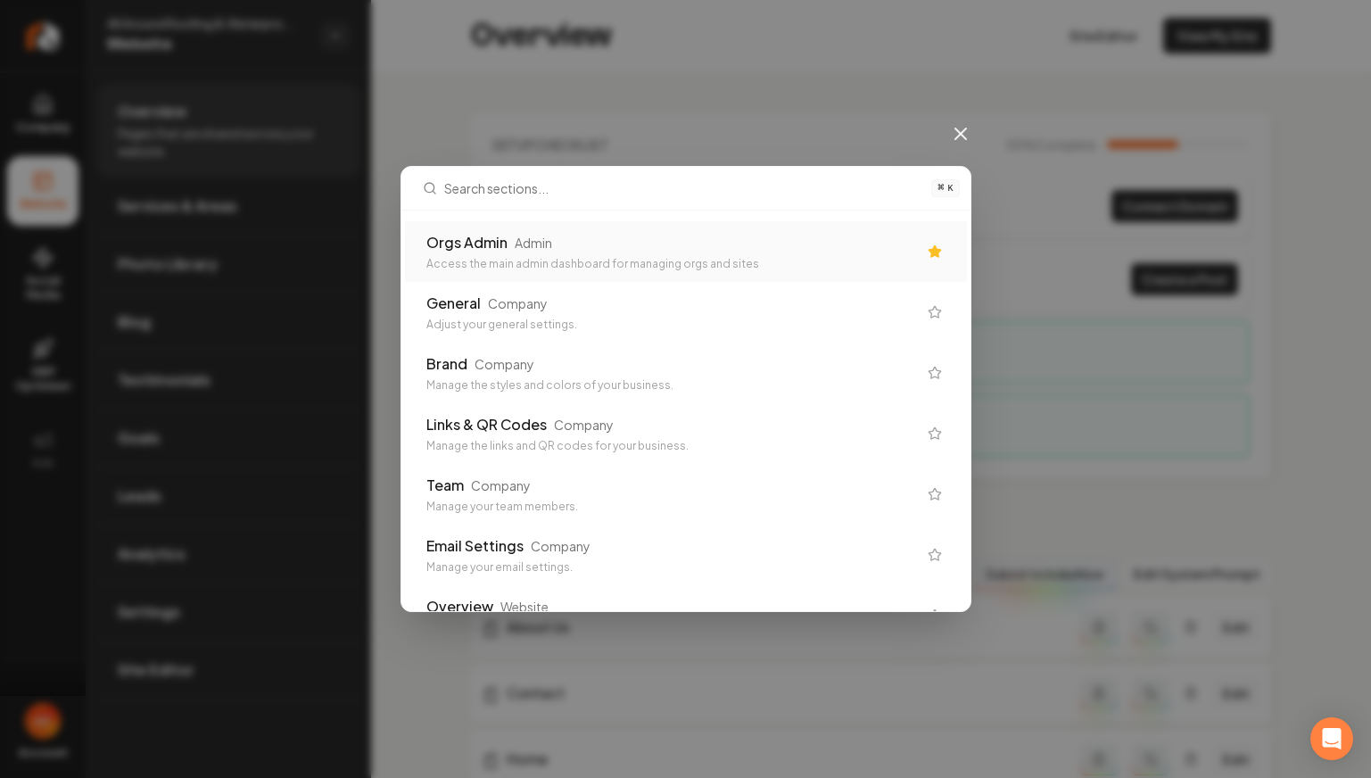
click at [701, 265] on div "Access the main admin dashboard for managing orgs and sites" at bounding box center [671, 264] width 491 height 14
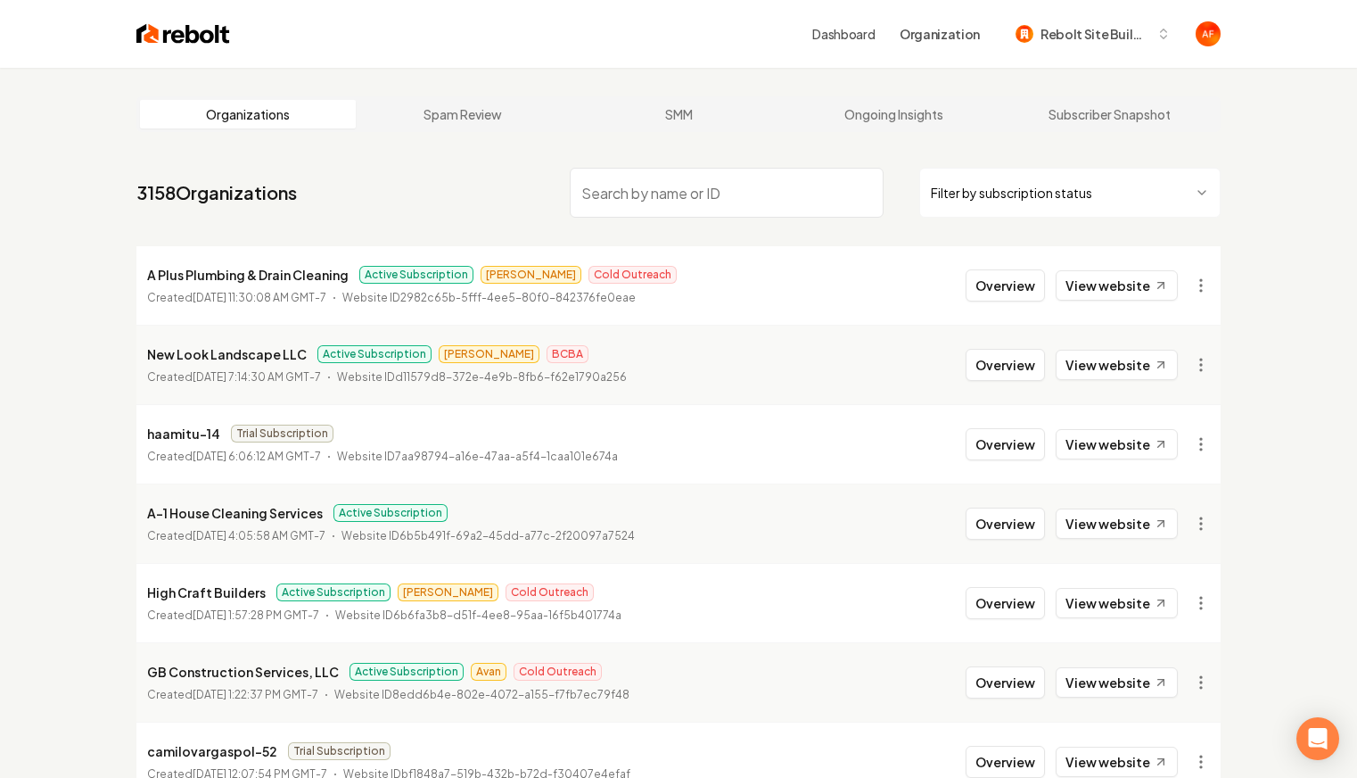
click at [184, 30] on img at bounding box center [183, 33] width 94 height 25
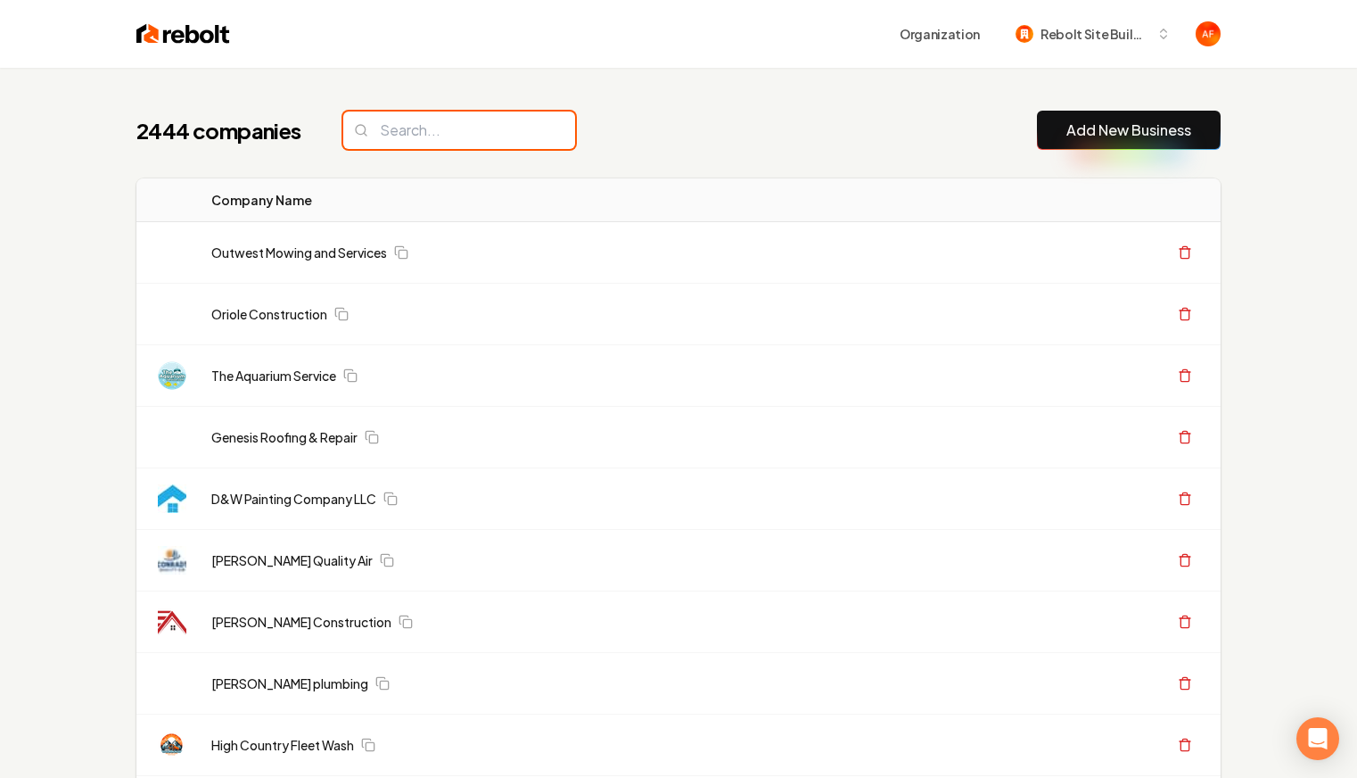
click at [458, 140] on input "search" at bounding box center [459, 129] width 232 height 37
click at [458, 135] on input "search" at bounding box center [459, 129] width 232 height 37
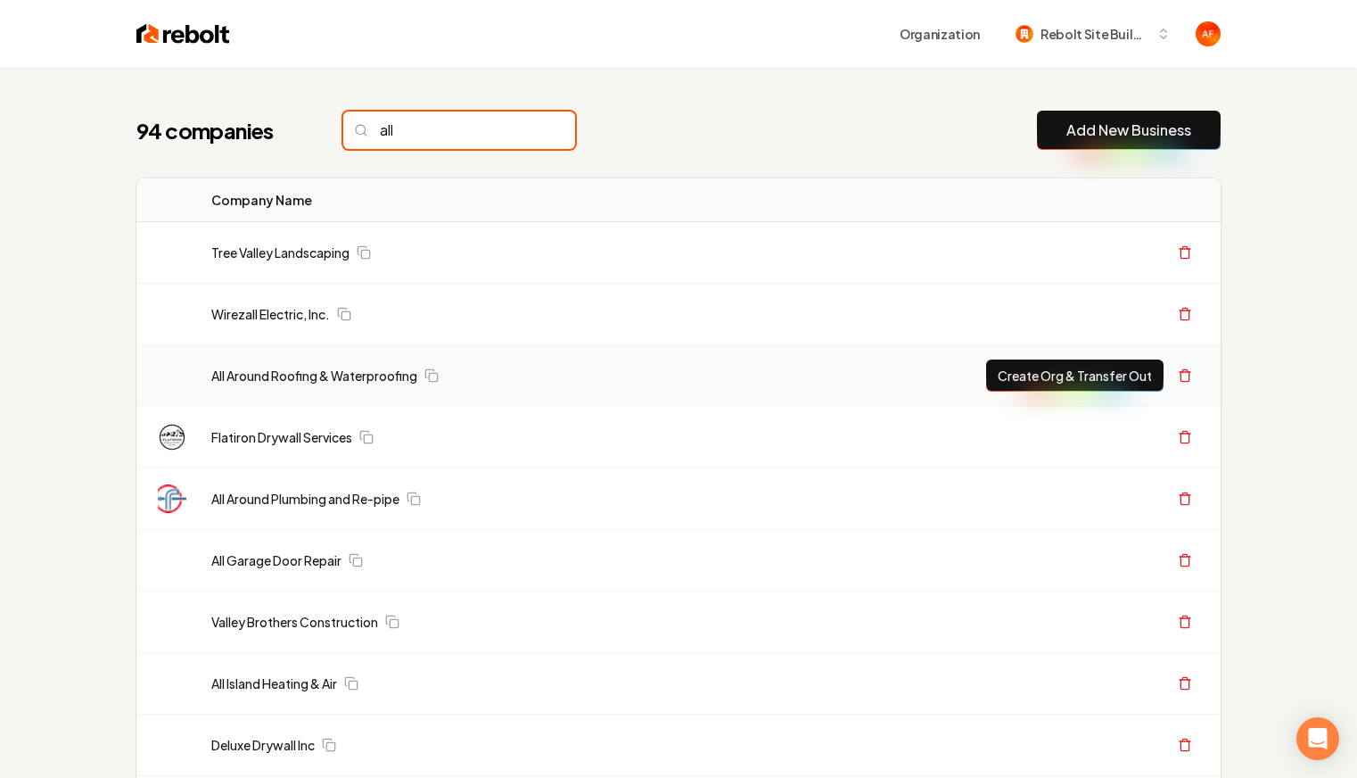
type input "all"
click at [1045, 384] on button "Create Org & Transfer Out" at bounding box center [1074, 375] width 177 height 32
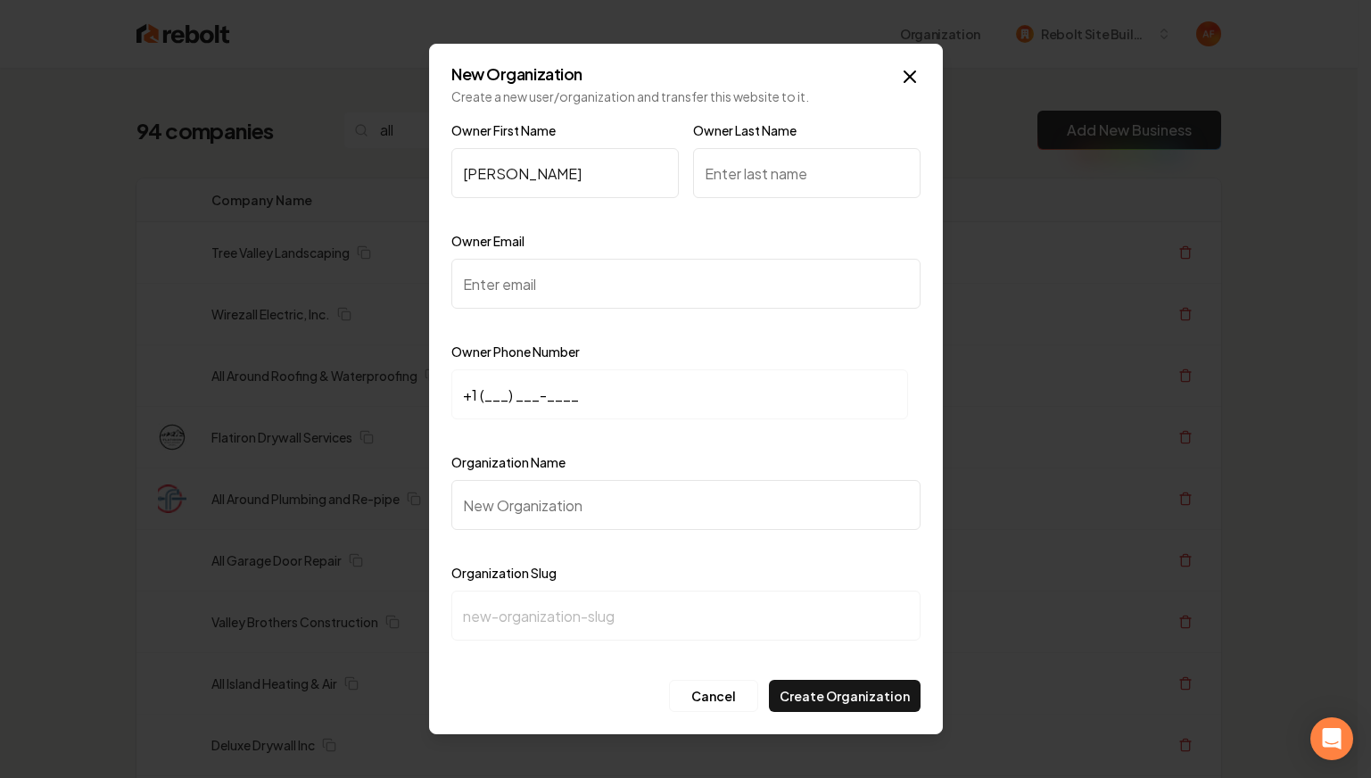
type input "Sari"
click at [761, 188] on input "Owner Last Name" at bounding box center [806, 173] width 227 height 50
click at [733, 168] on input "Owner Last Name" at bounding box center [806, 173] width 227 height 50
click at [746, 168] on input "Owner Last Name" at bounding box center [806, 173] width 227 height 50
click at [784, 166] on input "Owner Last Name" at bounding box center [806, 173] width 227 height 50
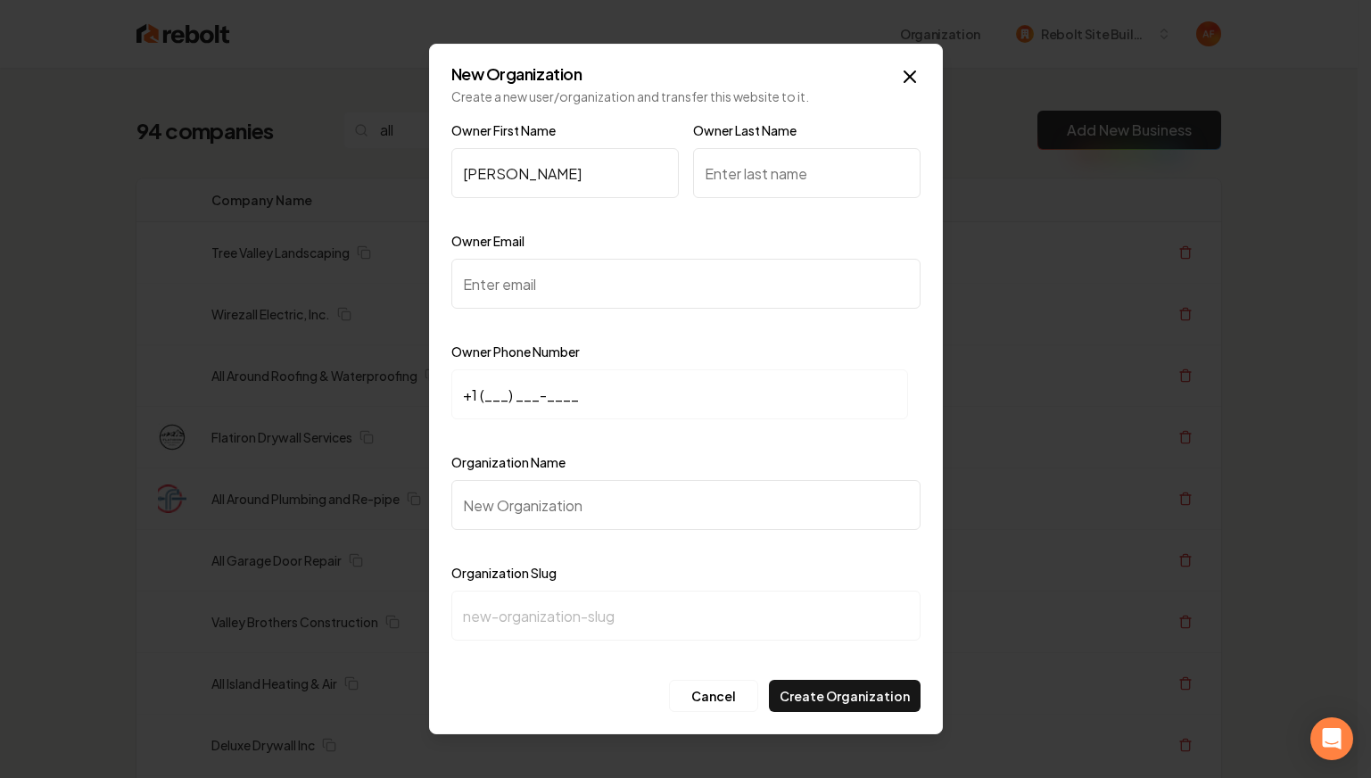
click at [649, 298] on input "Owner Email" at bounding box center [685, 284] width 469 height 50
click at [591, 277] on input "Owner Email" at bounding box center [685, 284] width 469 height 50
click at [735, 177] on input "Owner Last Name" at bounding box center [806, 173] width 227 height 50
type input "Kaui"
click at [594, 284] on input "Owner Email" at bounding box center [685, 284] width 469 height 50
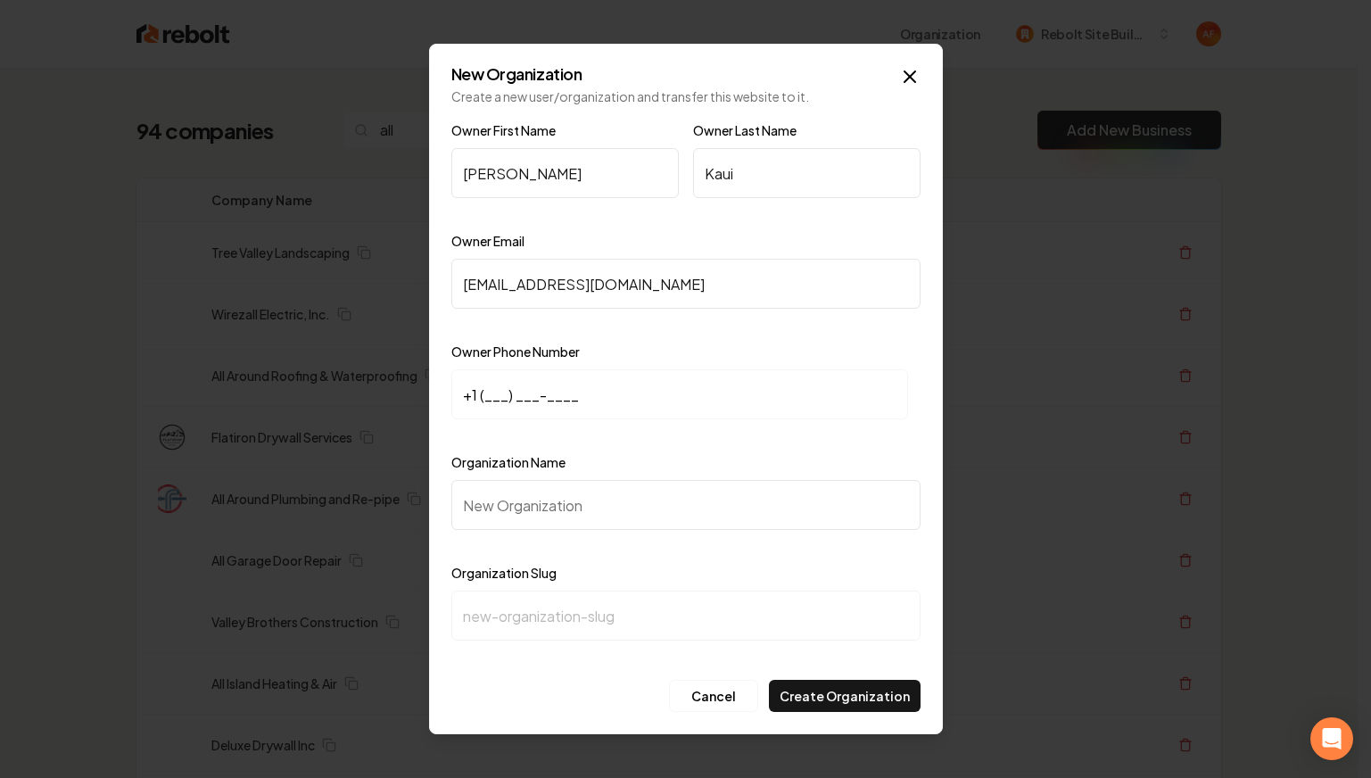
type input "Sari@aaroofinghawaii.com"
click at [485, 394] on input "+1 (___) ___-____" at bounding box center [679, 394] width 457 height 50
click at [486, 399] on input "+1 (___) ___-____" at bounding box center [679, 394] width 457 height 50
type input "+1 (808) 797-9084"
click at [568, 502] on input "Organization Name" at bounding box center [685, 505] width 469 height 50
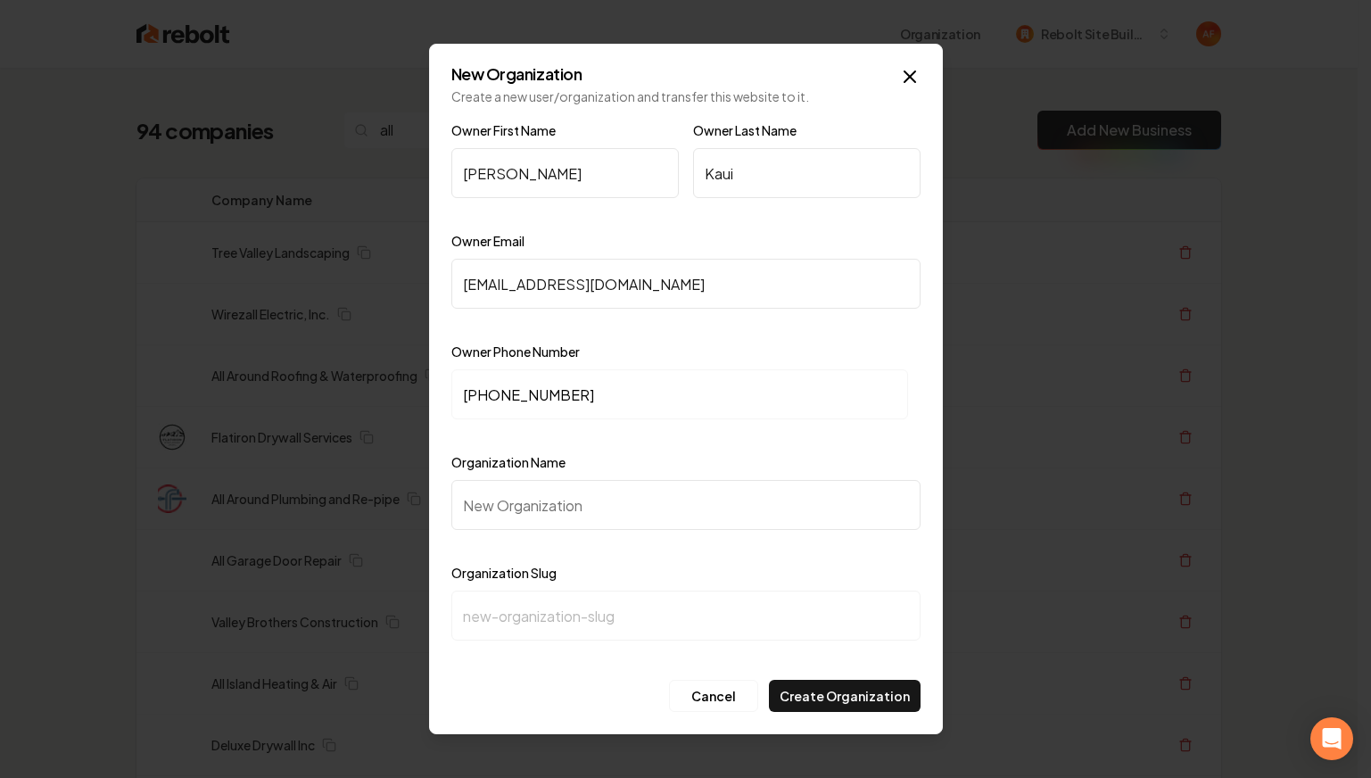
paste input "All Around Roofing & Waterproofing"
type input "All Around Roofing & Waterproofing"
type input "all-around-roofing-waterproofing"
type input "All Around Roofing & Waterproofing"
click at [857, 688] on button "Create Organization" at bounding box center [845, 696] width 152 height 32
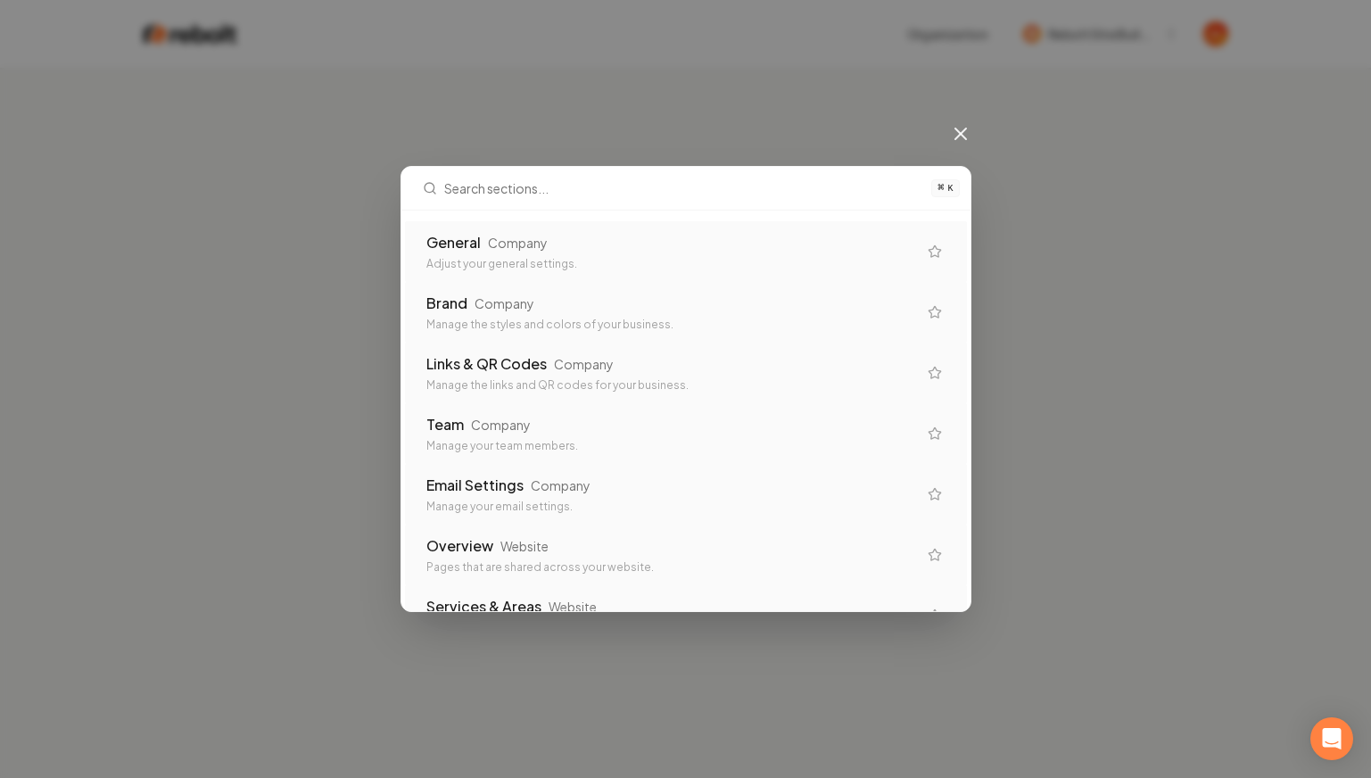
click at [716, 255] on div "General Company Adjust your general settings." at bounding box center [671, 251] width 491 height 39
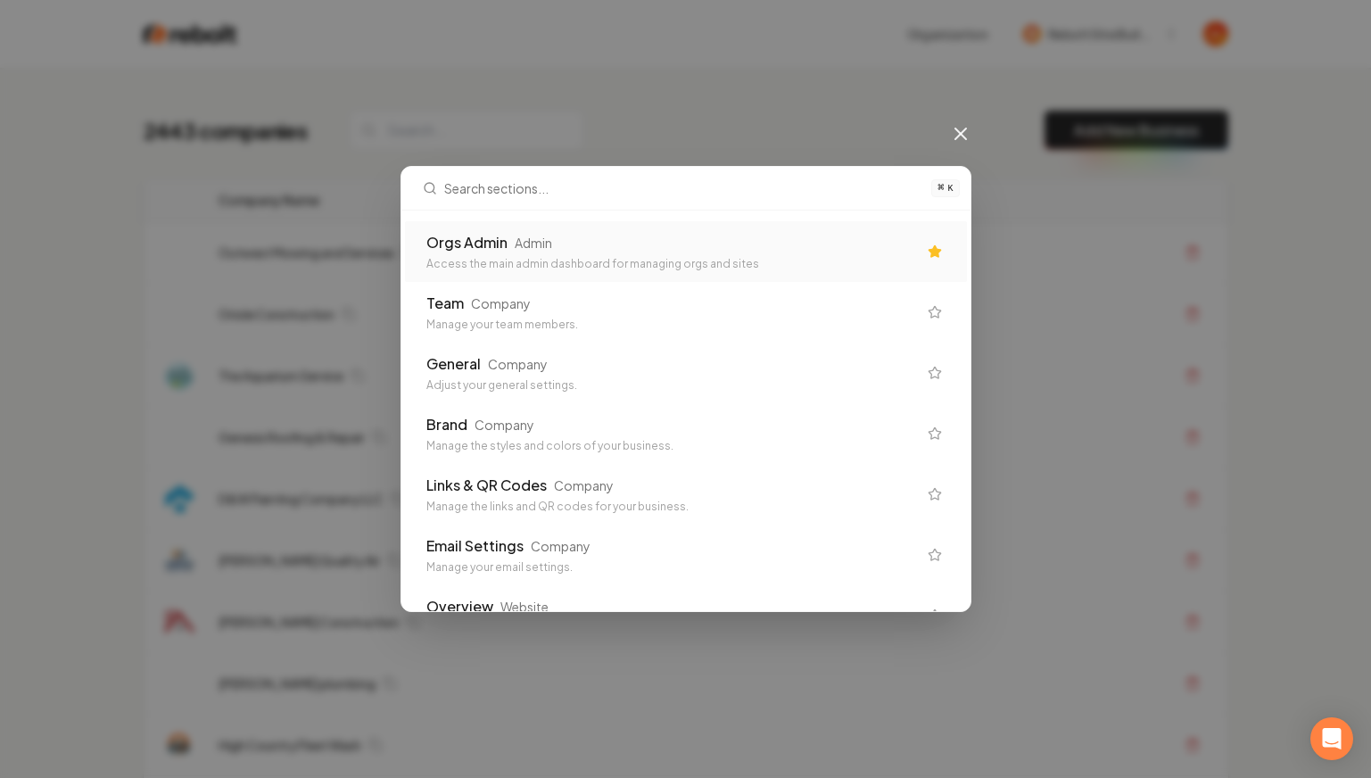
click at [907, 261] on div "Orgs Admin Admin Access the main admin dashboard for managing orgs and sites" at bounding box center [686, 251] width 562 height 61
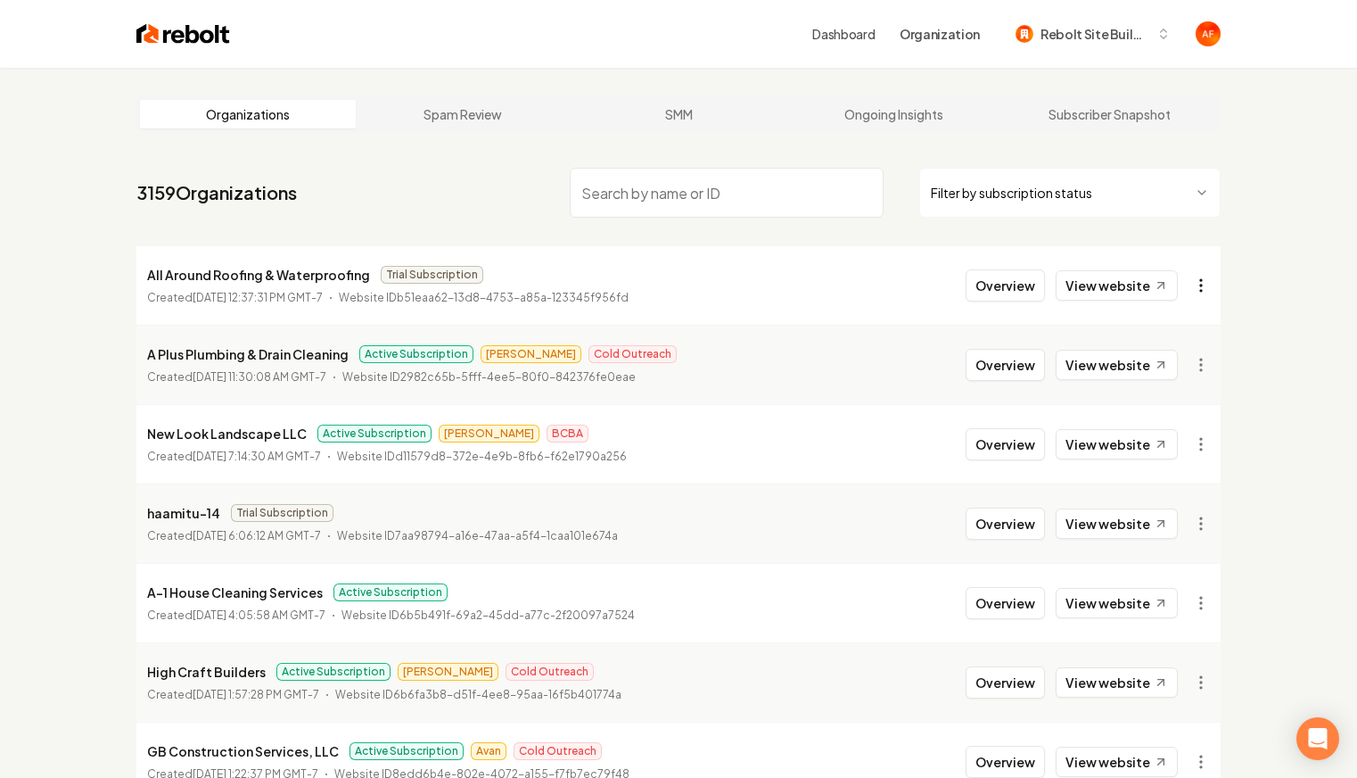
click at [1199, 285] on html "Dashboard Organization Rebolt Site Builder Organizations Spam Review SMM Ongoin…" at bounding box center [678, 389] width 1357 height 778
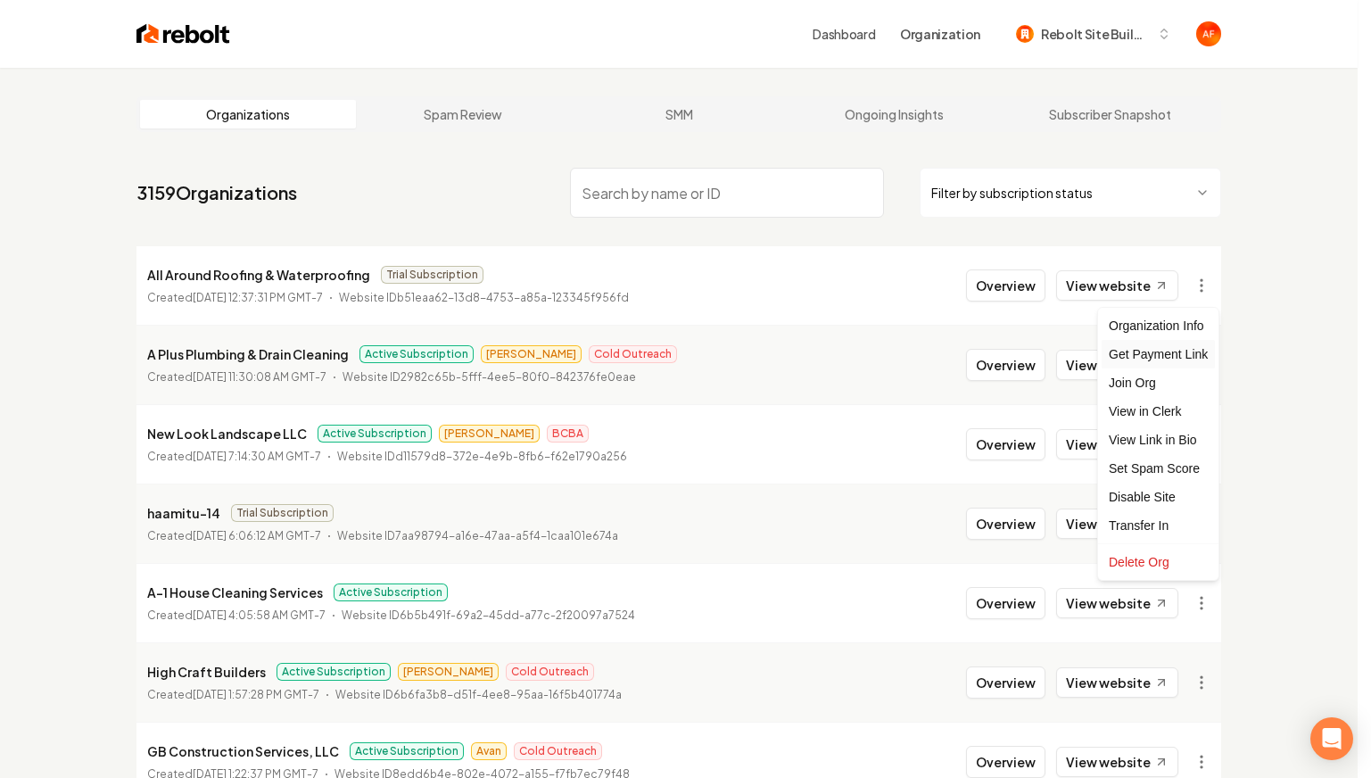
click at [1162, 356] on div "Get Payment Link" at bounding box center [1157, 354] width 113 height 29
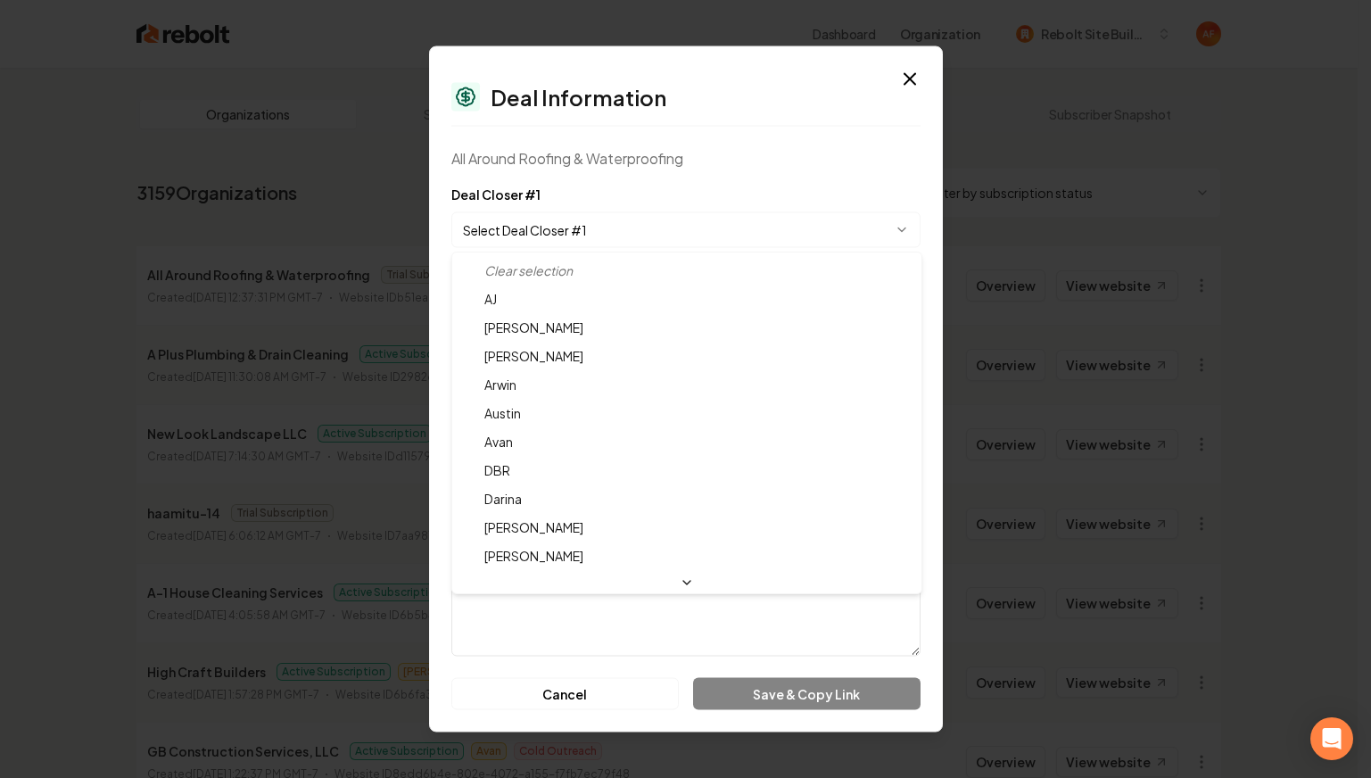
click at [618, 213] on body "Dashboard Organization Rebolt Site Builder Organizations Spam Review SMM Ongoin…" at bounding box center [678, 389] width 1357 height 778
select select "**********"
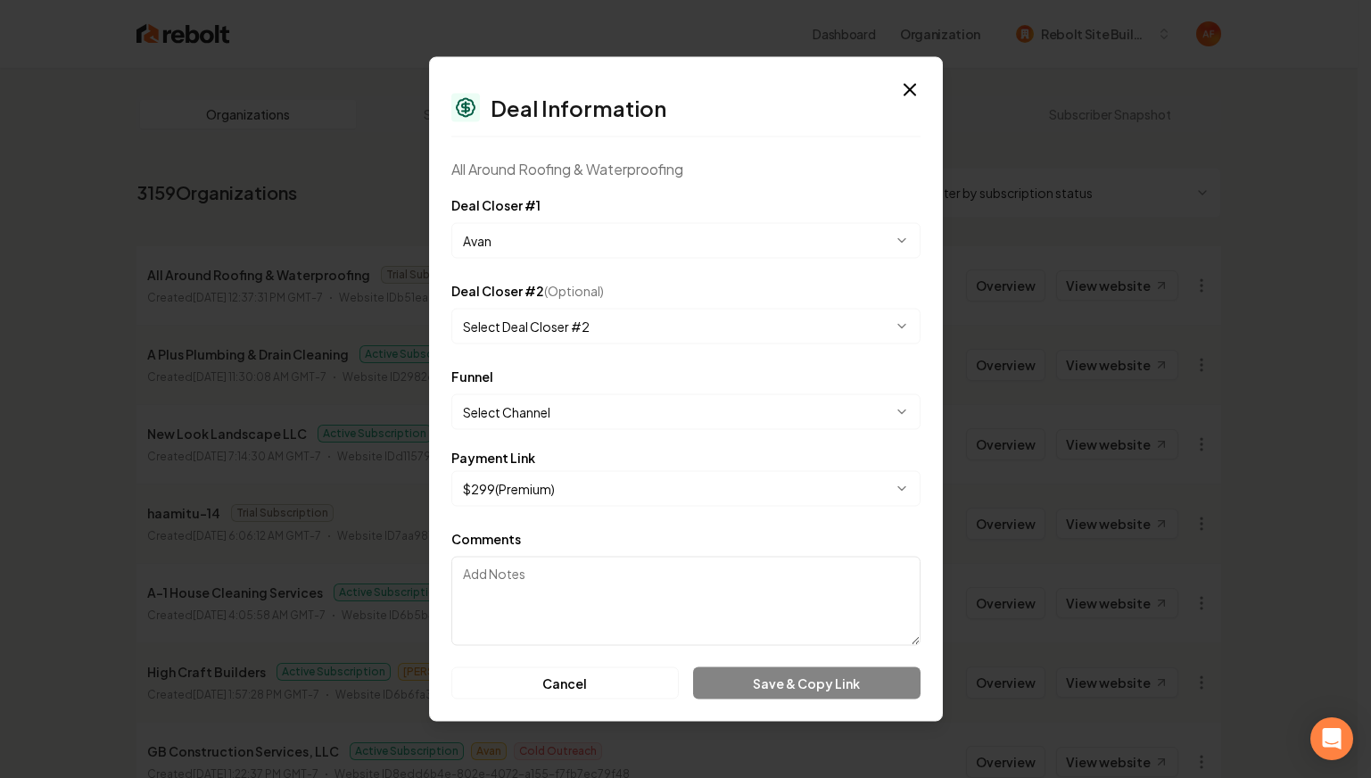
click at [582, 419] on body "Dashboard Organization Rebolt Site Builder Organizations Spam Review SMM Ongoin…" at bounding box center [678, 389] width 1357 height 778
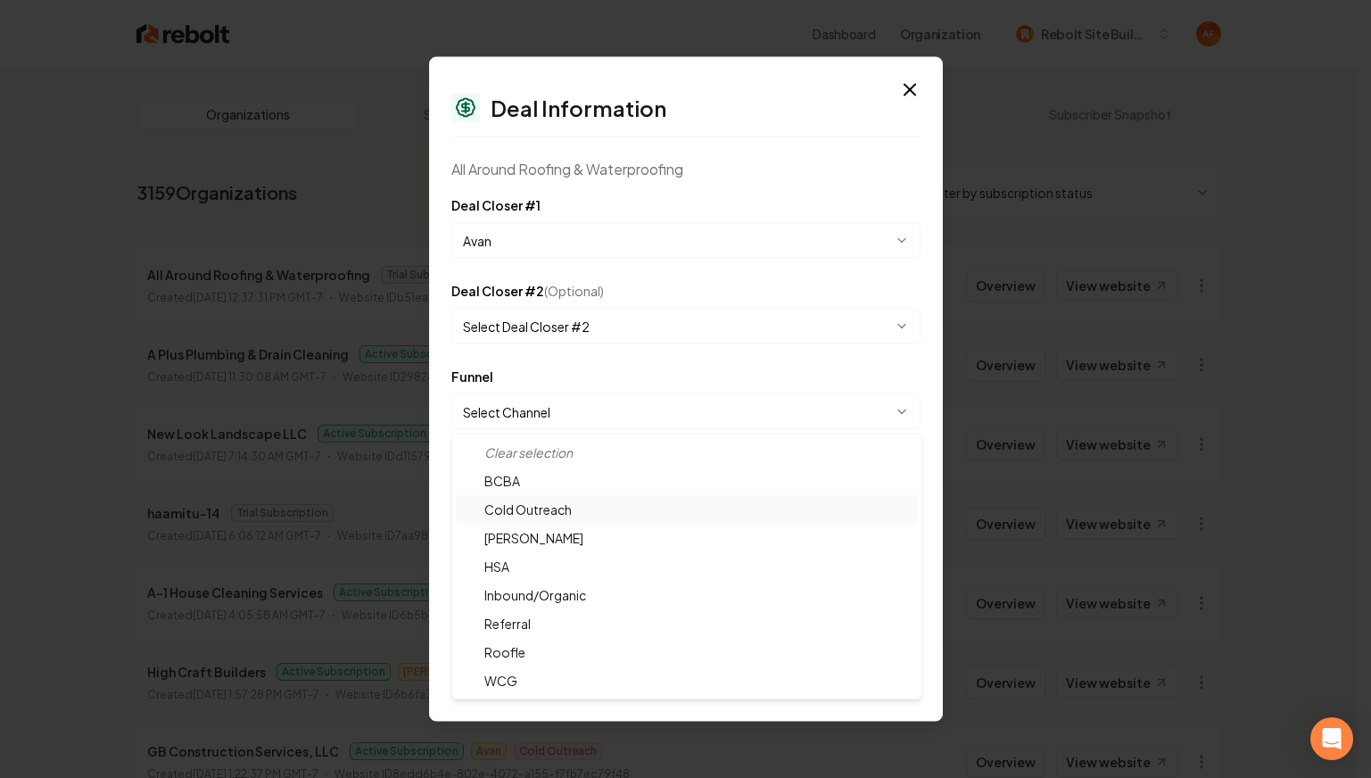
select select "**********"
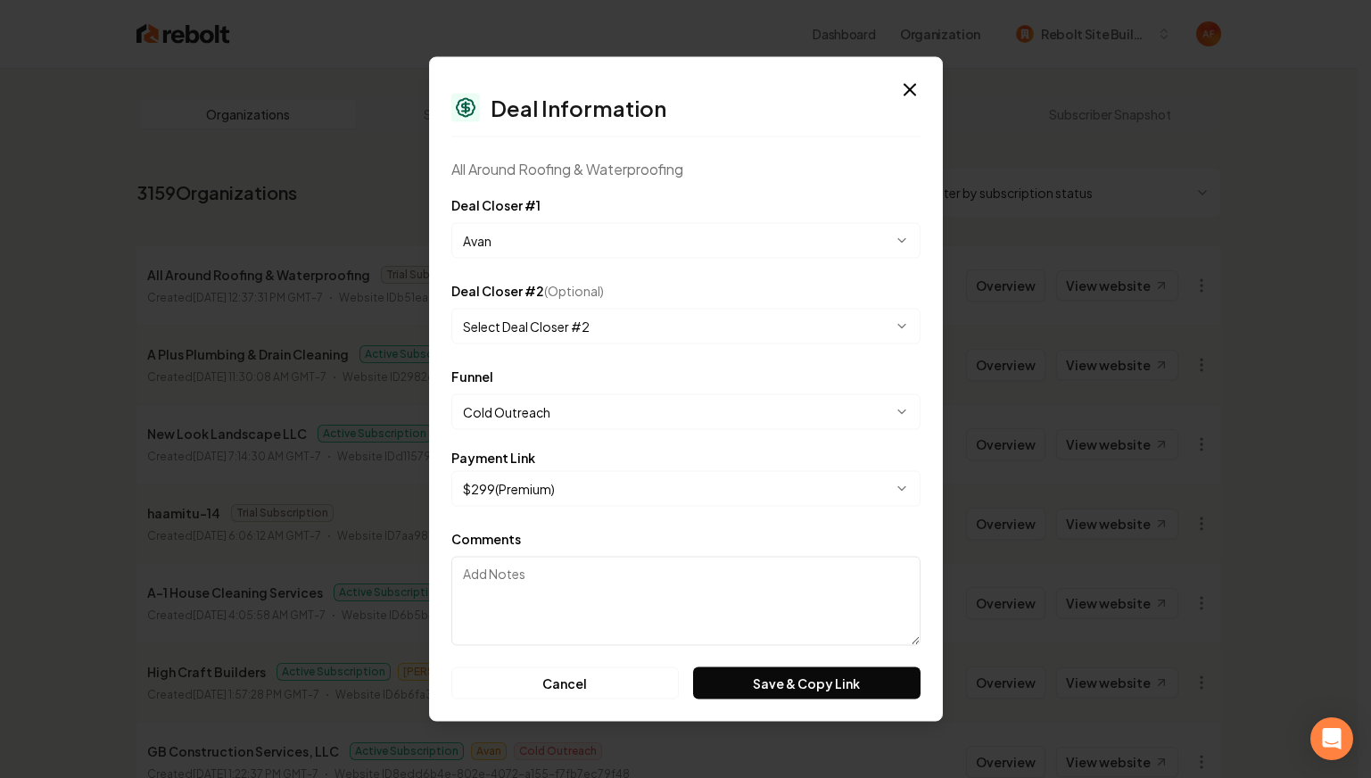
click at [637, 483] on body "Dashboard Organization Rebolt Site Builder Organizations Spam Review SMM Ongoin…" at bounding box center [678, 389] width 1357 height 778
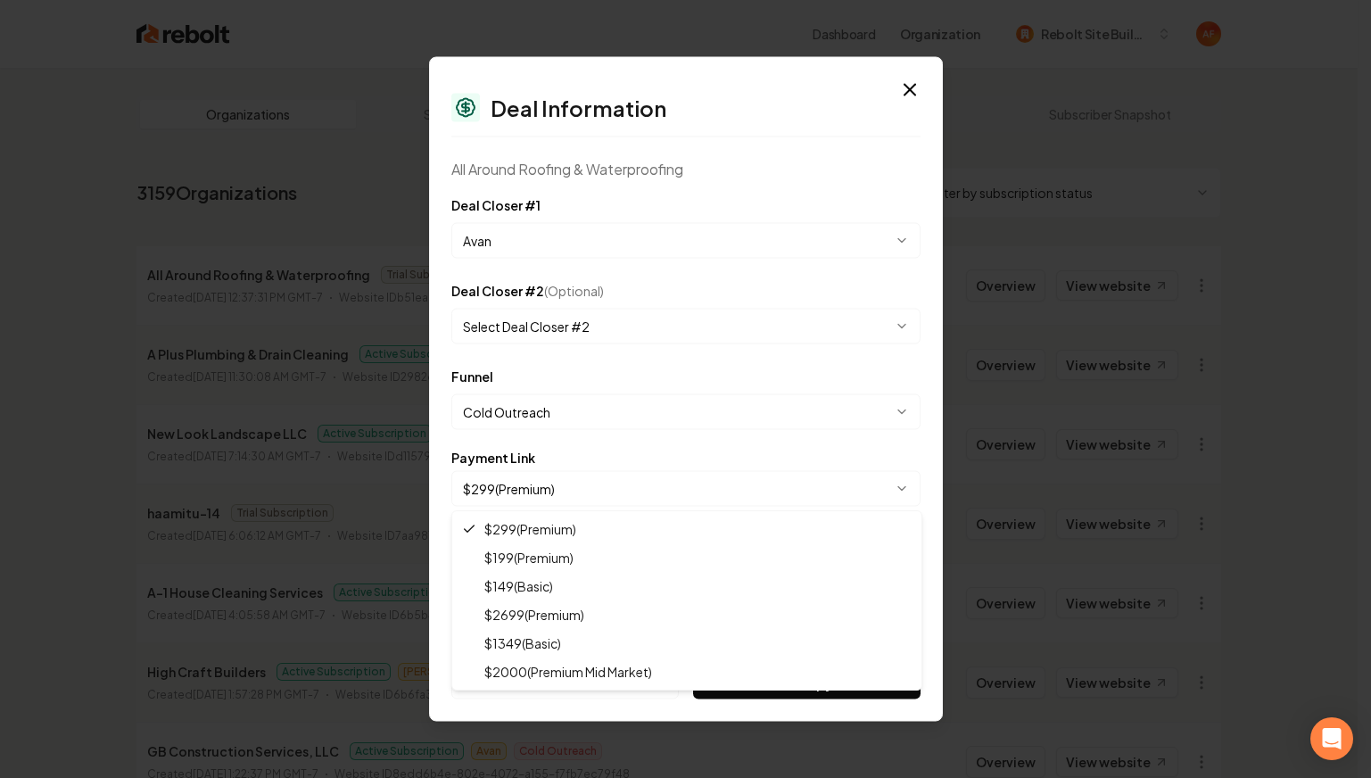
click at [780, 503] on body "Dashboard Organization Rebolt Site Builder Organizations Spam Review SMM Ongoin…" at bounding box center [678, 389] width 1357 height 778
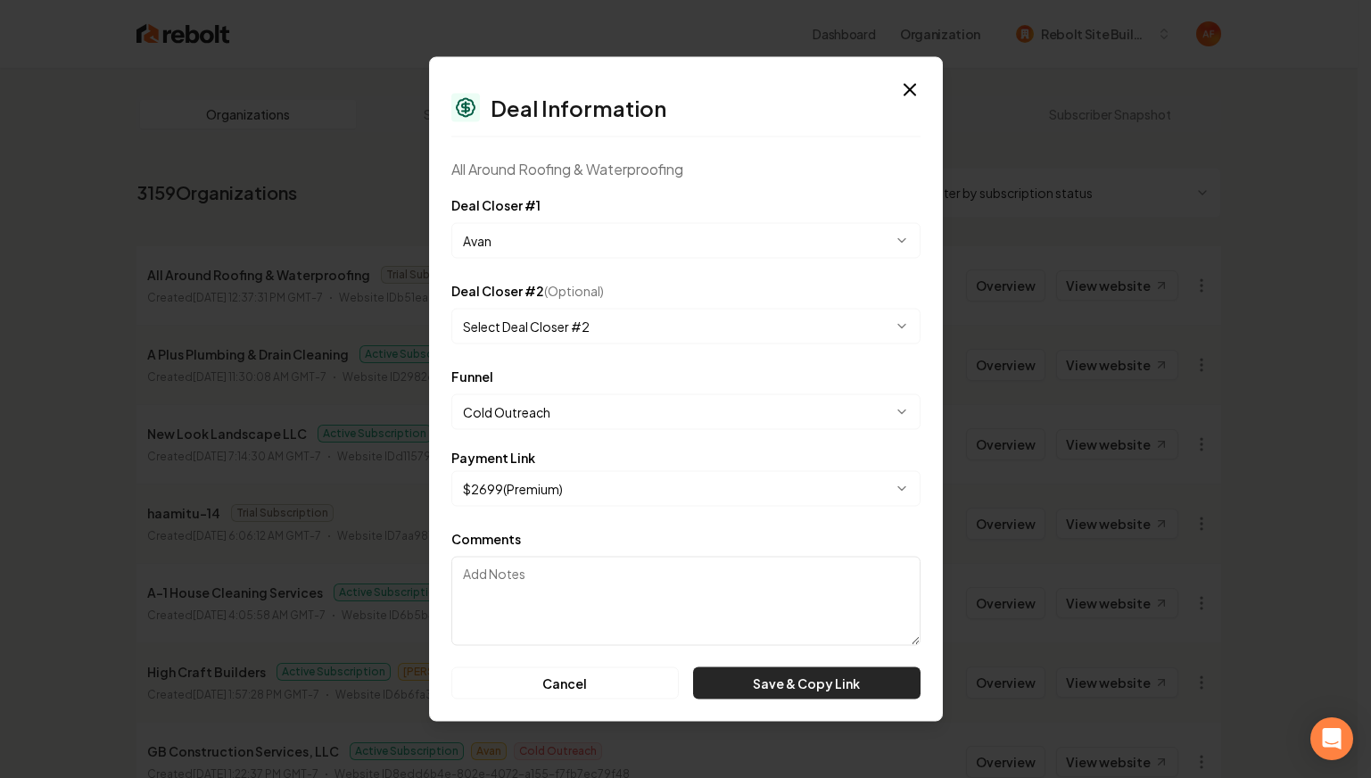
click at [784, 677] on button "Save & Copy Link" at bounding box center [806, 683] width 227 height 32
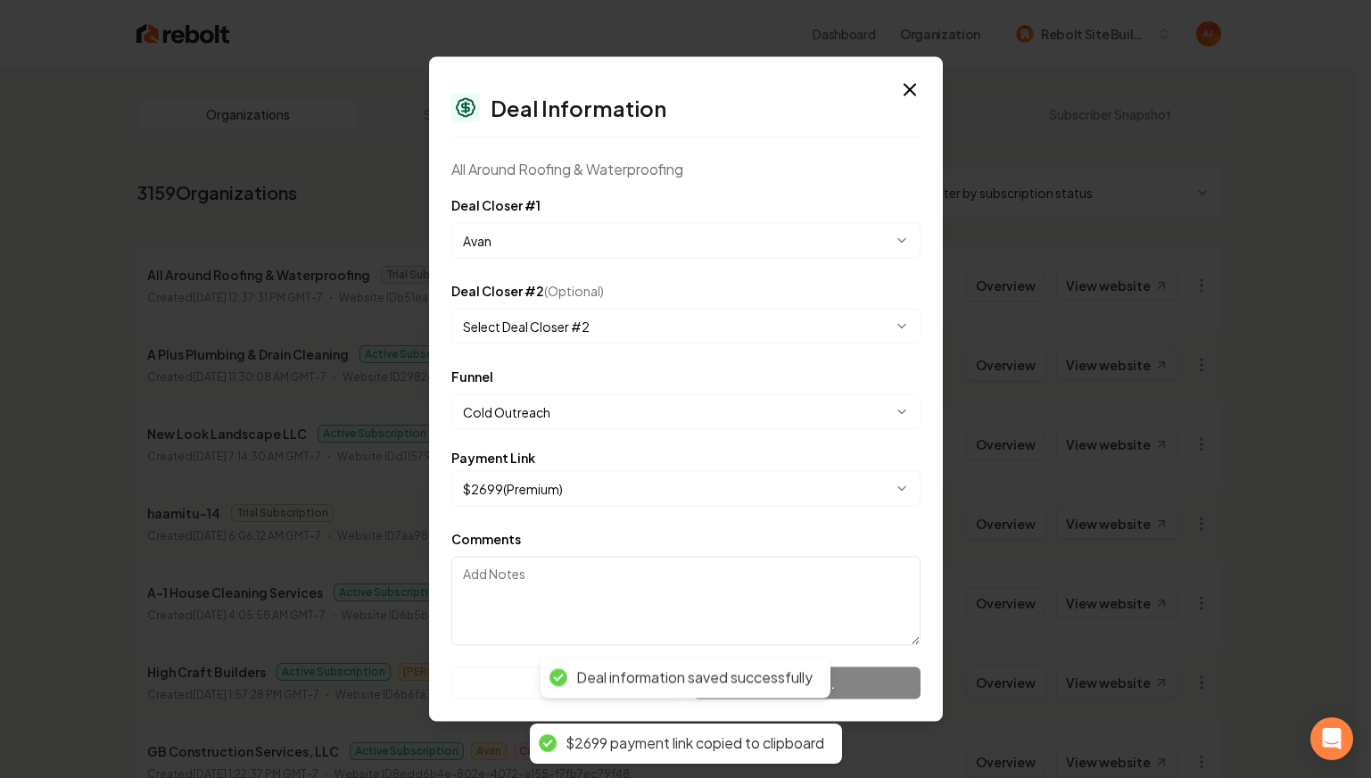
select select "**********"
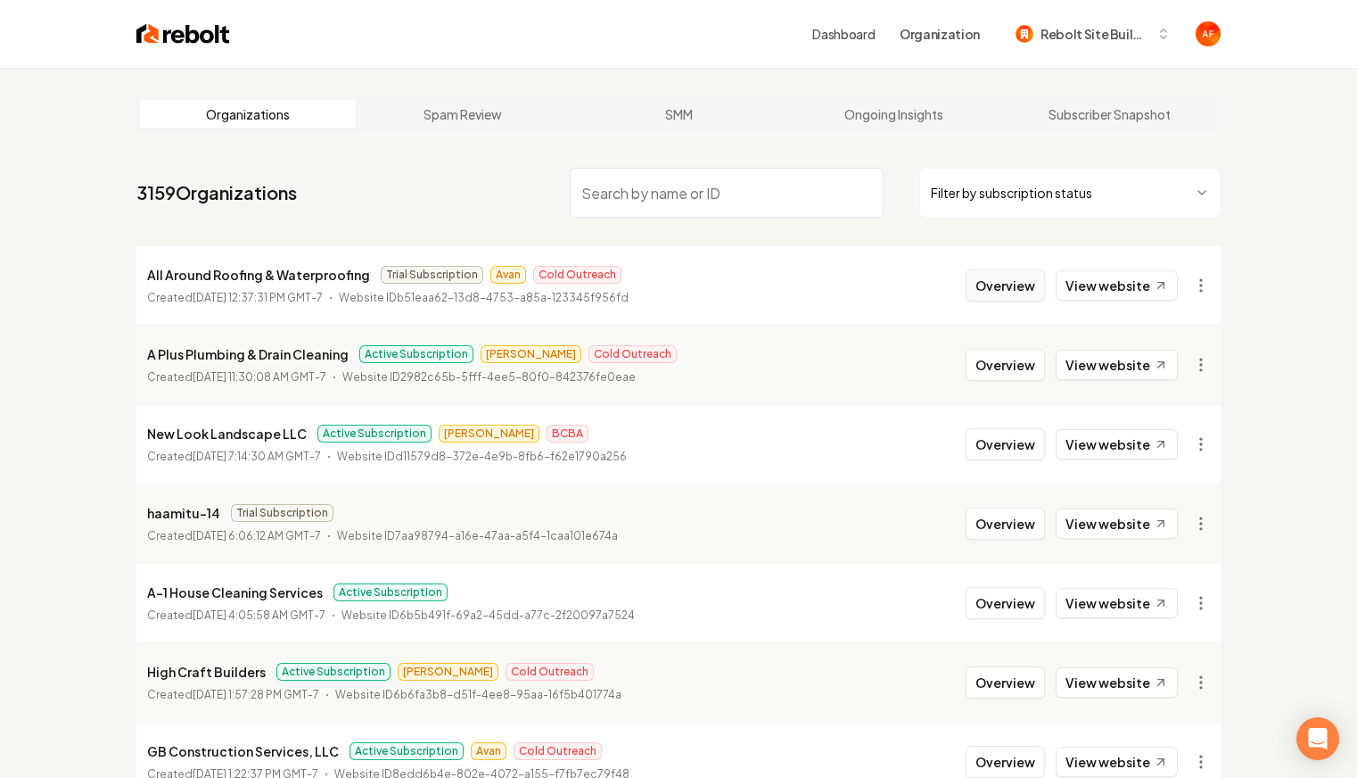
click at [1038, 278] on button "Overview" at bounding box center [1005, 285] width 79 height 32
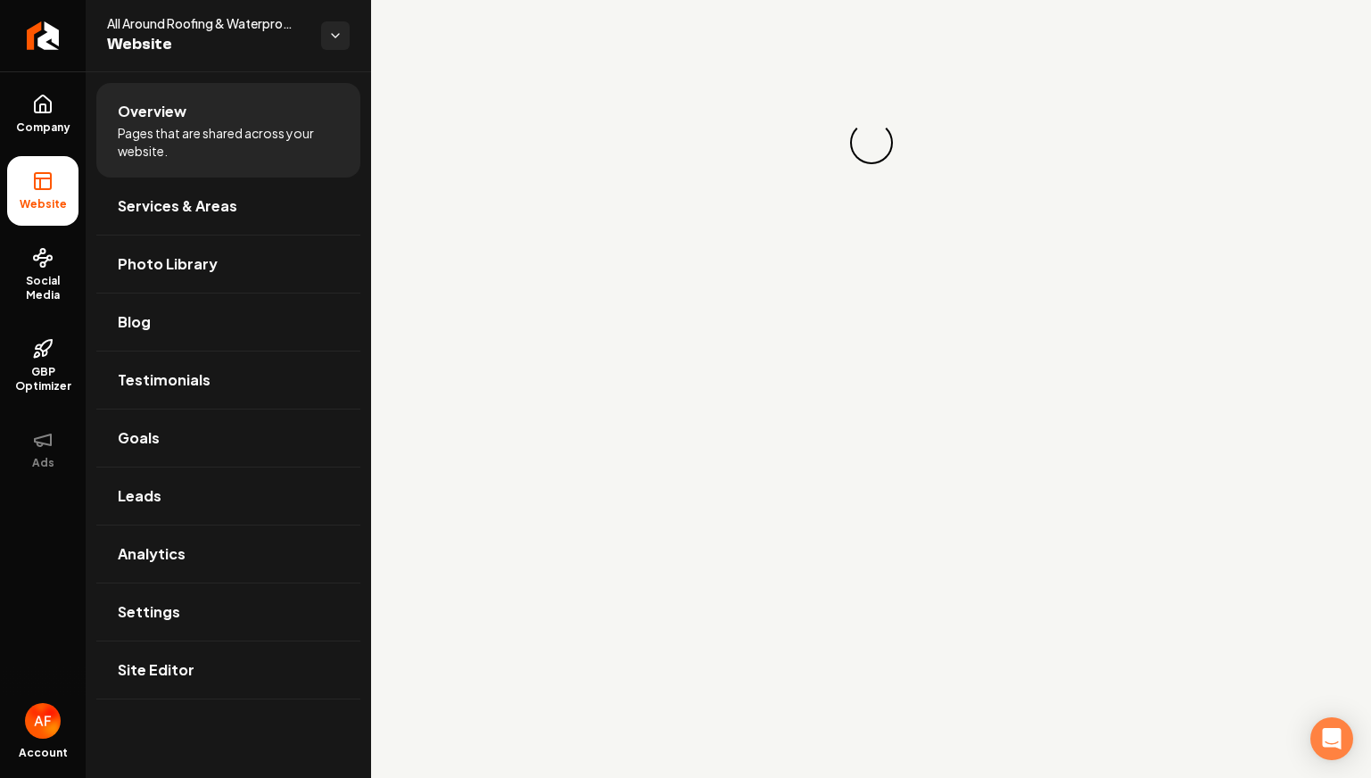
click at [24, 318] on ul "Company Website Social Media GBP Optimizer Ads" at bounding box center [43, 281] width 86 height 420
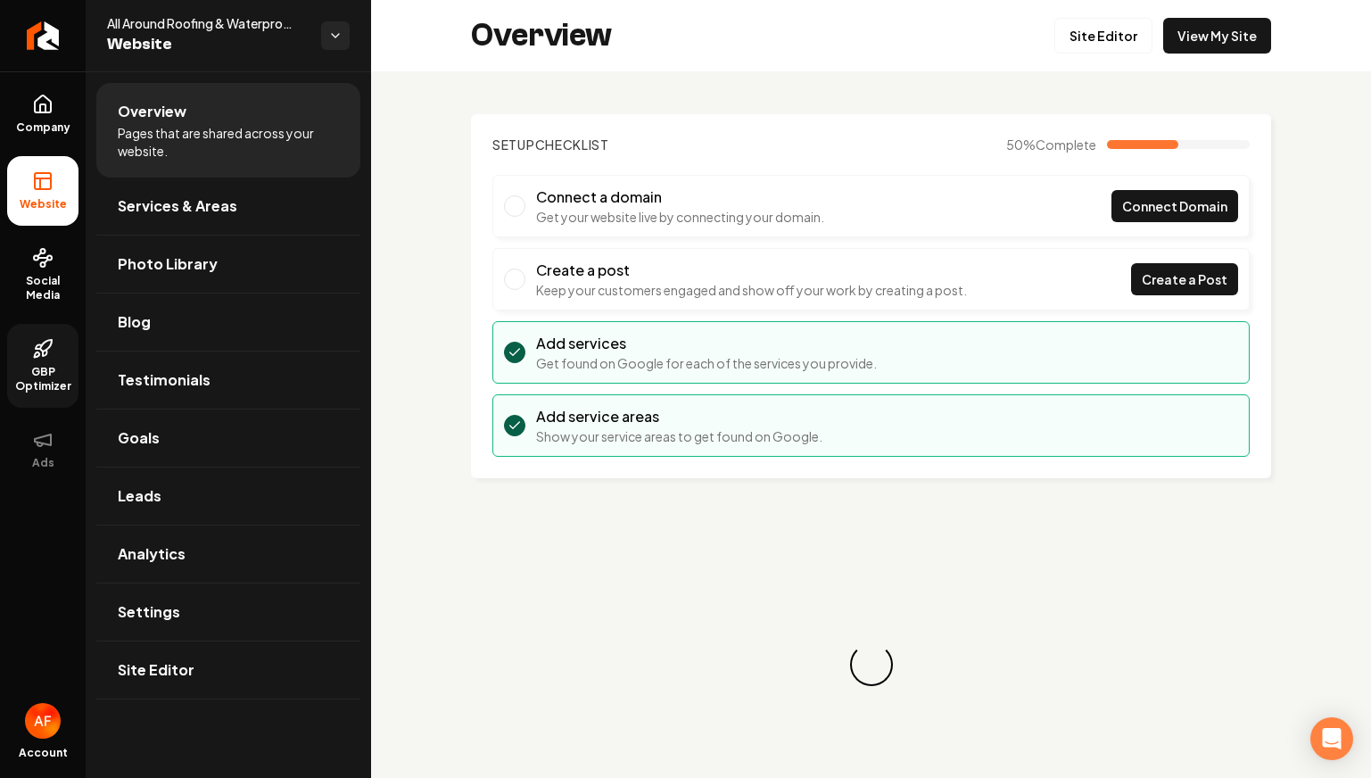
click at [37, 334] on link "GBP Optimizer" at bounding box center [42, 366] width 71 height 84
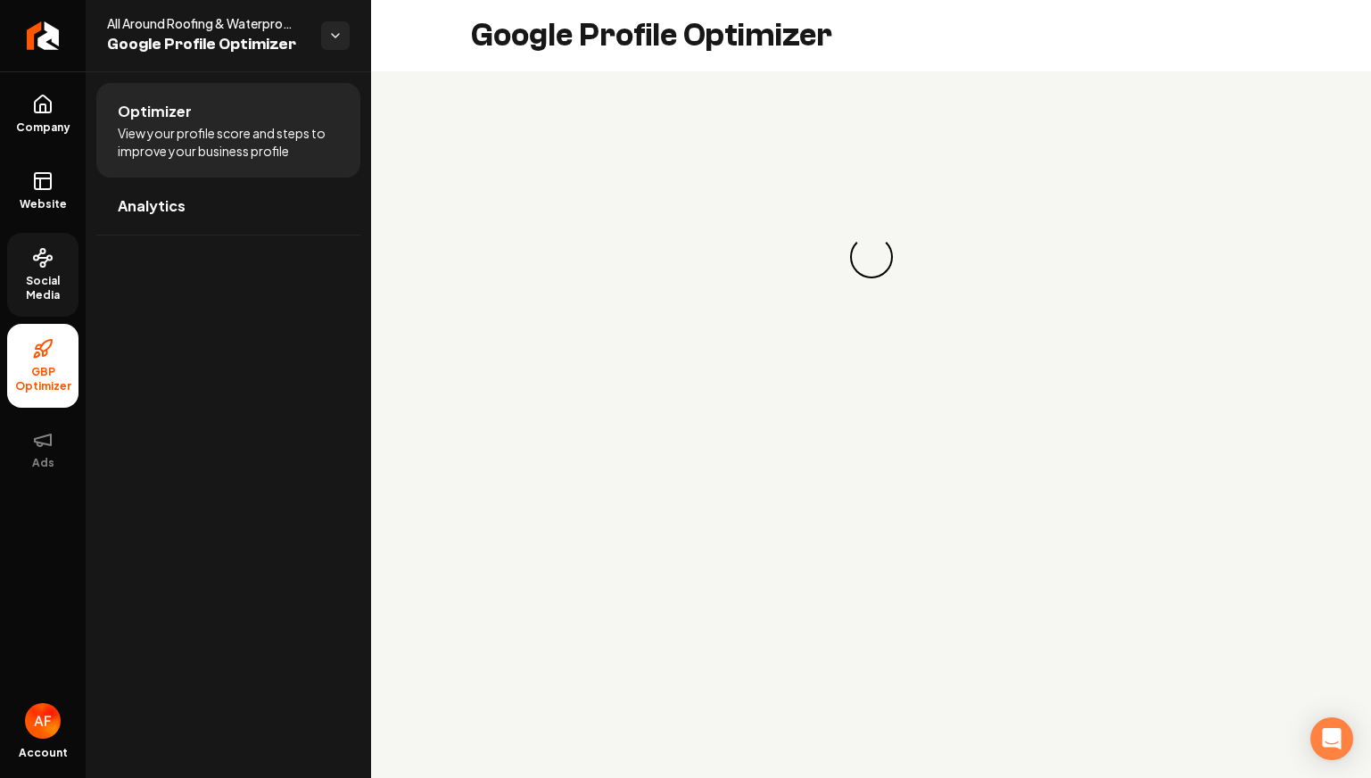
click at [33, 300] on span "Social Media" at bounding box center [42, 288] width 71 height 29
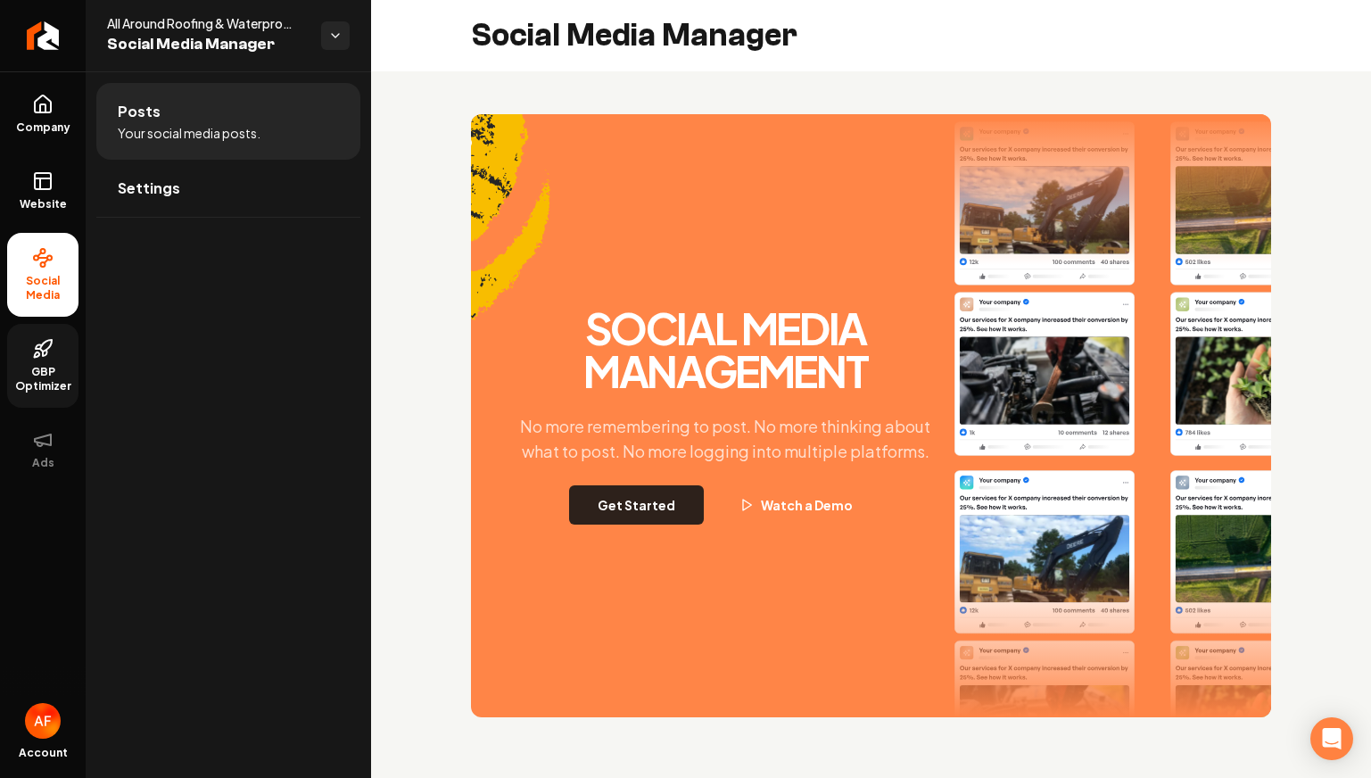
click at [661, 500] on button "Get Started" at bounding box center [636, 504] width 135 height 39
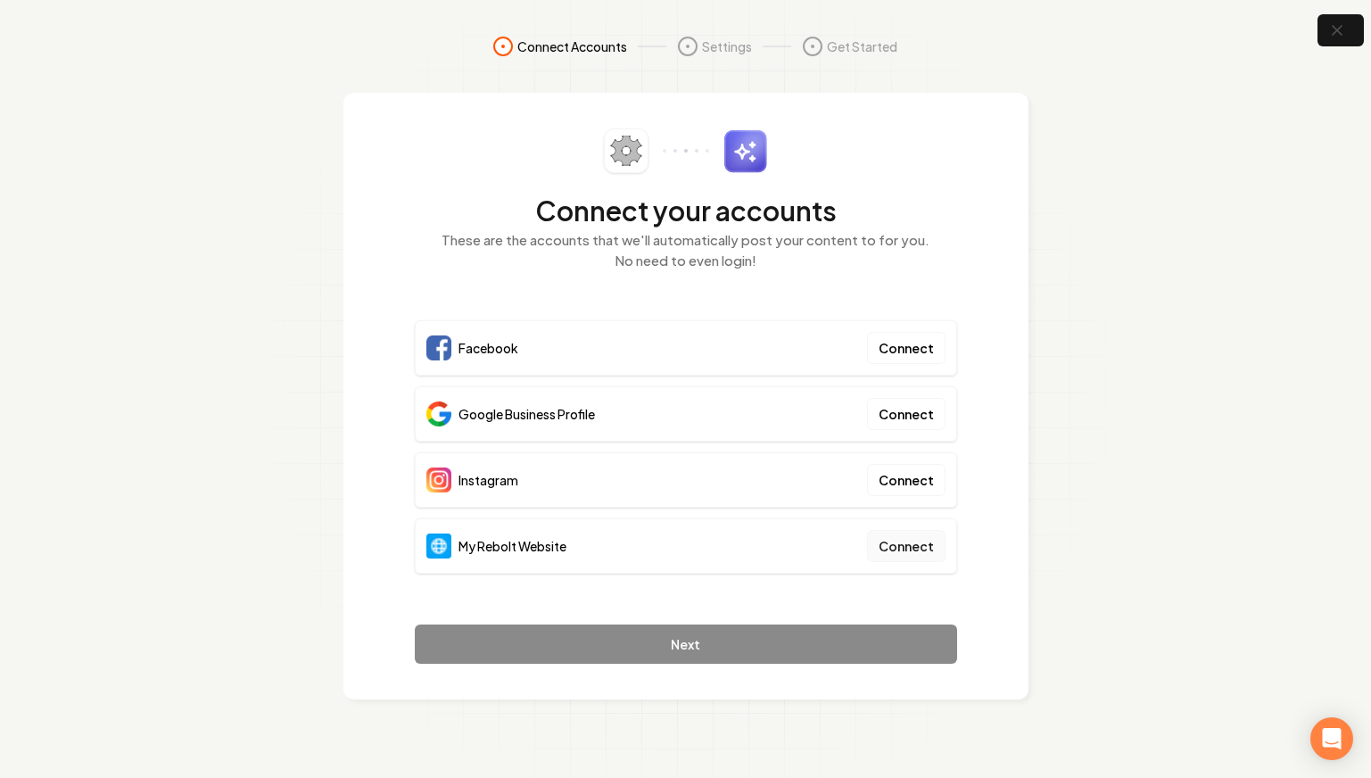
click at [911, 536] on button "Connect" at bounding box center [906, 546] width 78 height 32
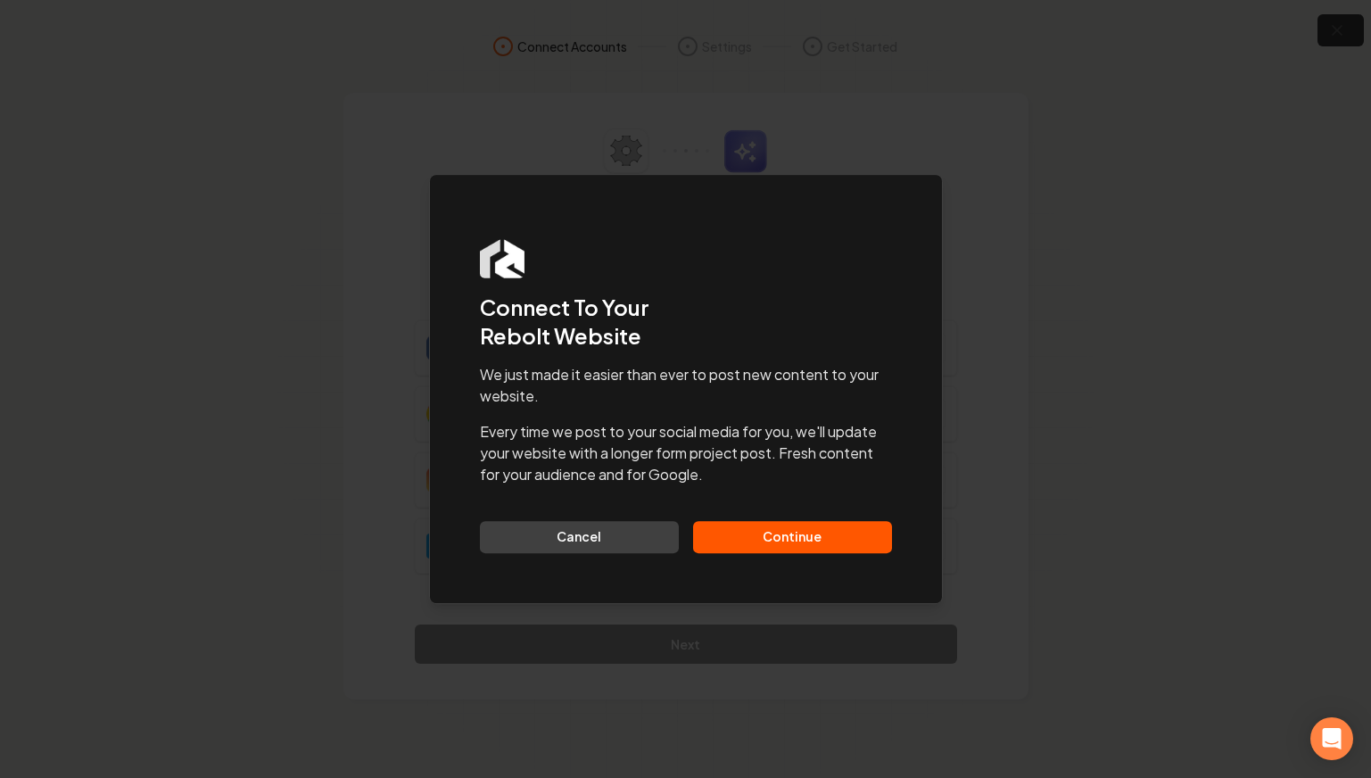
click at [849, 530] on button "Continue" at bounding box center [792, 537] width 199 height 32
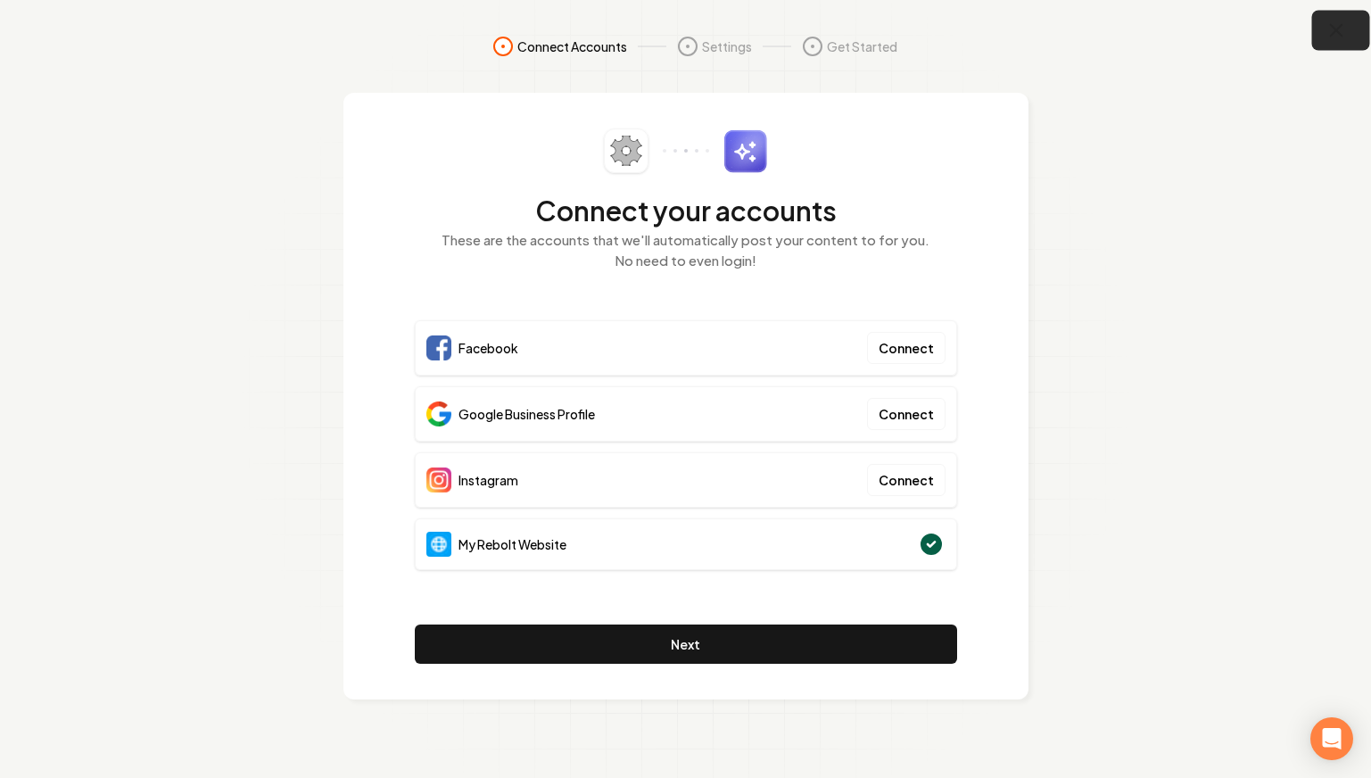
click at [1335, 34] on icon "button" at bounding box center [1336, 31] width 22 height 22
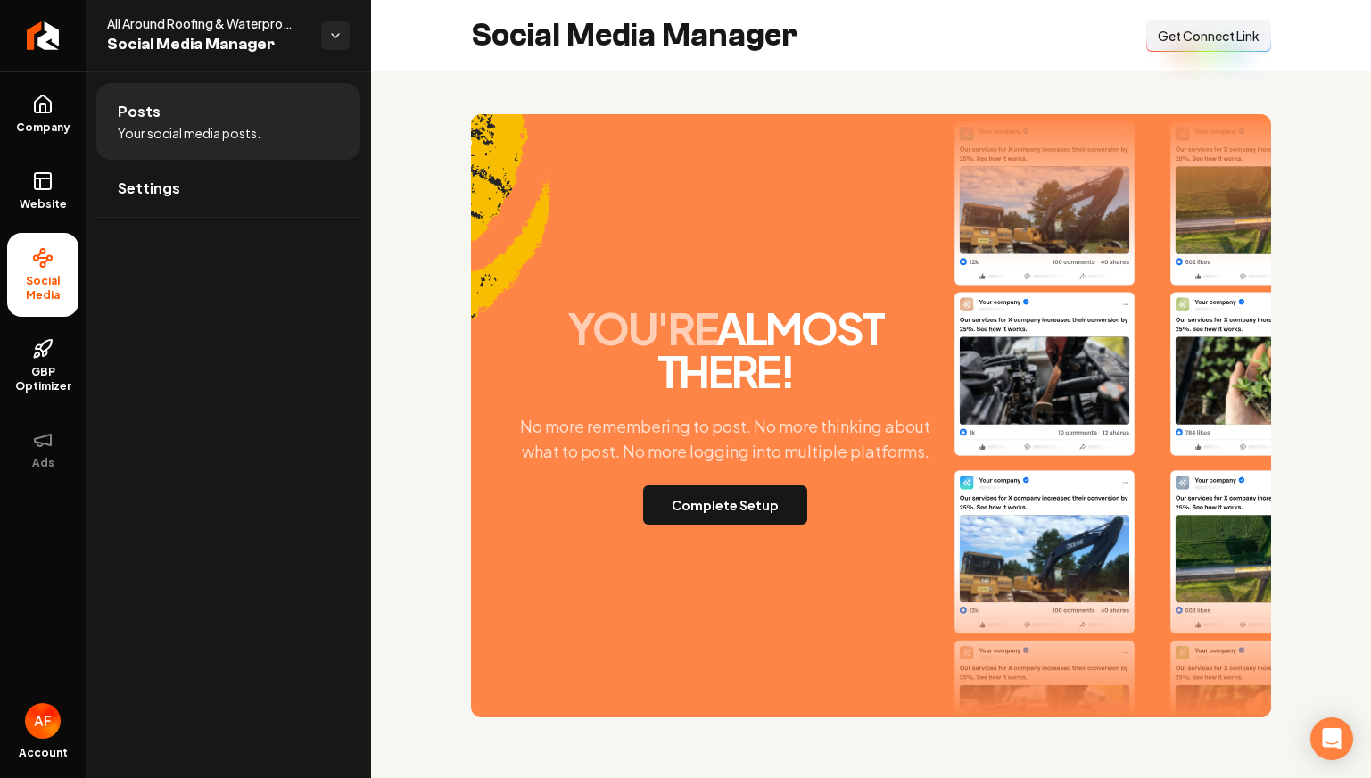
click at [1221, 43] on span "Get Connect Link" at bounding box center [1209, 36] width 102 height 18
click at [1225, 37] on span "Get Connect Link" at bounding box center [1209, 36] width 102 height 18
click at [723, 499] on button "Complete Setup" at bounding box center [725, 504] width 164 height 39
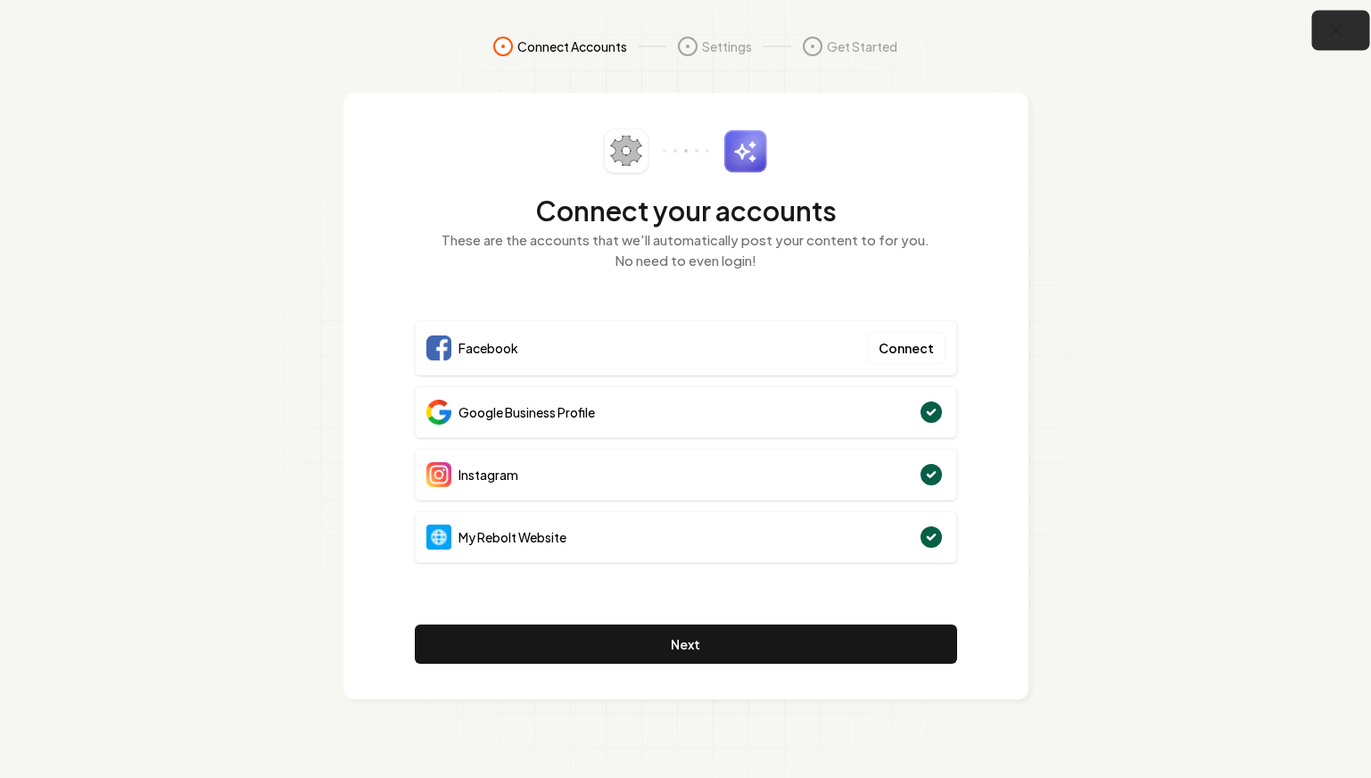
click at [1343, 22] on button "button" at bounding box center [1341, 31] width 58 height 40
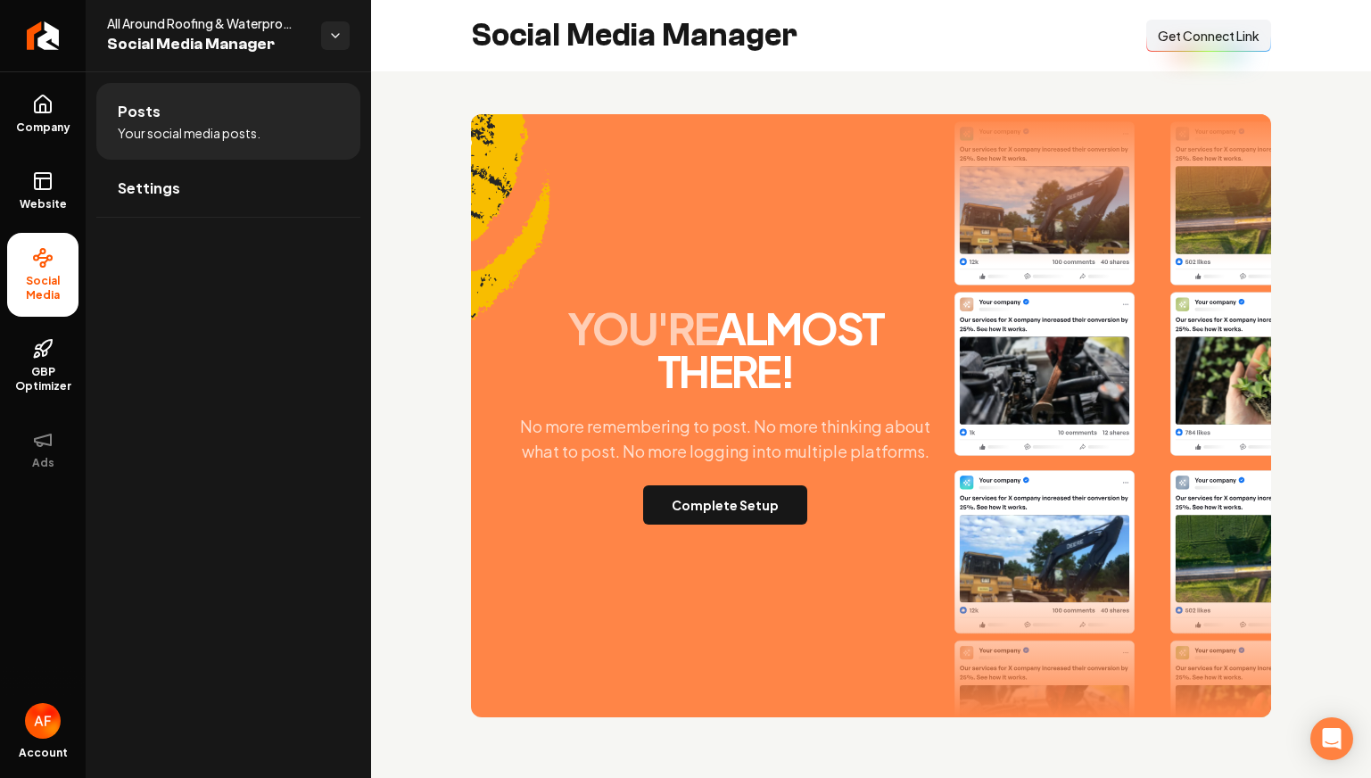
click at [1213, 28] on span "Get Connect Link" at bounding box center [1209, 36] width 102 height 18
click at [767, 521] on button "Complete Setup" at bounding box center [725, 504] width 164 height 39
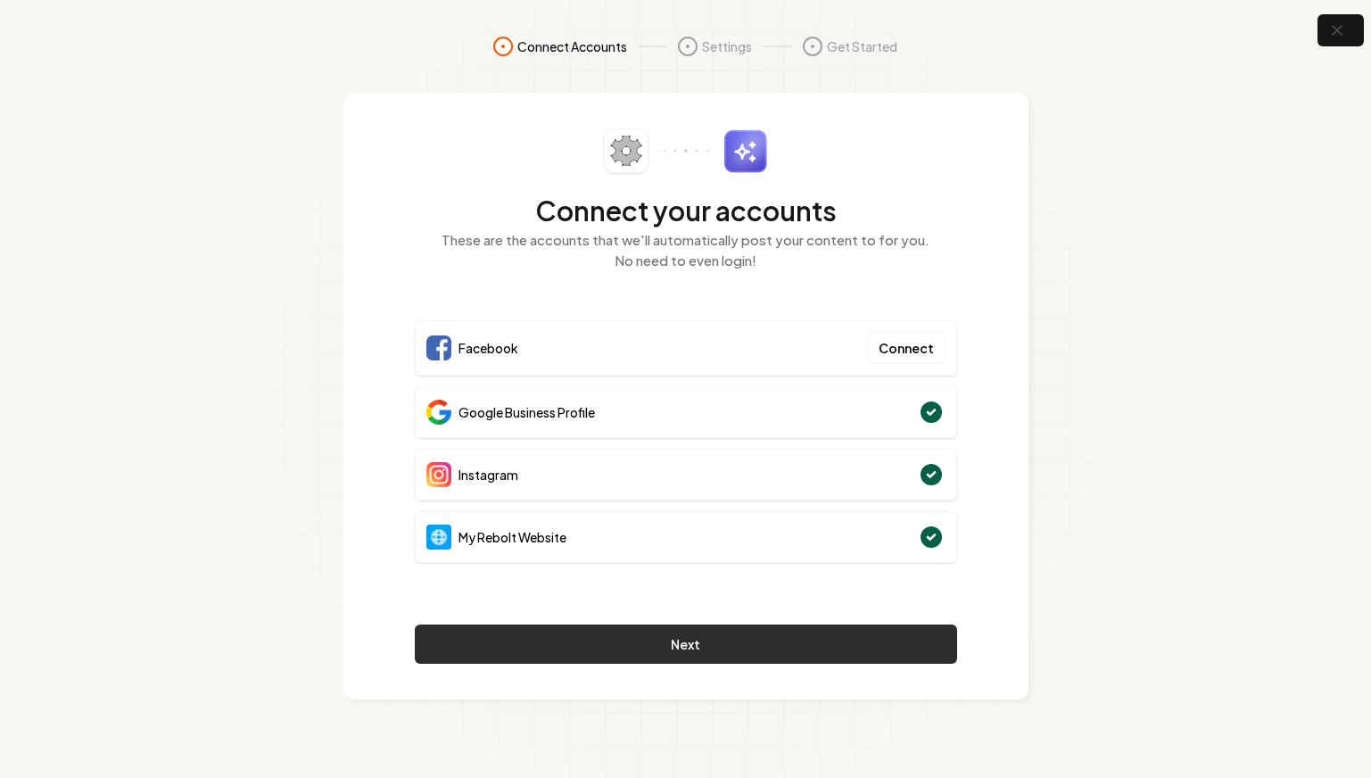
click at [768, 644] on button "Next" at bounding box center [686, 643] width 542 height 39
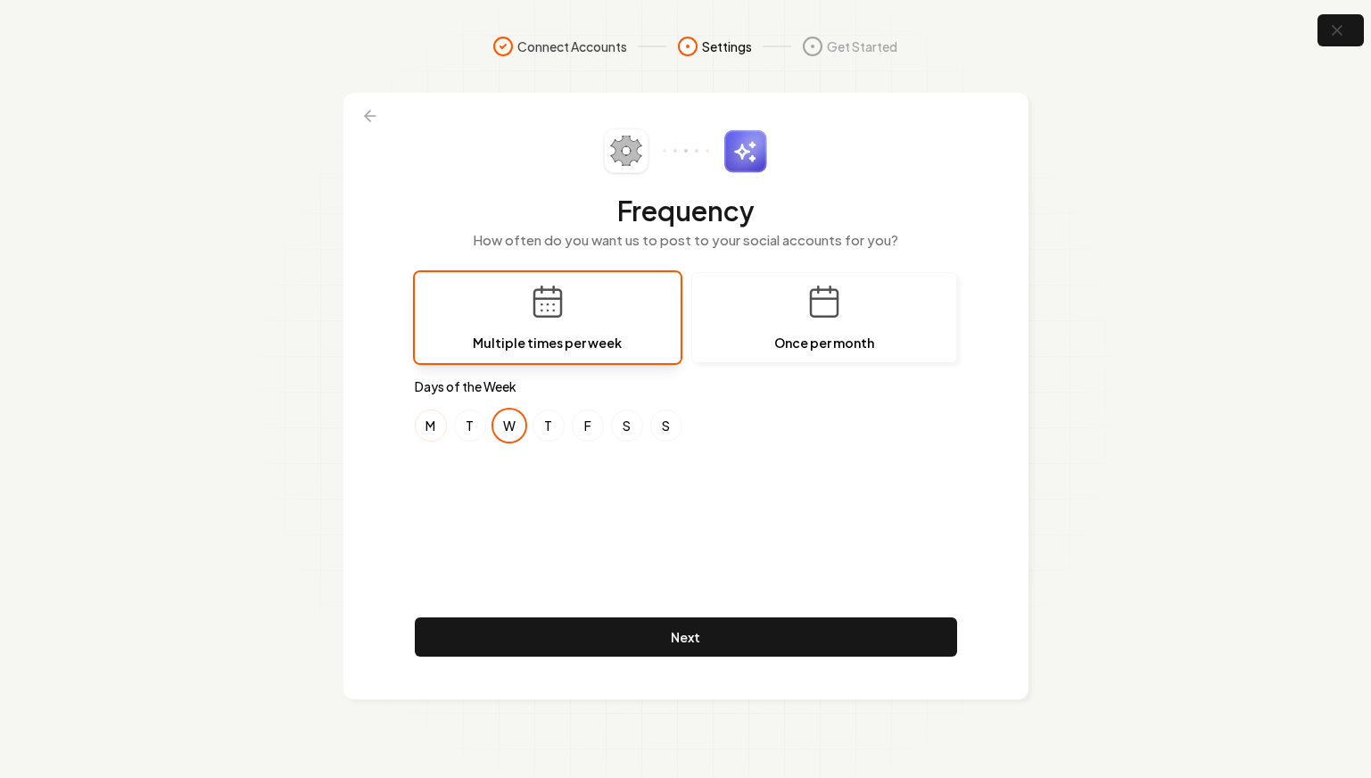
click at [437, 431] on button "M" at bounding box center [431, 425] width 32 height 32
click at [470, 431] on button "T" at bounding box center [470, 425] width 32 height 32
click at [542, 429] on button "T" at bounding box center [548, 425] width 32 height 32
click at [577, 428] on button "F" at bounding box center [588, 425] width 32 height 32
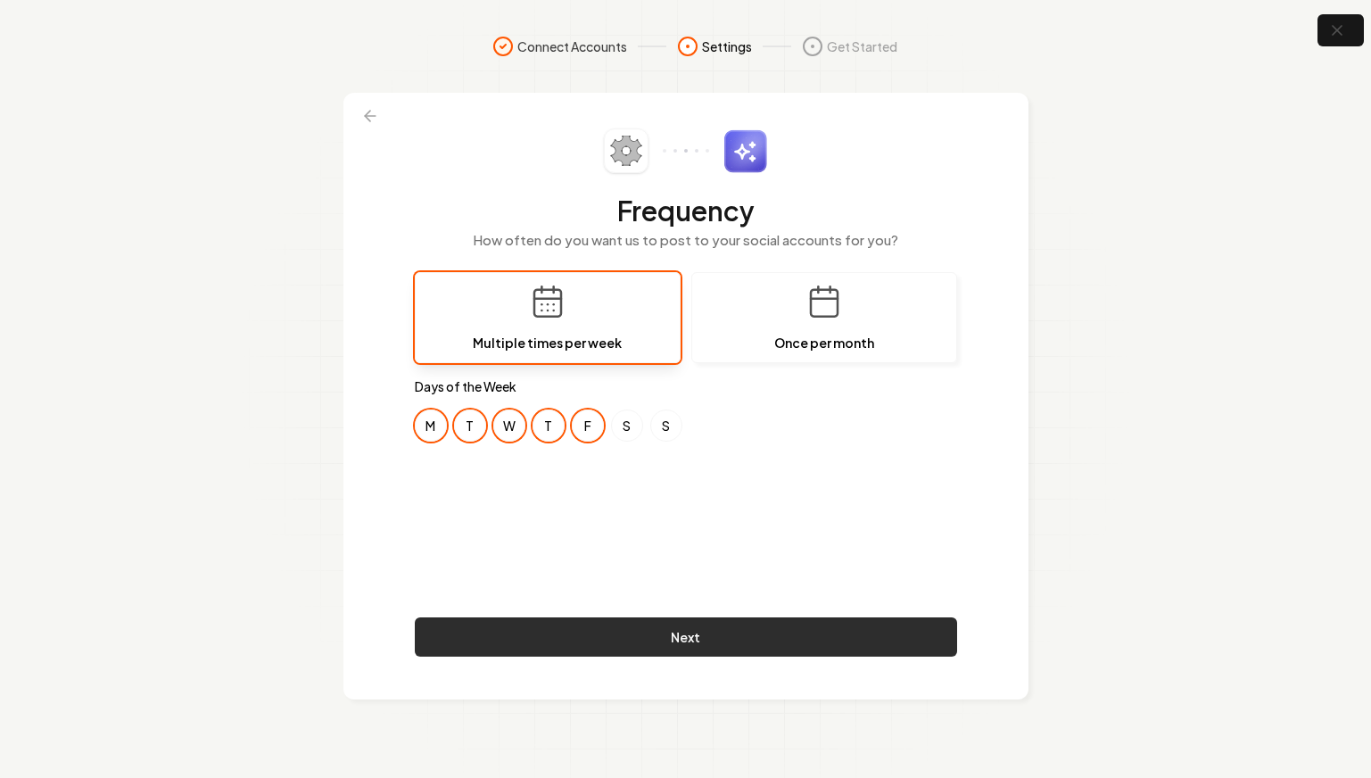
click at [674, 637] on button "Next" at bounding box center [686, 636] width 542 height 39
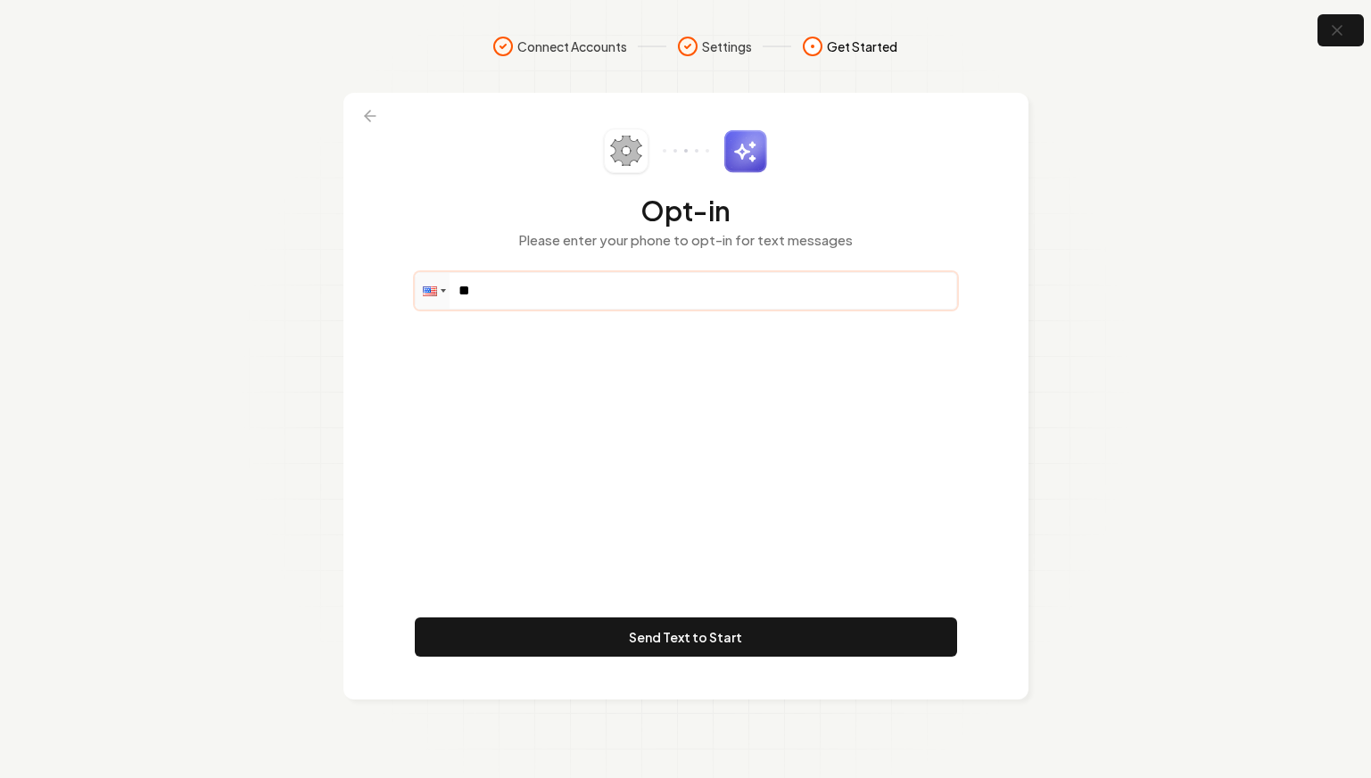
click at [592, 301] on input "**" at bounding box center [686, 291] width 540 height 36
paste input "**********"
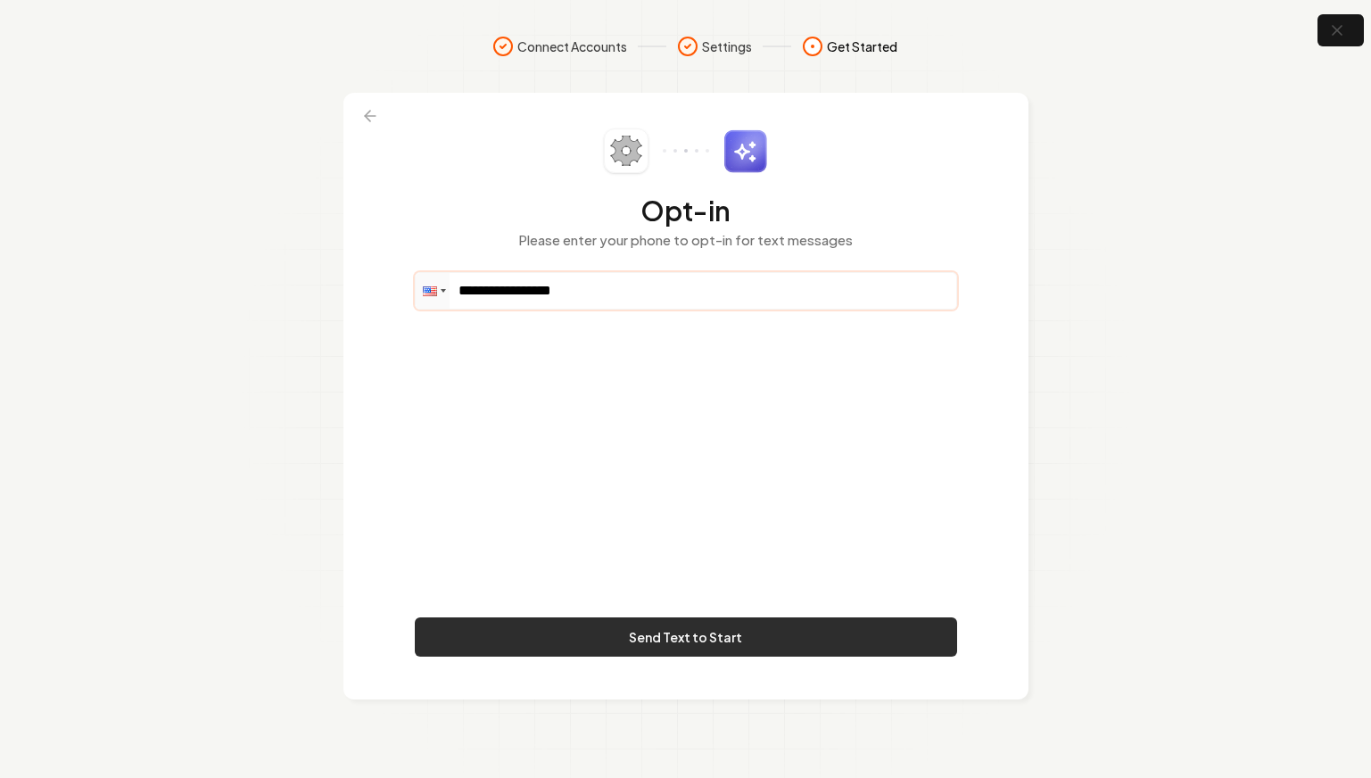
type input "**********"
click at [576, 639] on button "Send Text to Start" at bounding box center [686, 636] width 542 height 39
click at [690, 638] on button "Send Text to Start" at bounding box center [686, 636] width 542 height 39
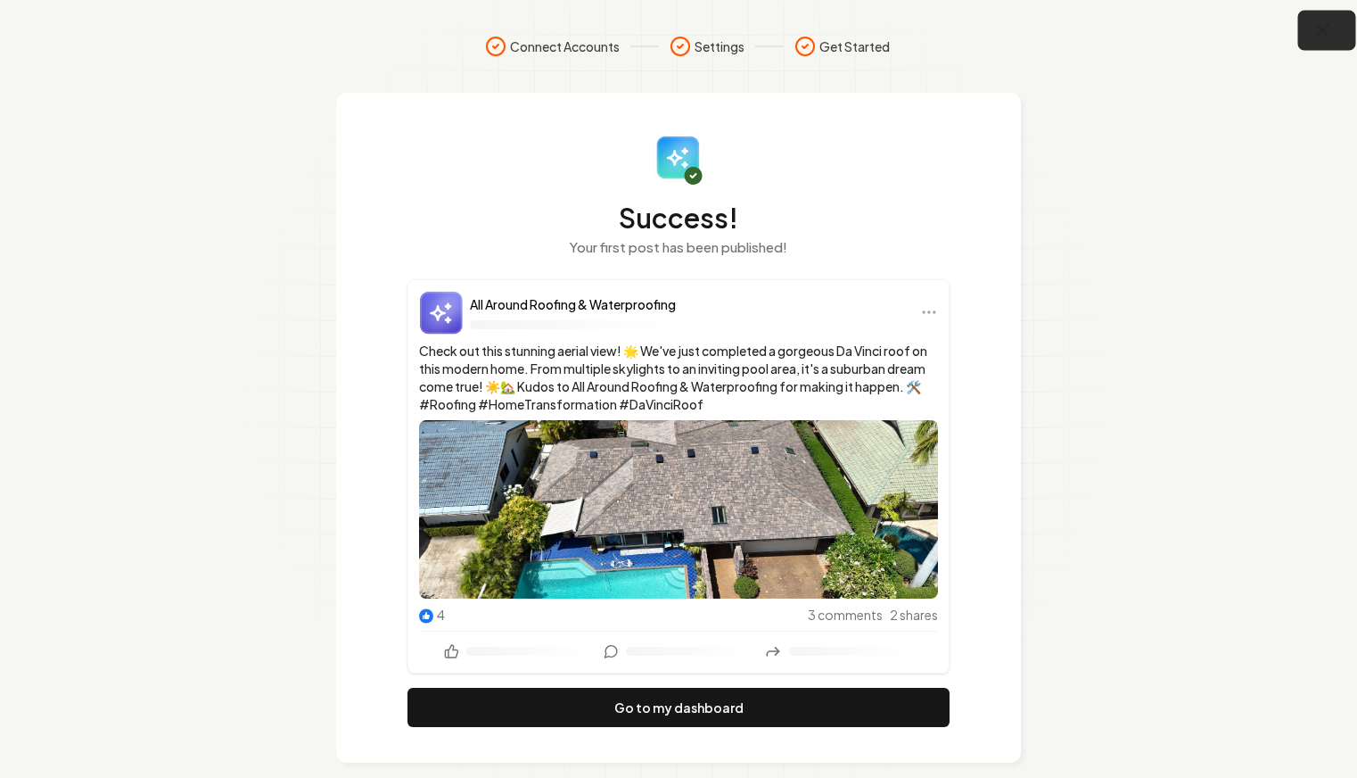
click at [1346, 36] on button "button" at bounding box center [1328, 31] width 58 height 40
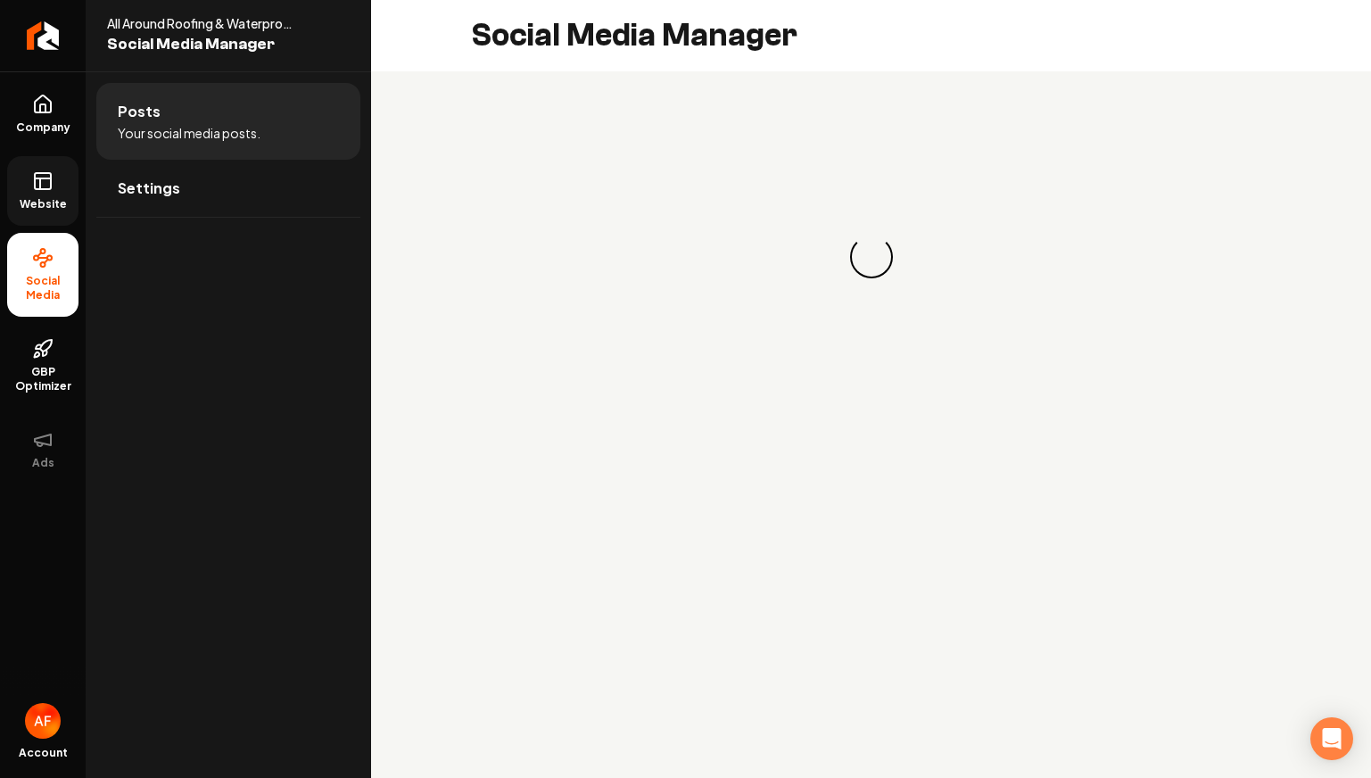
click at [73, 183] on link "Website" at bounding box center [42, 191] width 71 height 70
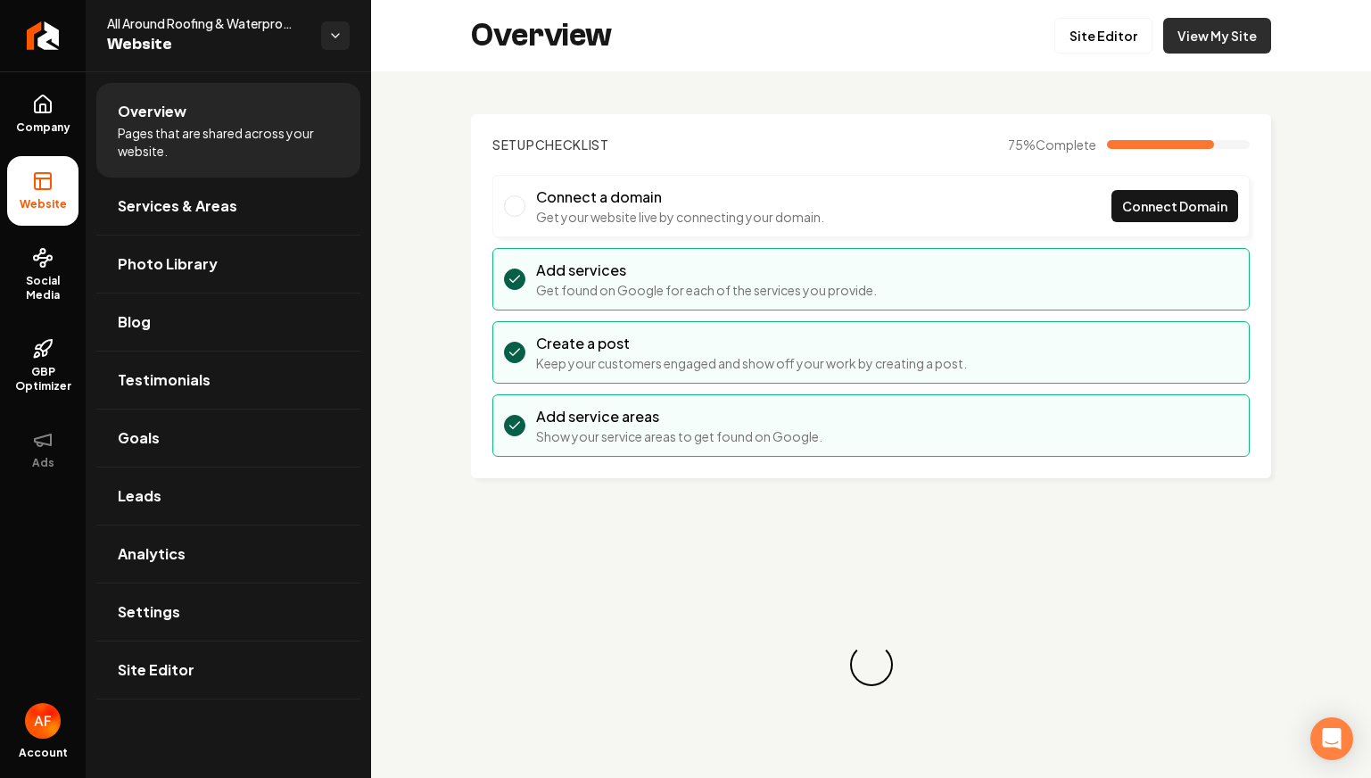
click at [1226, 35] on link "View My Site" at bounding box center [1217, 36] width 108 height 36
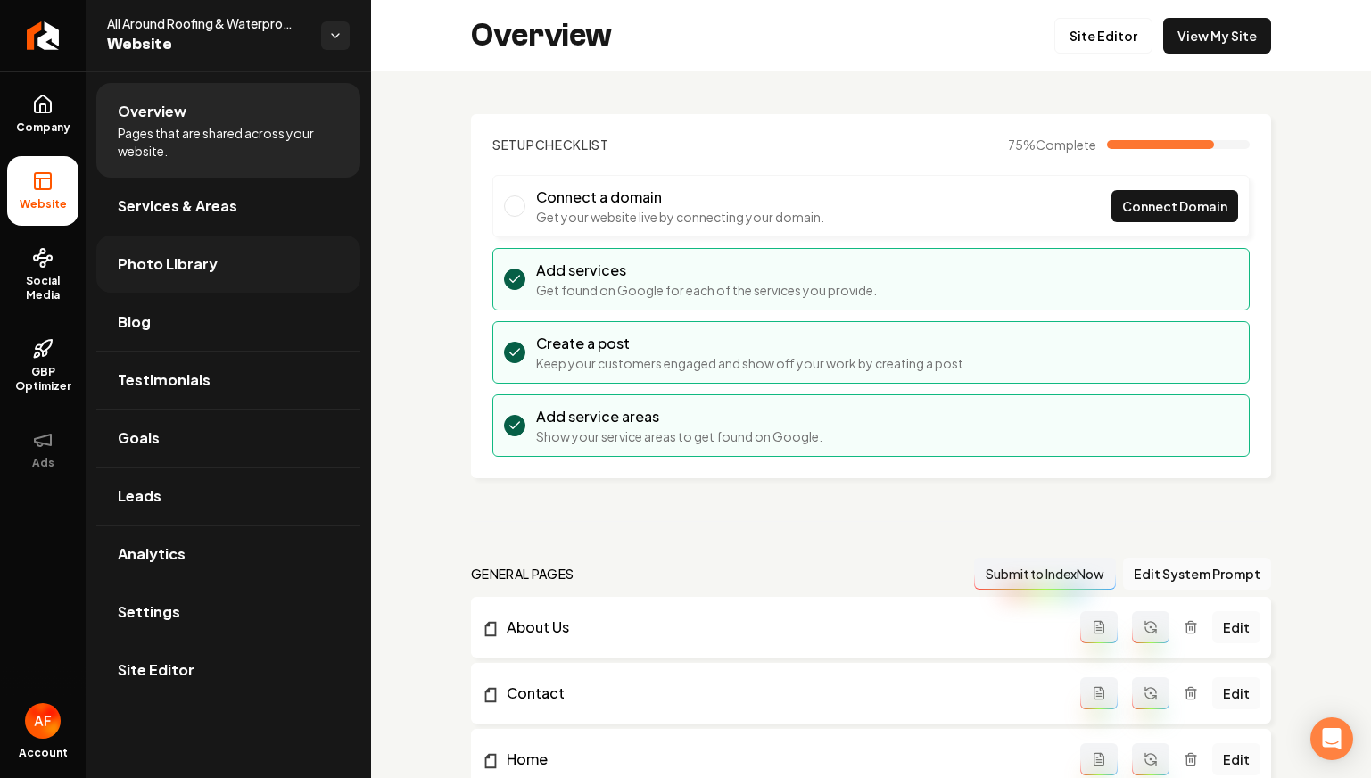
click at [216, 250] on link "Photo Library" at bounding box center [228, 263] width 264 height 57
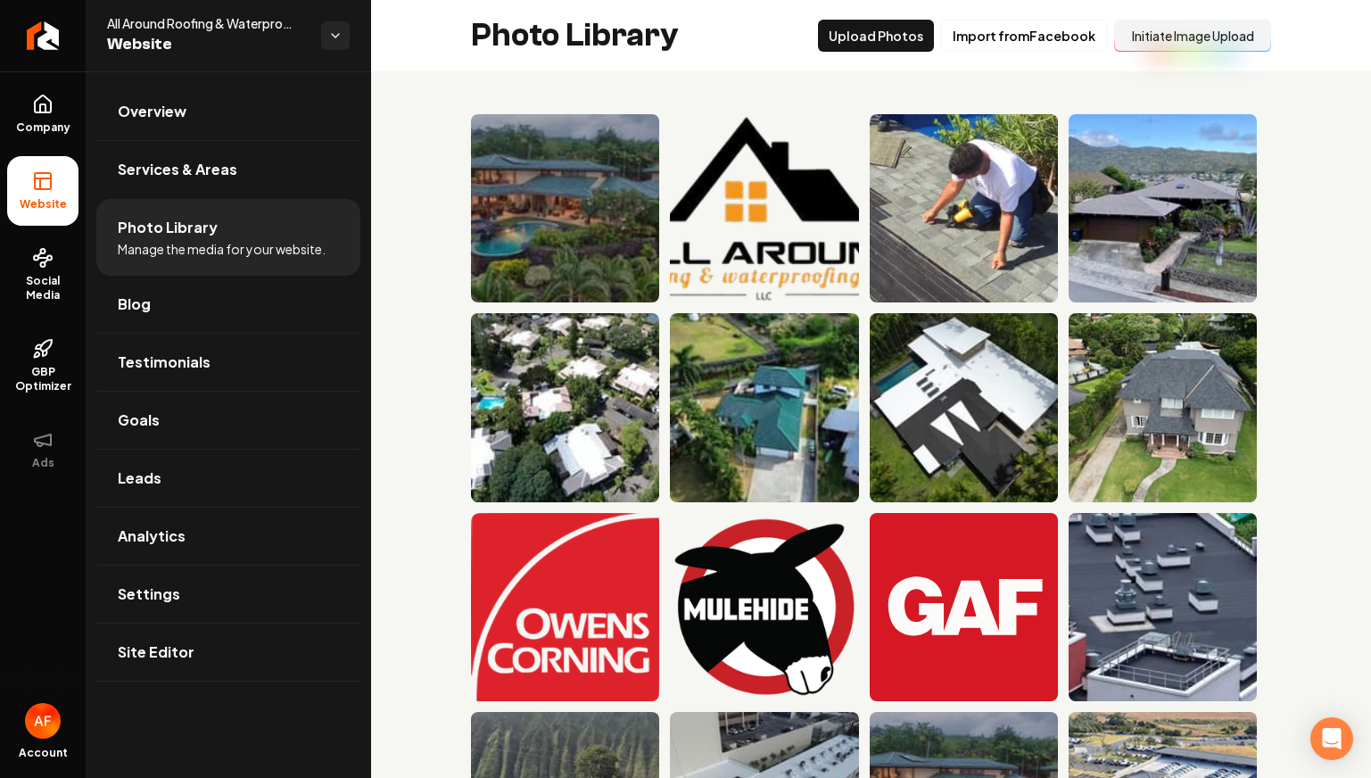
click at [1141, 34] on button "Initiate Image Upload" at bounding box center [1192, 36] width 157 height 32
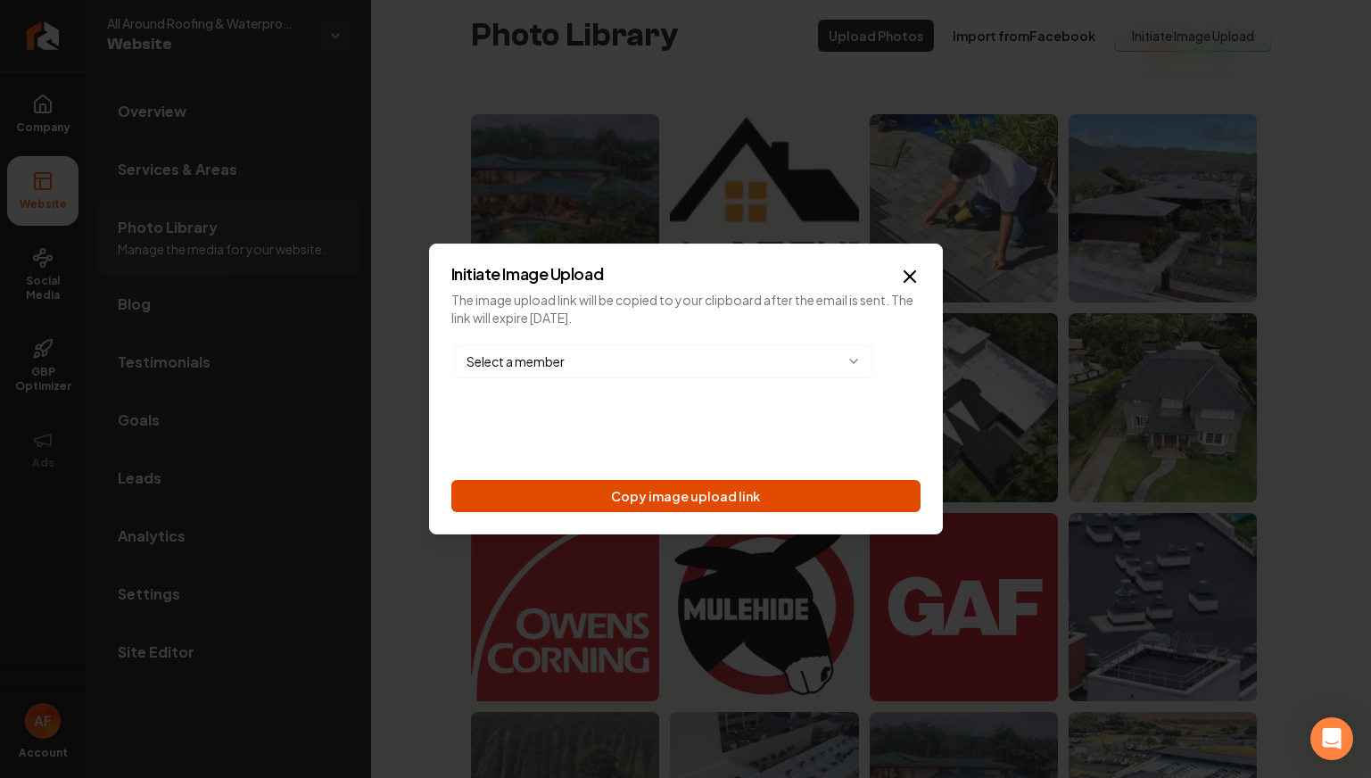
click at [727, 504] on button "Copy image upload link" at bounding box center [685, 496] width 469 height 32
